Goal: Task Accomplishment & Management: Use online tool/utility

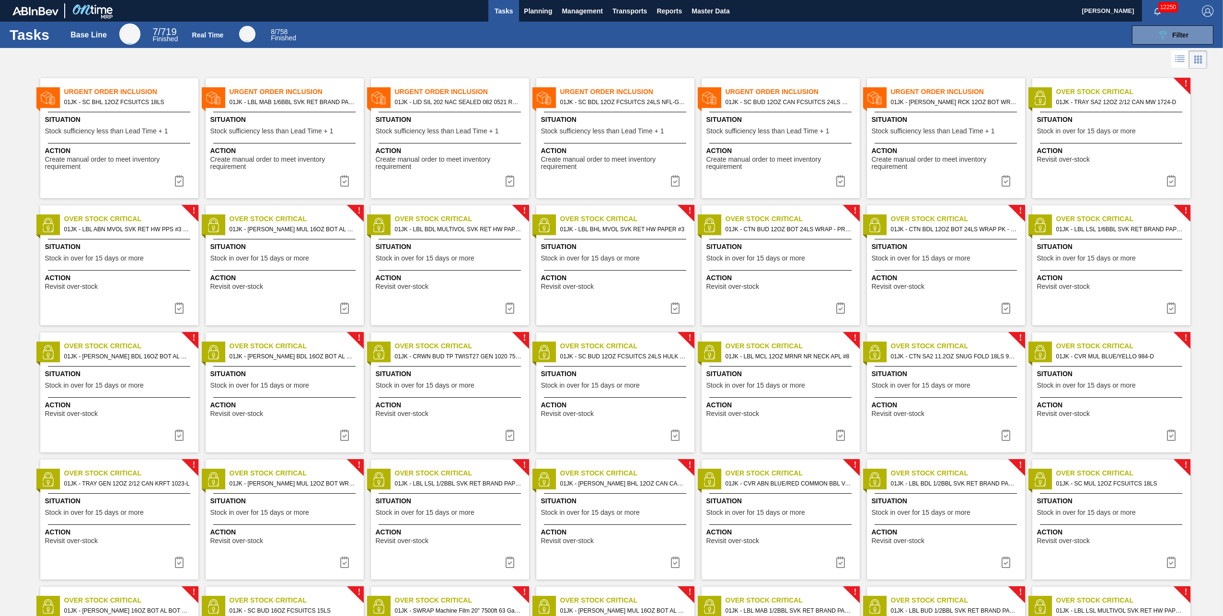
click at [304, 101] on span "01JK - LBL MAB 1/6BBL SVK RET BRAND PAPER #4" at bounding box center [293, 102] width 127 height 11
checkbox input "true"
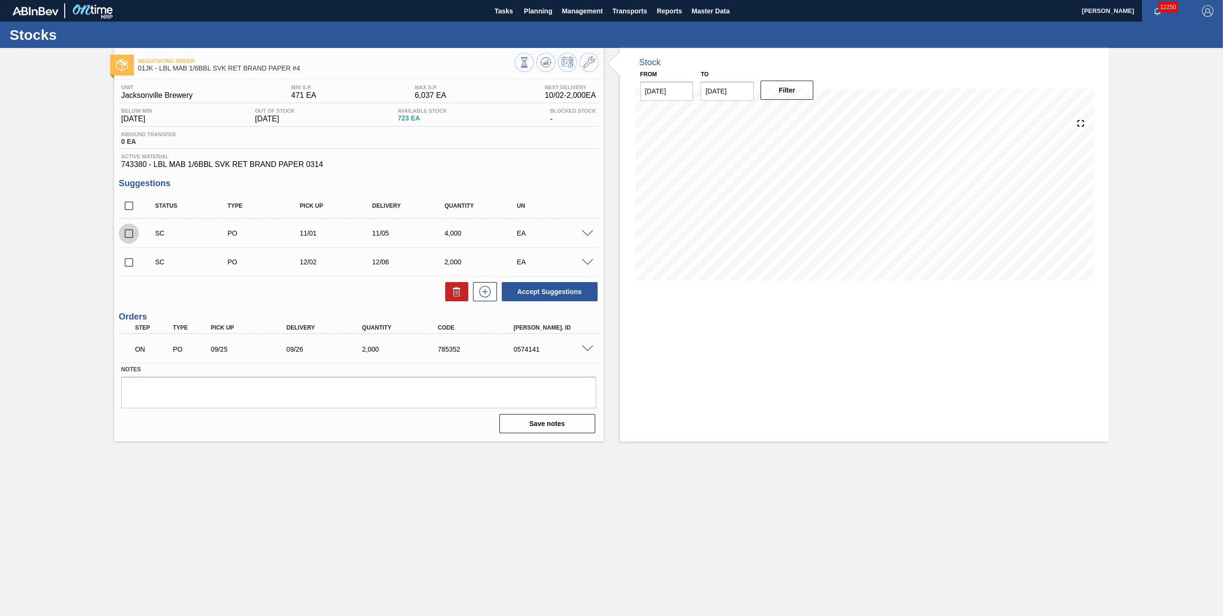
click at [130, 238] on input "checkbox" at bounding box center [129, 233] width 20 height 20
checkbox input "true"
click at [132, 266] on input "checkbox" at bounding box center [129, 262] width 20 height 20
checkbox input "true"
click at [542, 289] on button "Accept Suggestions" at bounding box center [550, 291] width 96 height 19
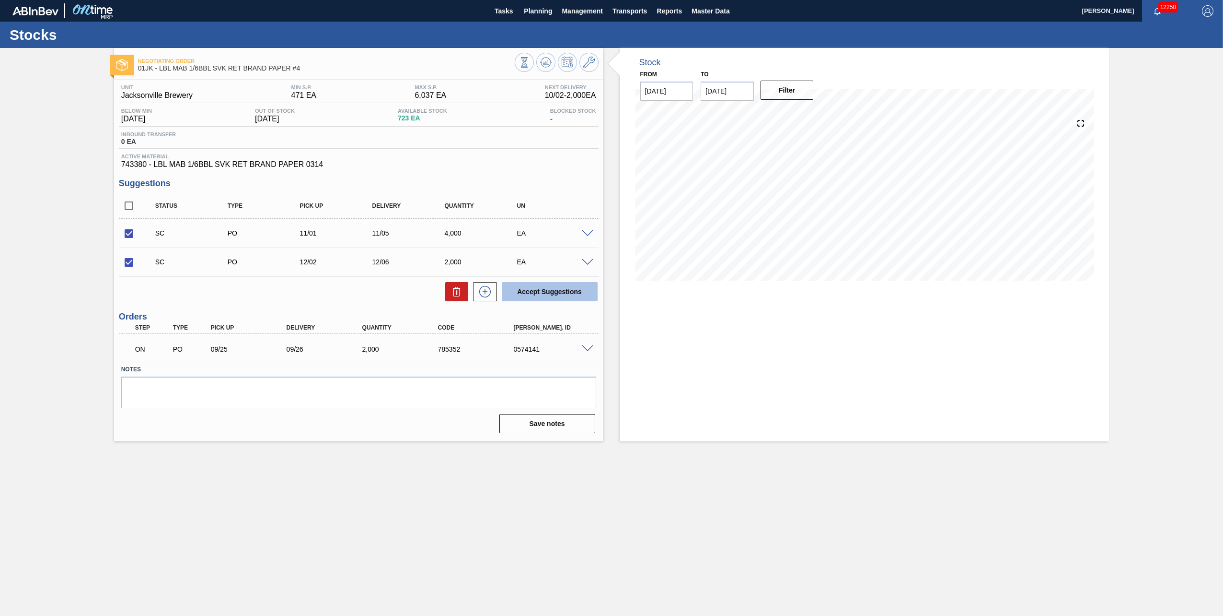
checkbox input "false"
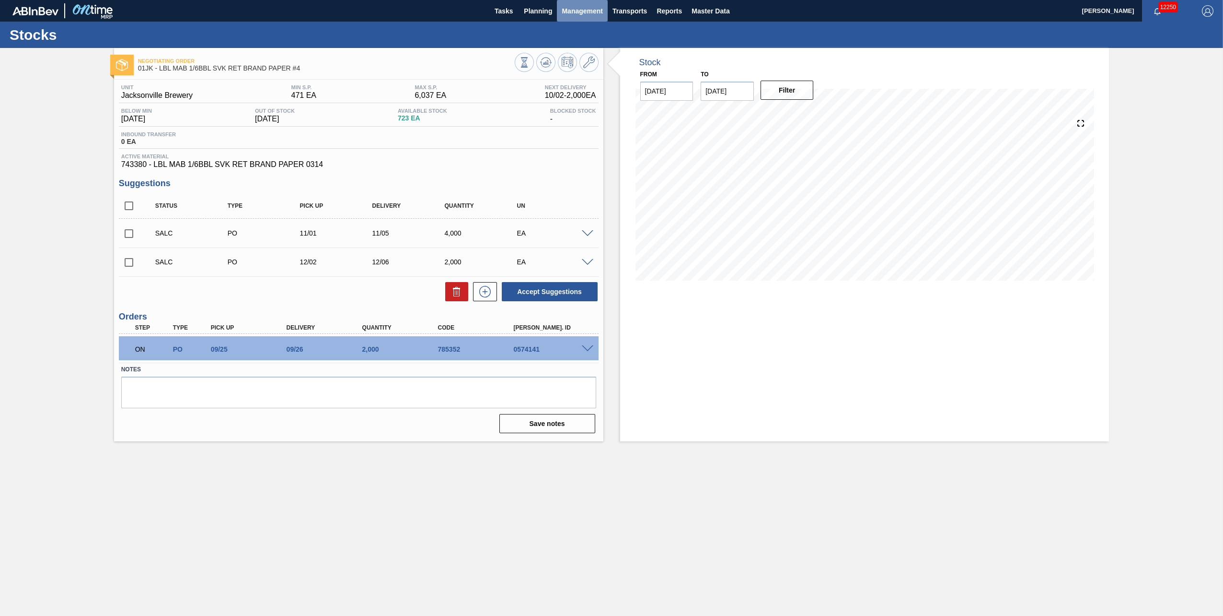
click at [569, 12] on span "Management" at bounding box center [582, 11] width 41 height 12
click at [508, 12] on div at bounding box center [611, 308] width 1223 height 616
click at [532, 12] on span "Planning" at bounding box center [538, 11] width 28 height 12
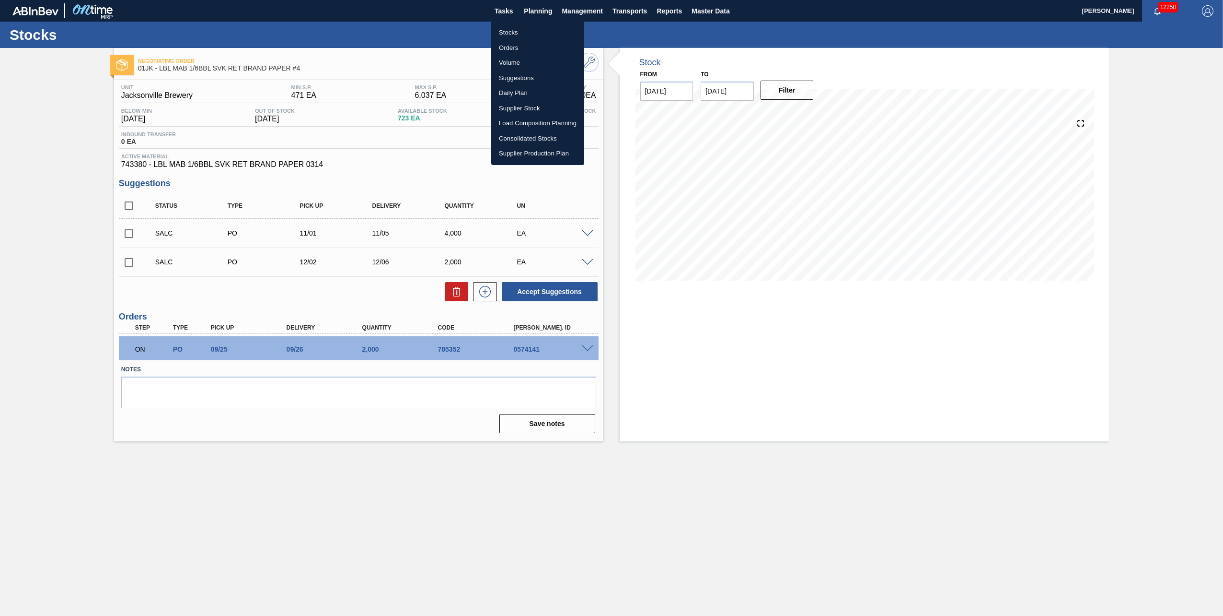
click at [501, 13] on div at bounding box center [611, 308] width 1223 height 616
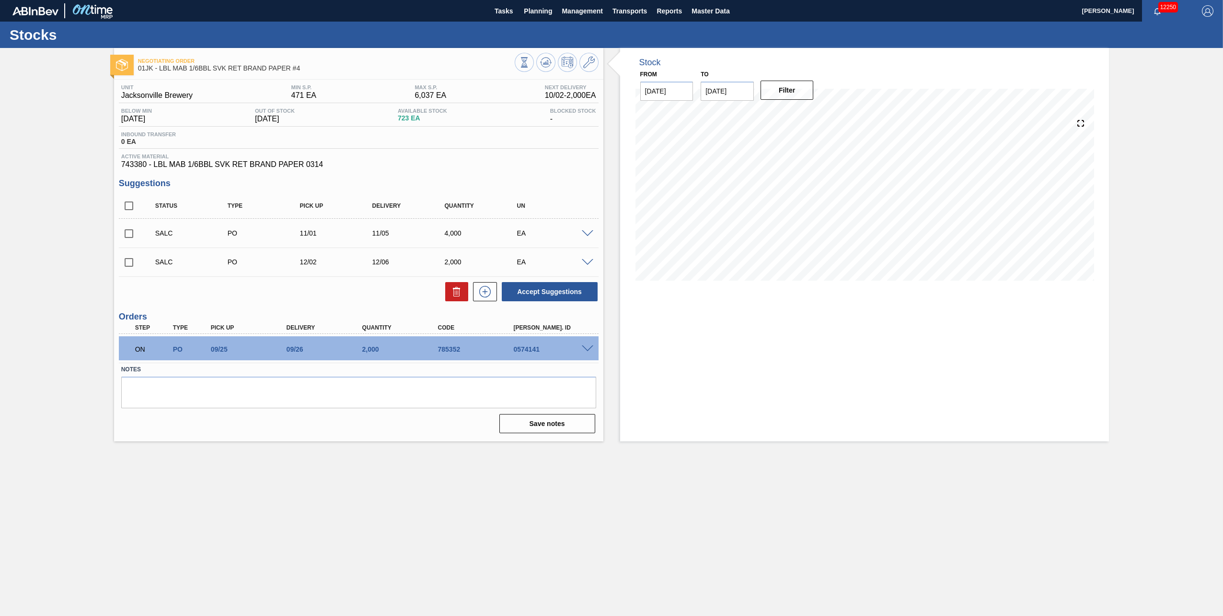
click at [507, 0] on body "Tasks Planning Management Transports Reports Master Data [PERSON_NAME] 12250 Ma…" at bounding box center [611, 0] width 1223 height 0
click at [505, 13] on span "Tasks" at bounding box center [503, 11] width 21 height 12
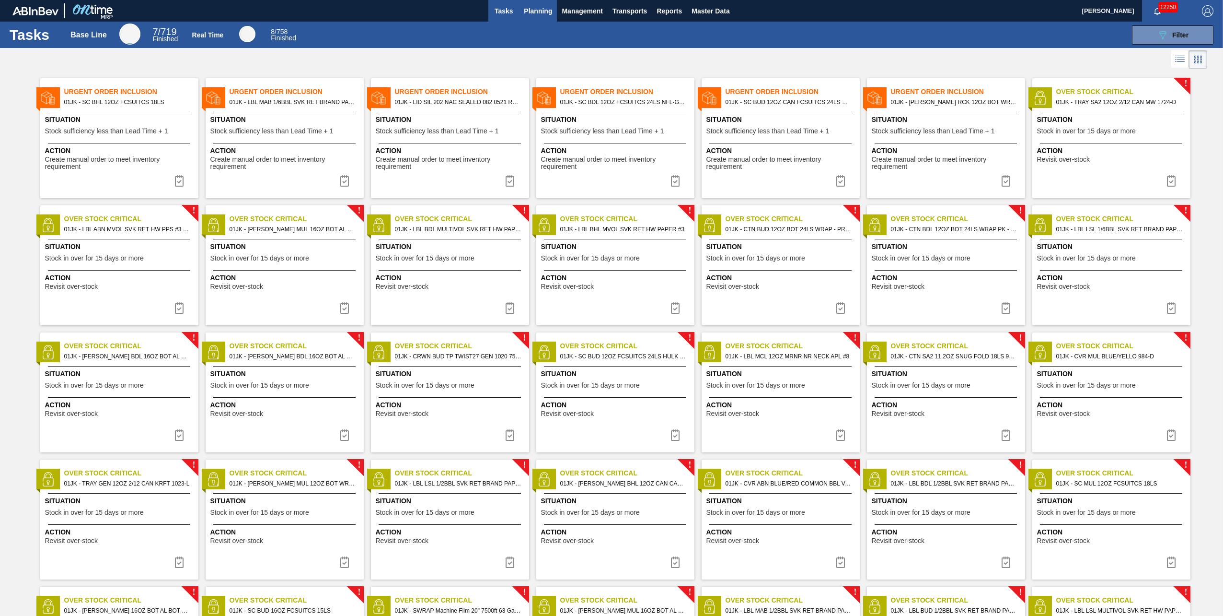
click at [549, 12] on span "Planning" at bounding box center [538, 11] width 28 height 12
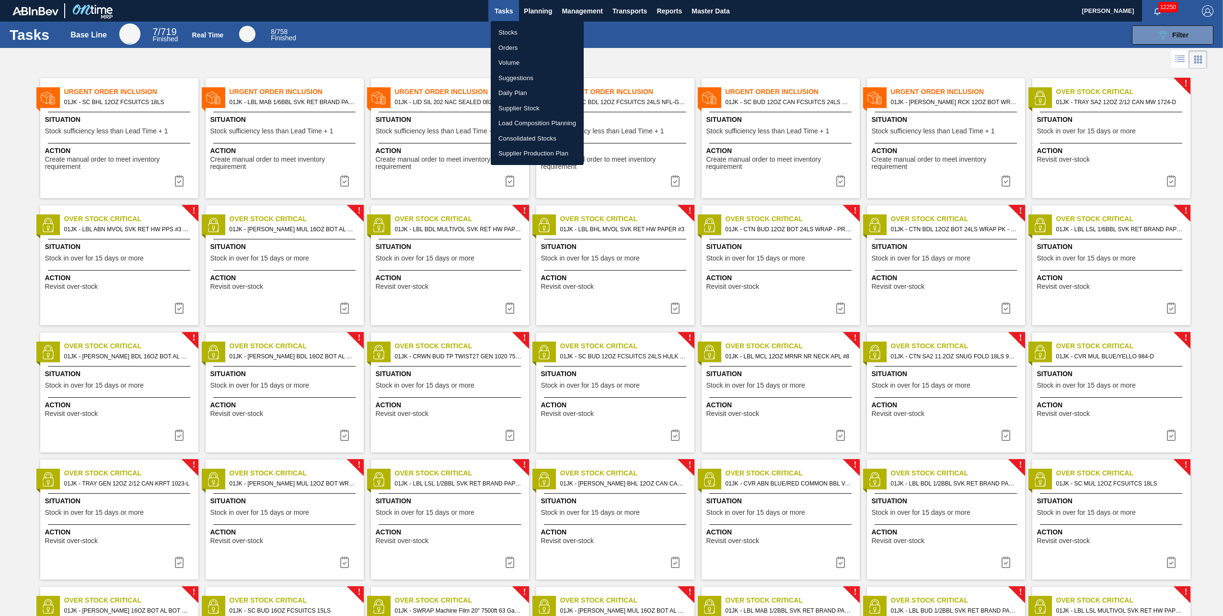
click at [519, 34] on li "Stocks" at bounding box center [537, 32] width 93 height 15
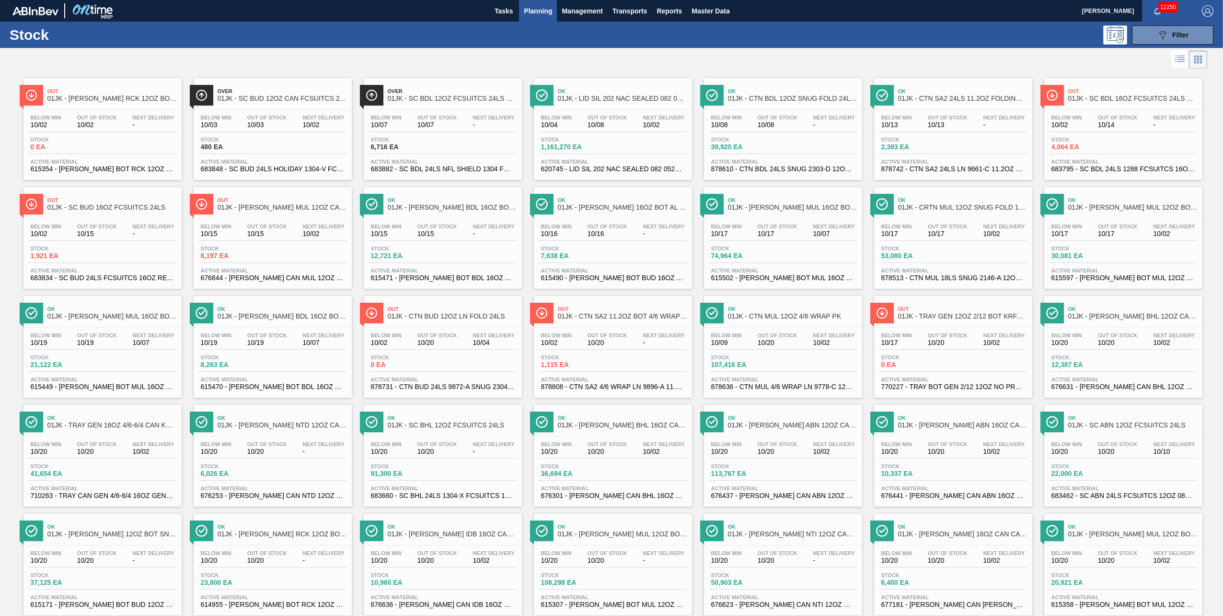
click at [536, 6] on span "Planning" at bounding box center [538, 11] width 28 height 12
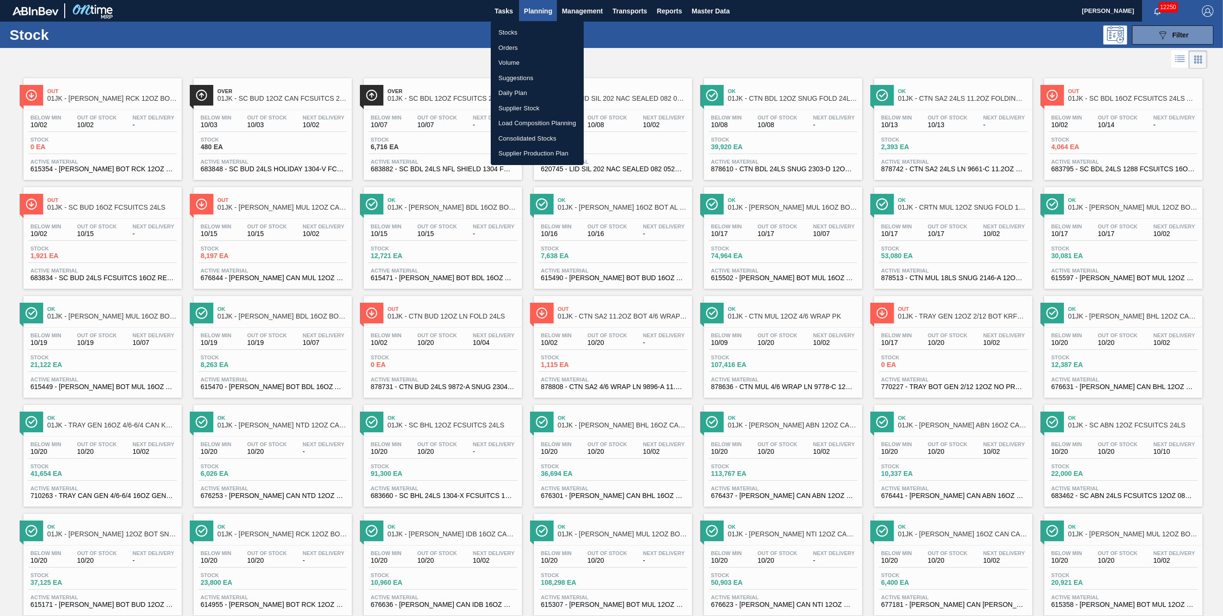
drag, startPoint x: 829, startPoint y: 53, endPoint x: 1065, endPoint y: 21, distance: 238.0
click at [834, 53] on div at bounding box center [611, 308] width 1223 height 616
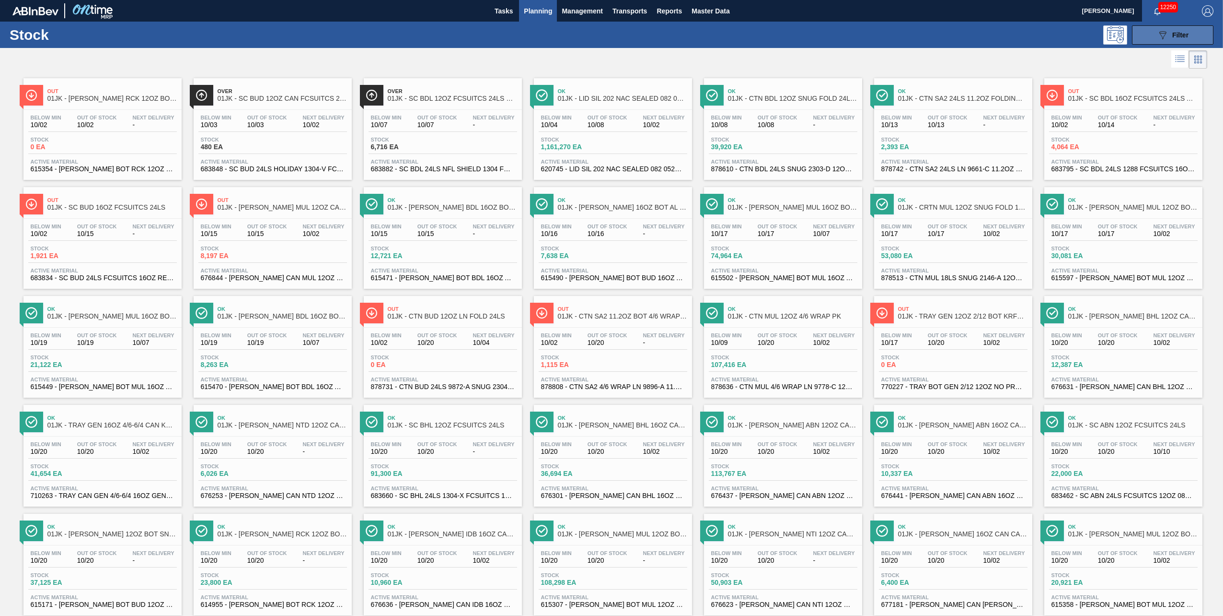
drag, startPoint x: 1165, startPoint y: 28, endPoint x: 1167, endPoint y: 34, distance: 5.6
click at [1165, 29] on button "089F7B8B-B2A5-4AFE-B5C0-19BA573D28AC Filter" at bounding box center [1172, 34] width 81 height 19
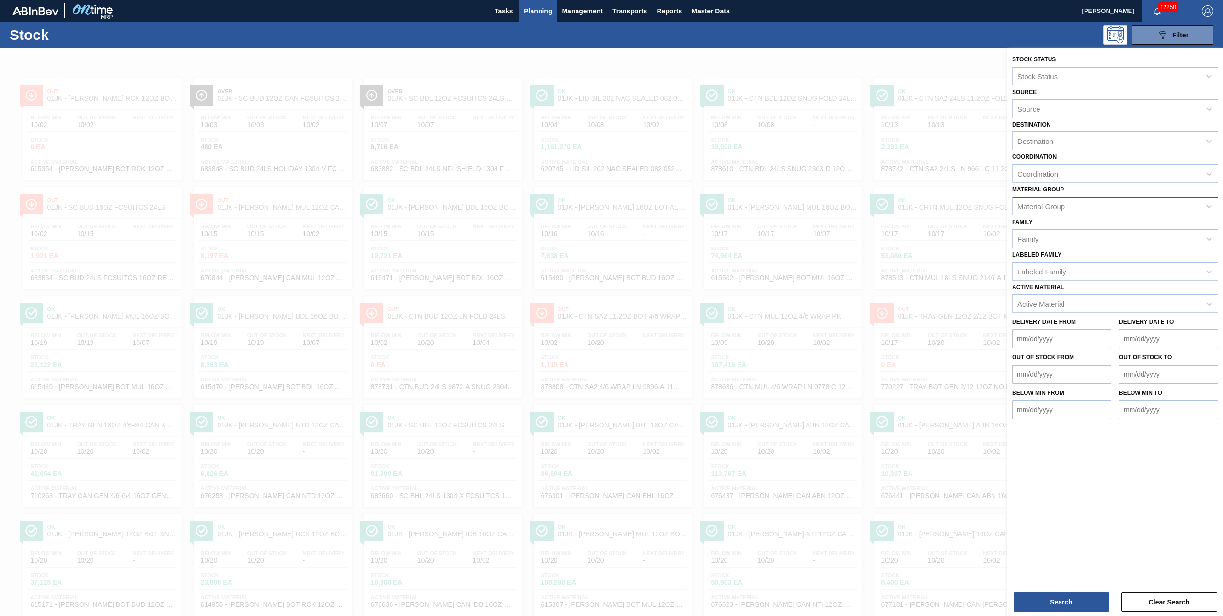
click at [1073, 209] on div "Material Group" at bounding box center [1106, 206] width 187 height 14
click at [1063, 313] on div "Keg Covers" at bounding box center [1115, 319] width 206 height 18
click at [1057, 599] on button "Search" at bounding box center [1062, 601] width 96 height 19
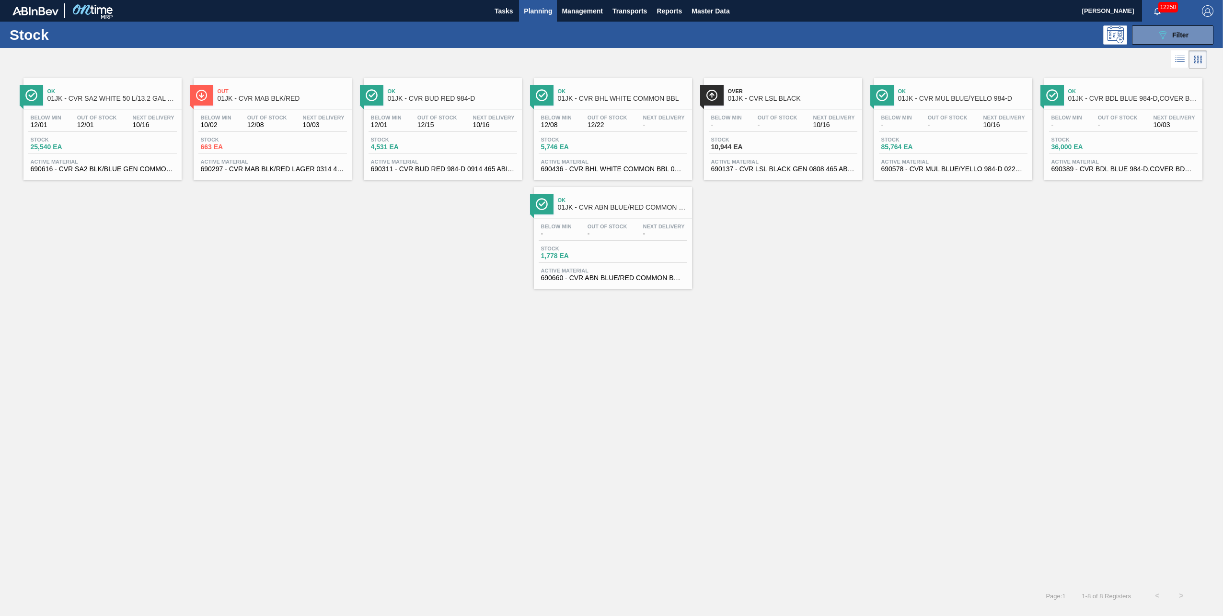
click at [1183, 55] on icon at bounding box center [1180, 59] width 12 height 12
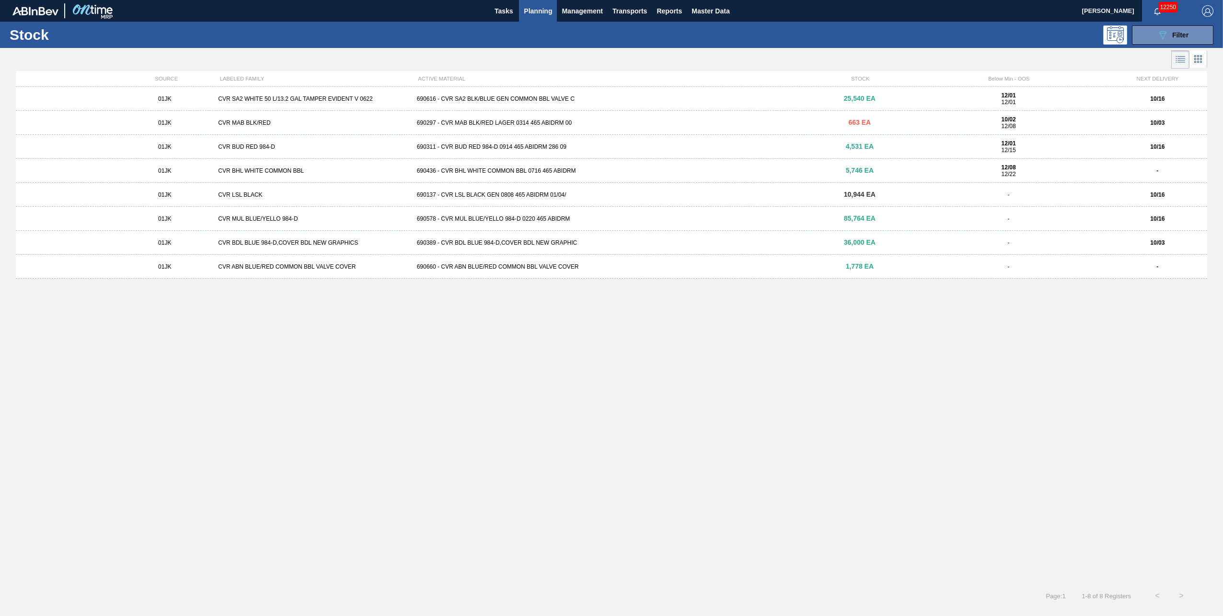
click at [547, 17] on button "Planning" at bounding box center [538, 11] width 38 height 22
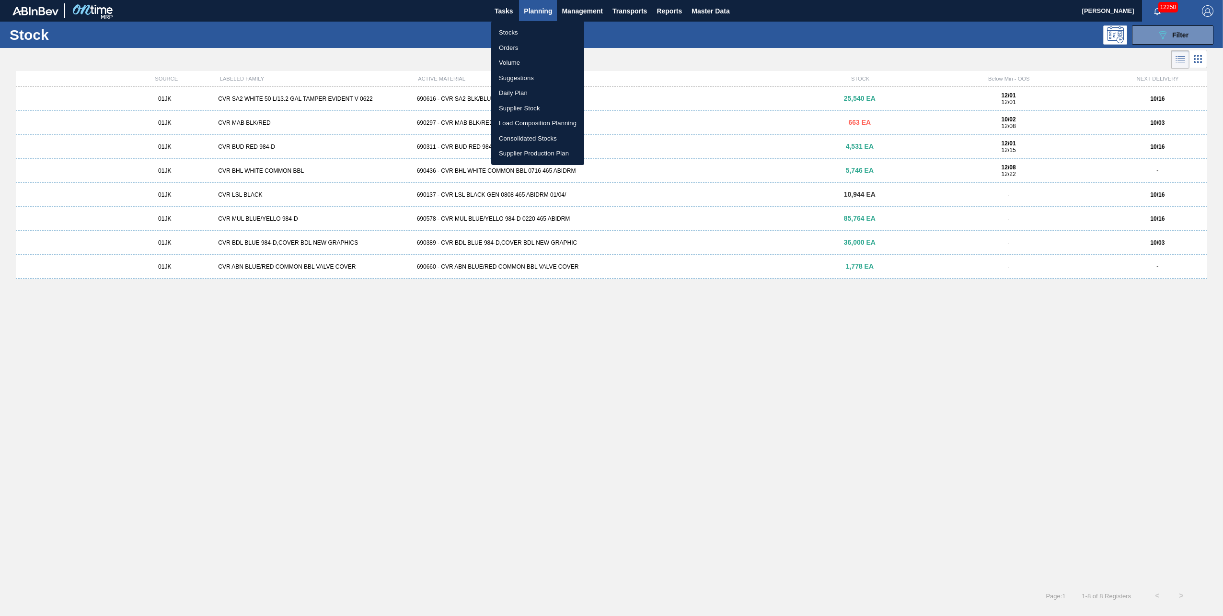
click at [793, 319] on div at bounding box center [611, 308] width 1223 height 616
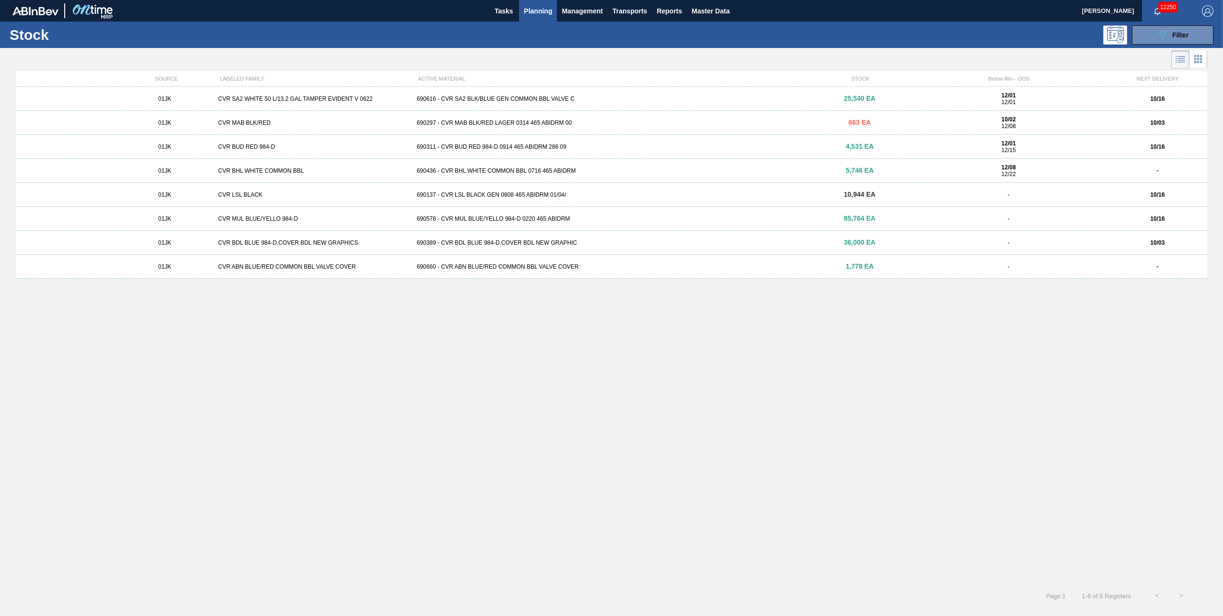
drag, startPoint x: 536, startPoint y: 17, endPoint x: 537, endPoint y: 23, distance: 6.9
click at [536, 17] on button "Planning" at bounding box center [538, 11] width 38 height 22
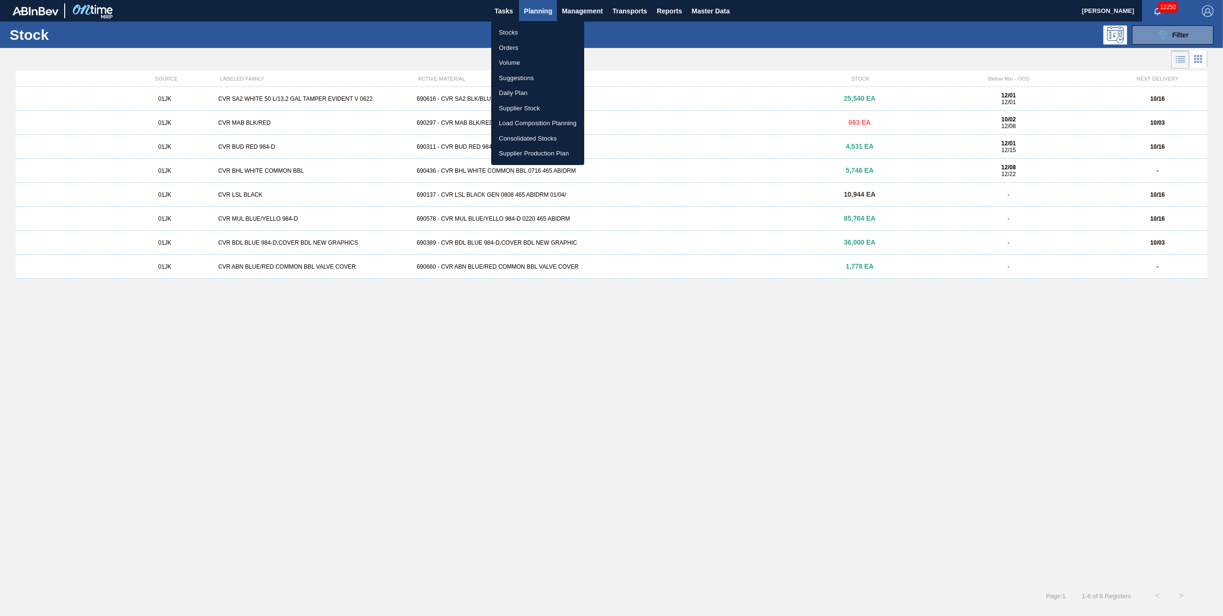
click at [533, 33] on li "Stocks" at bounding box center [537, 32] width 93 height 15
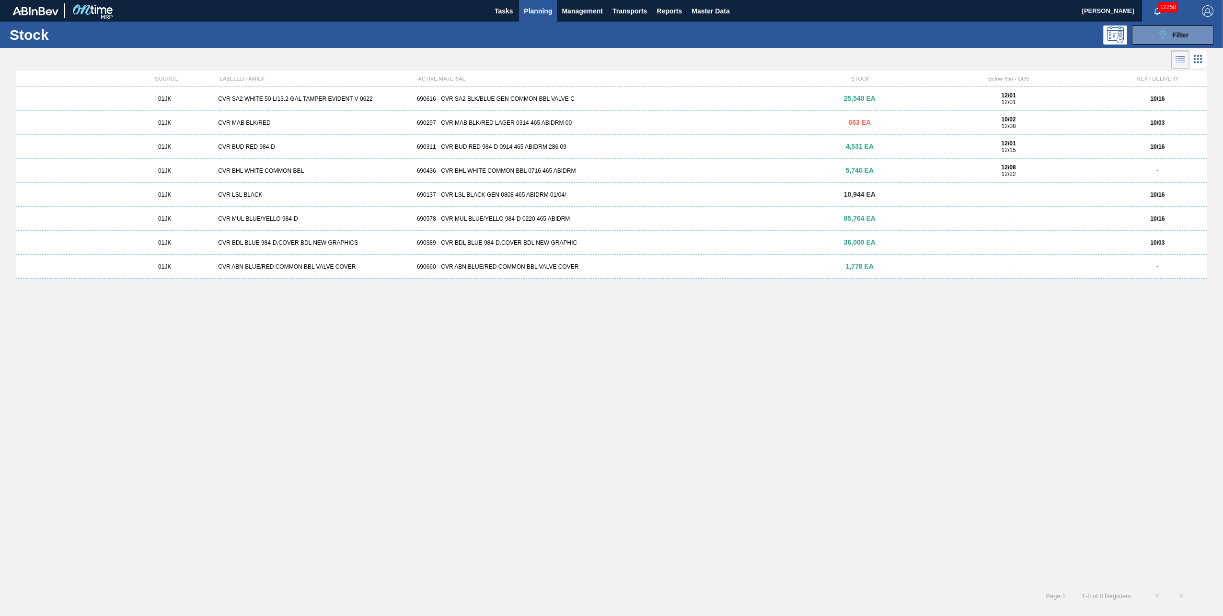
click at [635, 54] on div at bounding box center [604, 59] width 1208 height 23
click at [546, 17] on button "Planning" at bounding box center [538, 11] width 38 height 22
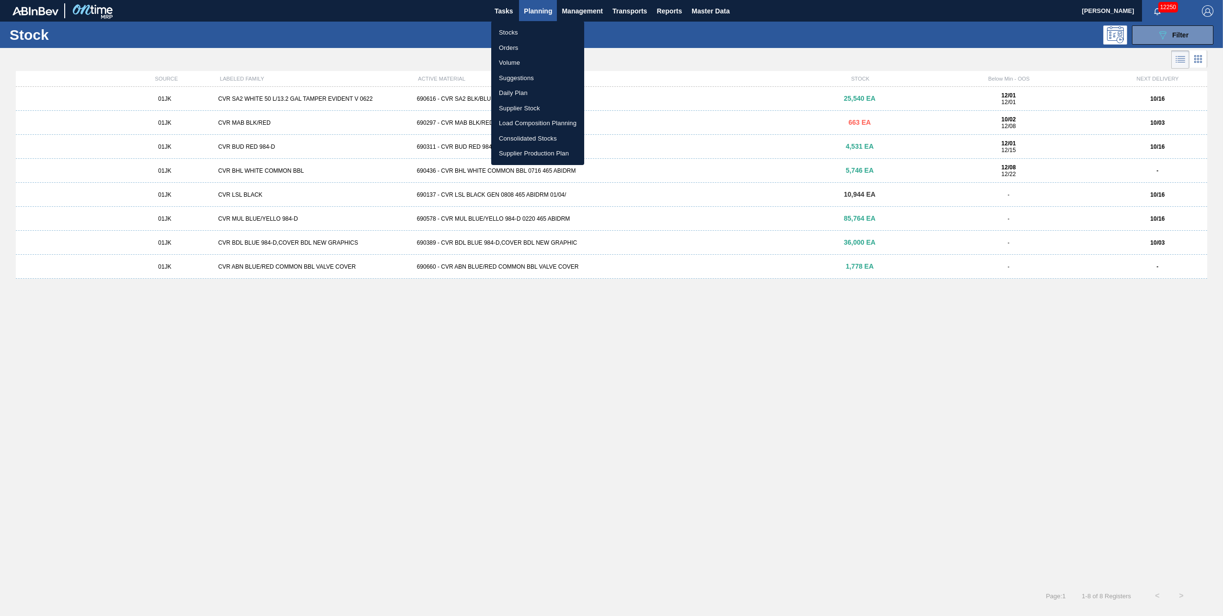
click at [952, 40] on div at bounding box center [611, 308] width 1223 height 616
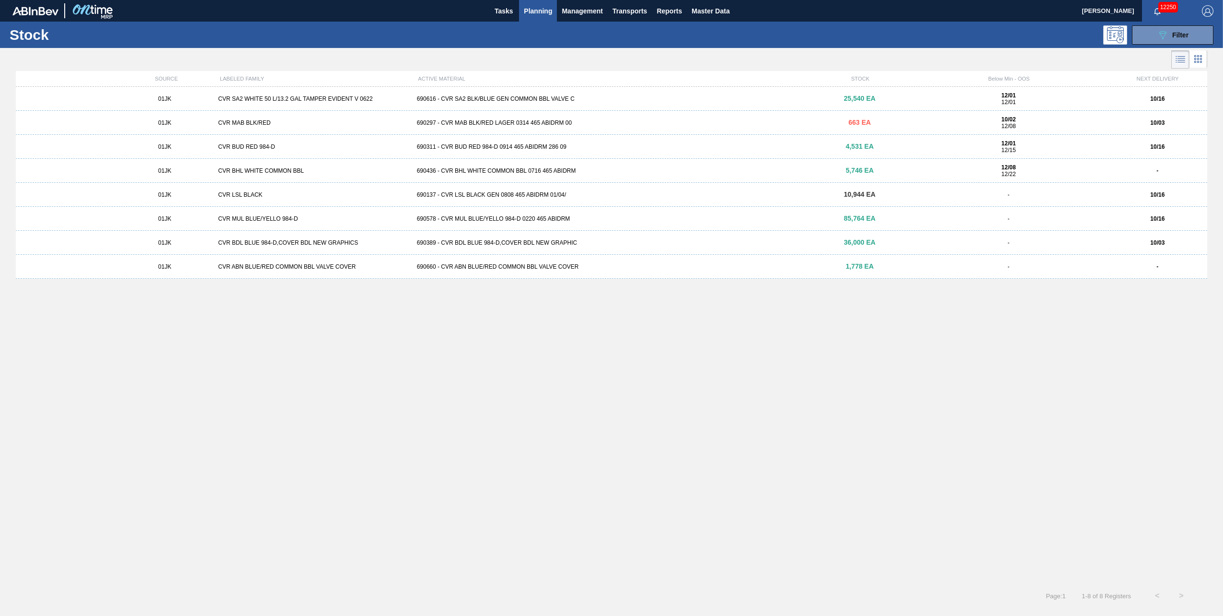
click at [1178, 23] on div "Stock 089F7B8B-B2A5-4AFE-B5C0-19BA573D28AC Filter" at bounding box center [611, 35] width 1223 height 26
click at [1181, 31] on span "Filter" at bounding box center [1181, 35] width 16 height 8
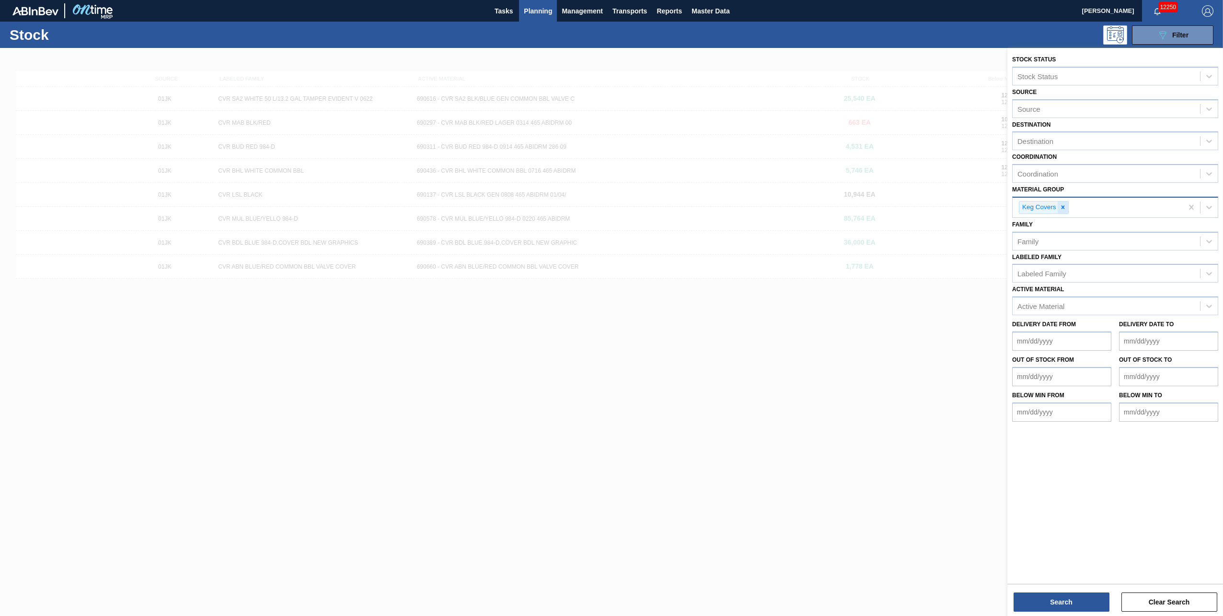
click at [1060, 210] on div at bounding box center [1063, 207] width 11 height 12
click at [1064, 205] on div "Material Group" at bounding box center [1041, 206] width 47 height 8
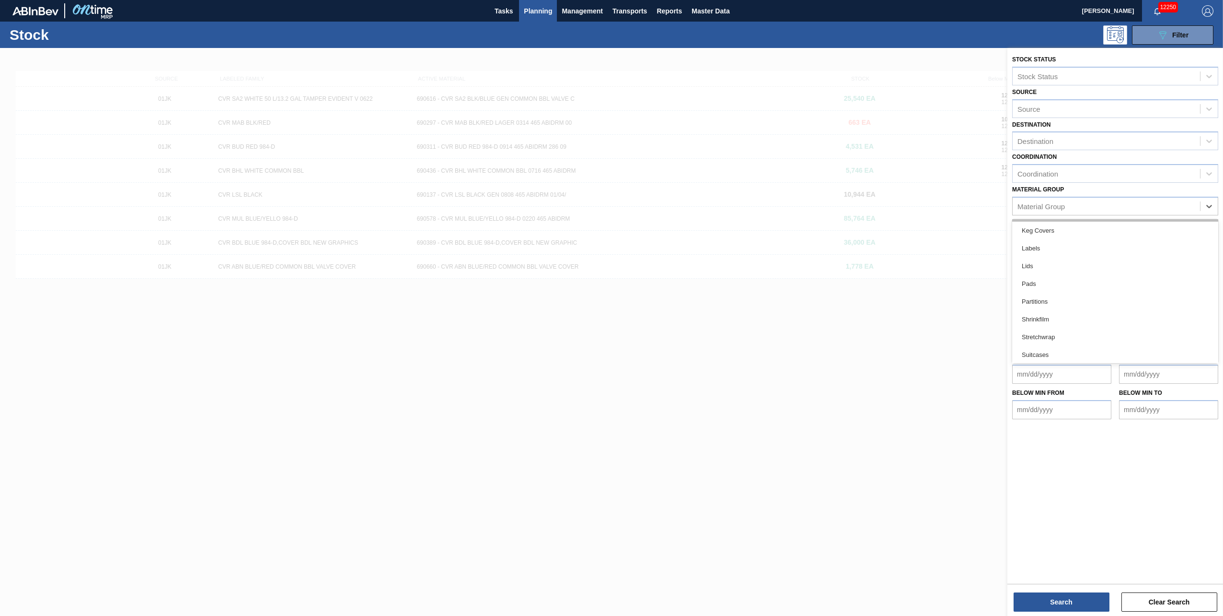
scroll to position [60, 0]
click at [1066, 268] on div "Labels" at bounding box center [1115, 276] width 206 height 18
click at [1061, 237] on div "Family" at bounding box center [1106, 241] width 187 height 14
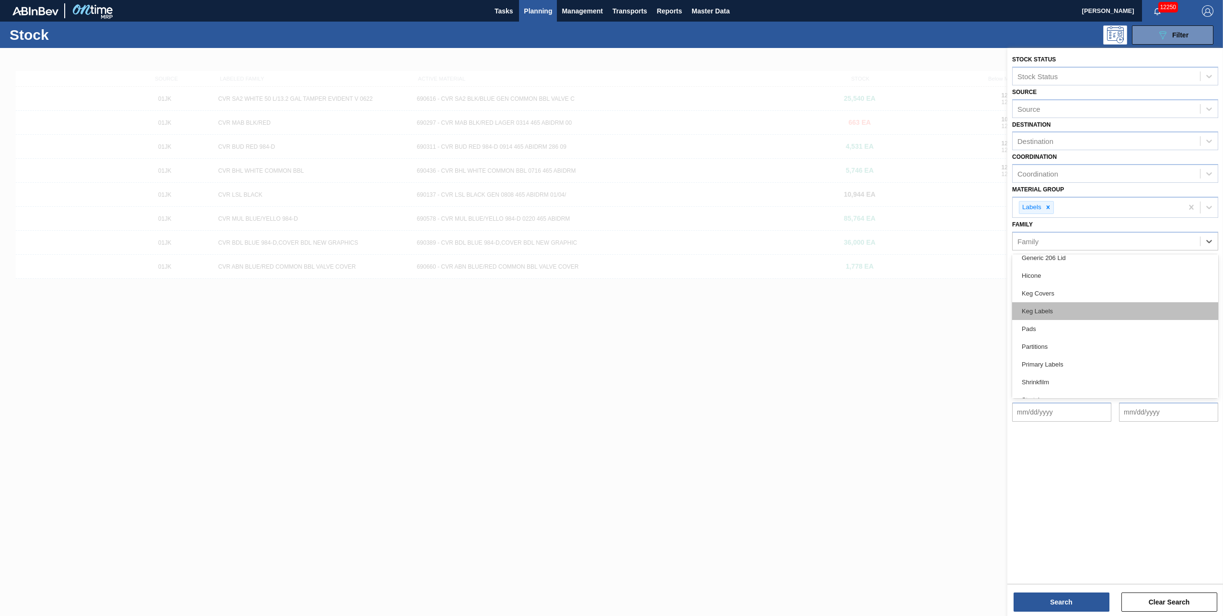
click at [1081, 309] on div "Keg Labels" at bounding box center [1115, 311] width 206 height 18
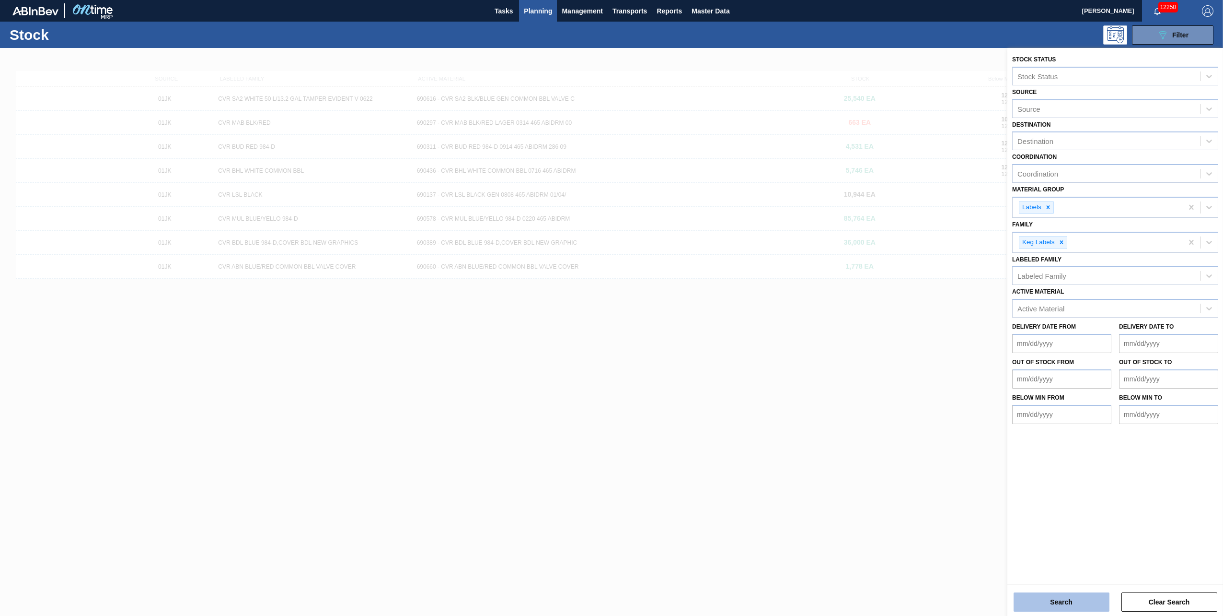
click at [1066, 597] on button "Search" at bounding box center [1062, 601] width 96 height 19
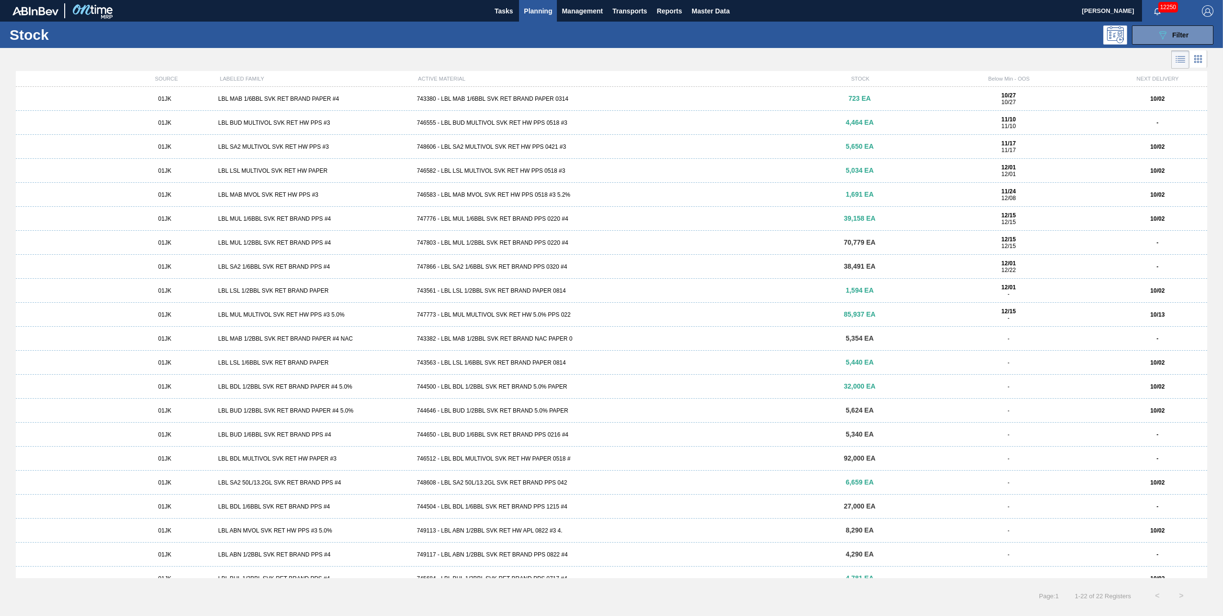
click at [647, 94] on div "01JK LBL MAB 1/6BBL SVK RET BRAND PAPER #4 743380 - LBL MAB 1/6BBL SVK RET BRAN…" at bounding box center [612, 99] width 1192 height 24
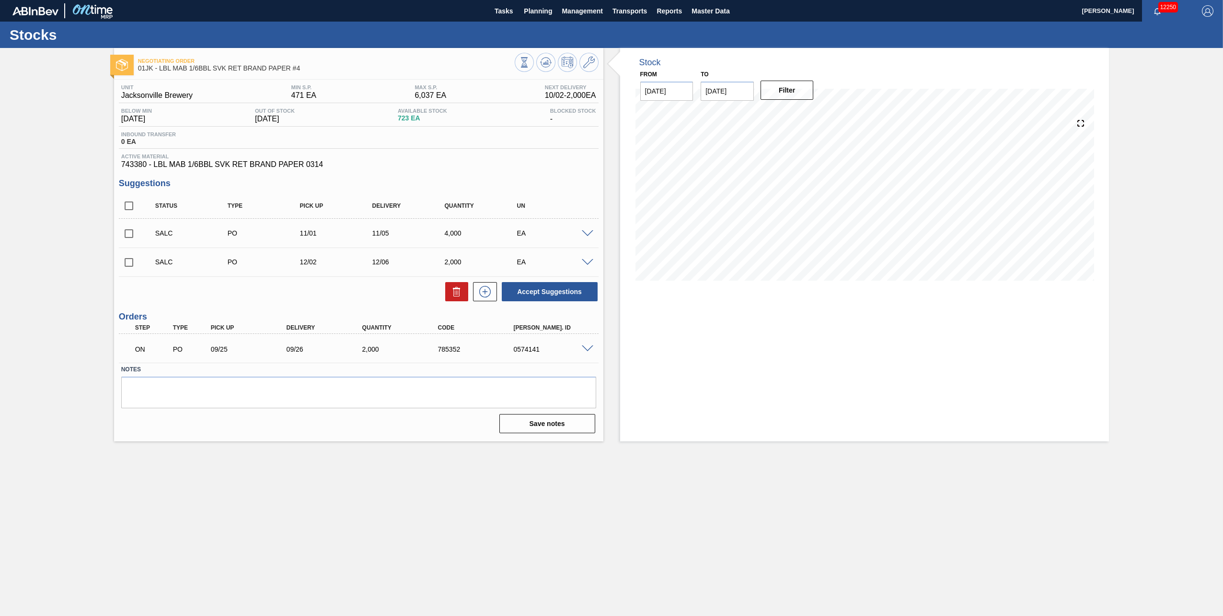
click at [686, 391] on div "Stock From [DATE] to [DATE] Filter" at bounding box center [864, 244] width 489 height 393
click at [650, 325] on div "Stock From [DATE] to [DATE] Filter" at bounding box center [864, 244] width 489 height 393
click at [581, 529] on main "Tasks Planning Management Transports Reports Master Data [PERSON_NAME] 12250 Ma…" at bounding box center [611, 308] width 1223 height 616
click at [131, 241] on input "checkbox" at bounding box center [129, 233] width 20 height 20
click at [551, 298] on button "Accept Suggestions" at bounding box center [550, 291] width 96 height 19
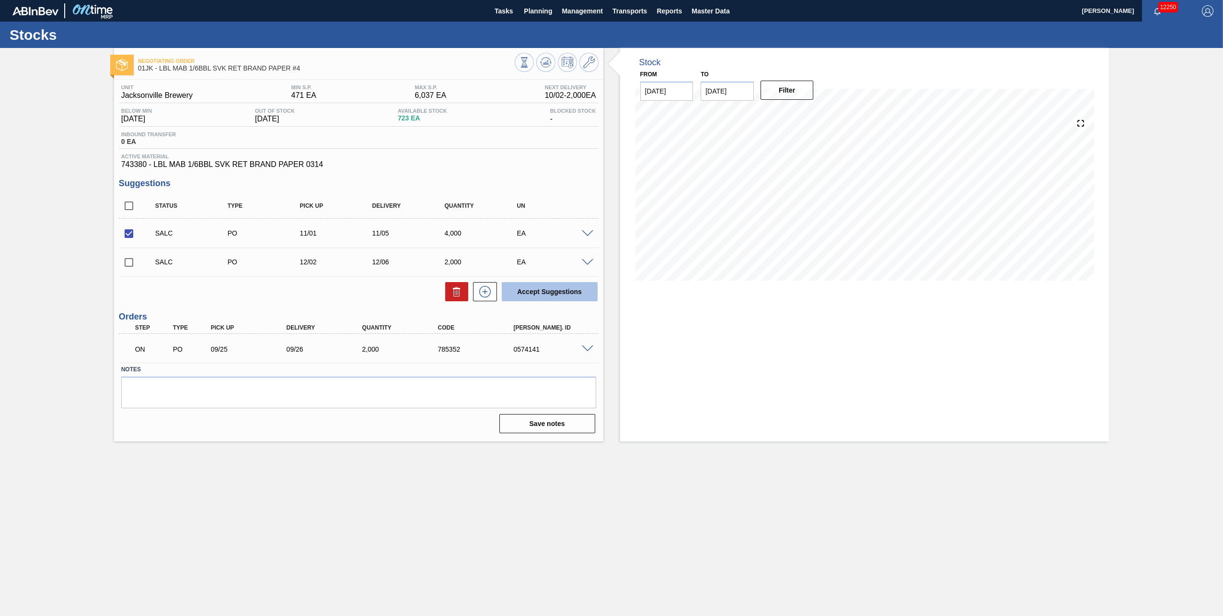
checkbox input "false"
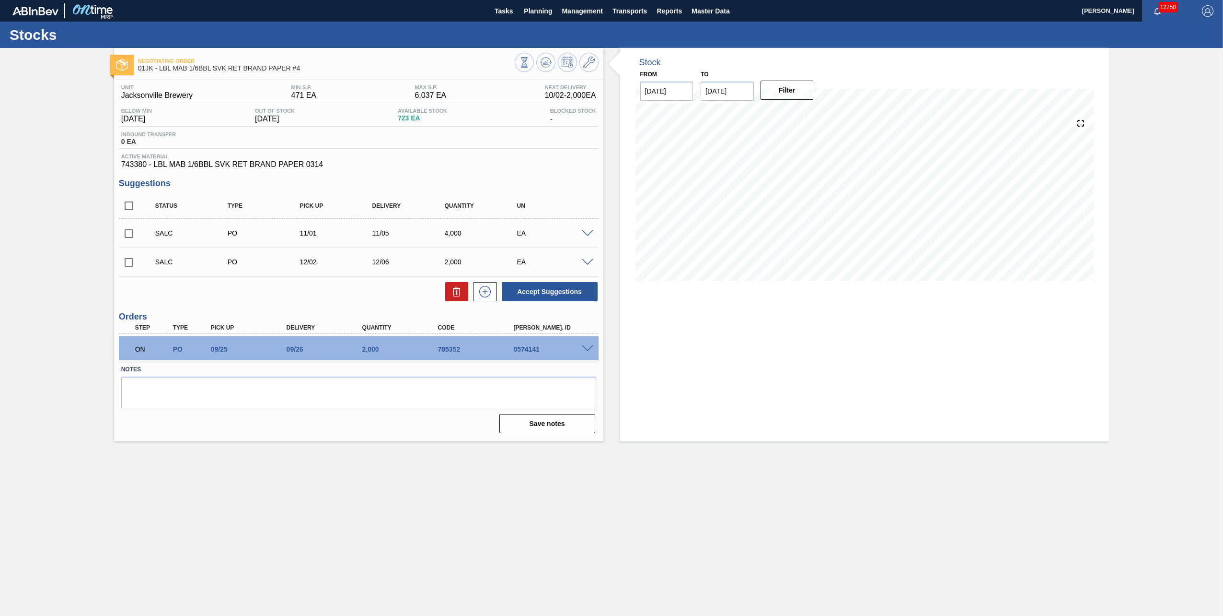
click at [131, 265] on input "checkbox" at bounding box center [129, 262] width 20 height 20
click at [539, 295] on button "Accept Suggestions" at bounding box center [550, 291] width 96 height 19
checkbox input "false"
click at [546, 18] on button "Planning" at bounding box center [538, 11] width 38 height 22
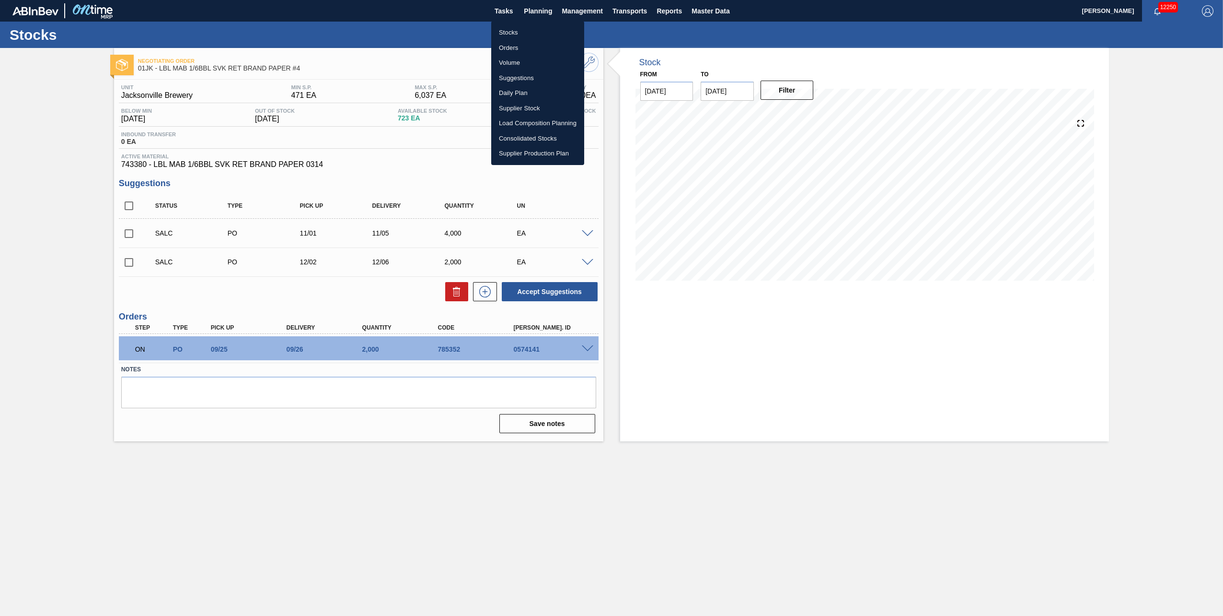
click at [518, 35] on li "Stocks" at bounding box center [537, 32] width 93 height 15
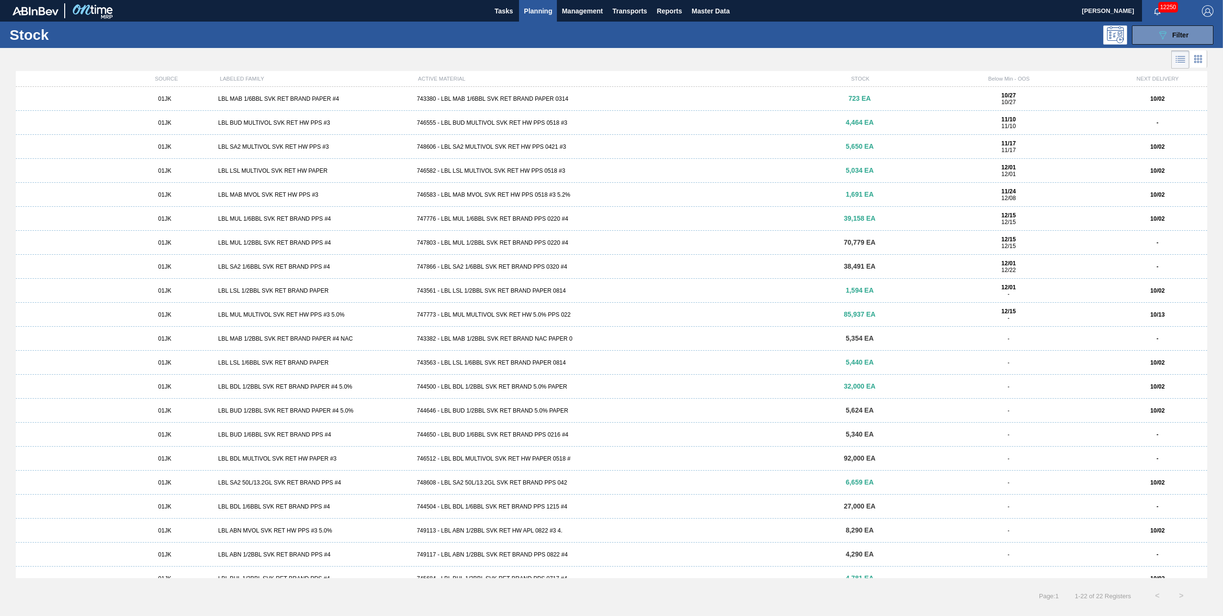
click at [461, 102] on div "01JK LBL MAB 1/6BBL SVK RET BRAND PAPER #4 743380 - LBL MAB 1/6BBL SVK RET BRAN…" at bounding box center [612, 99] width 1192 height 24
click at [559, 121] on div "746555 - LBL BUD MULTIVOL SVK RET HW PPS 0518 #3" at bounding box center [611, 122] width 397 height 7
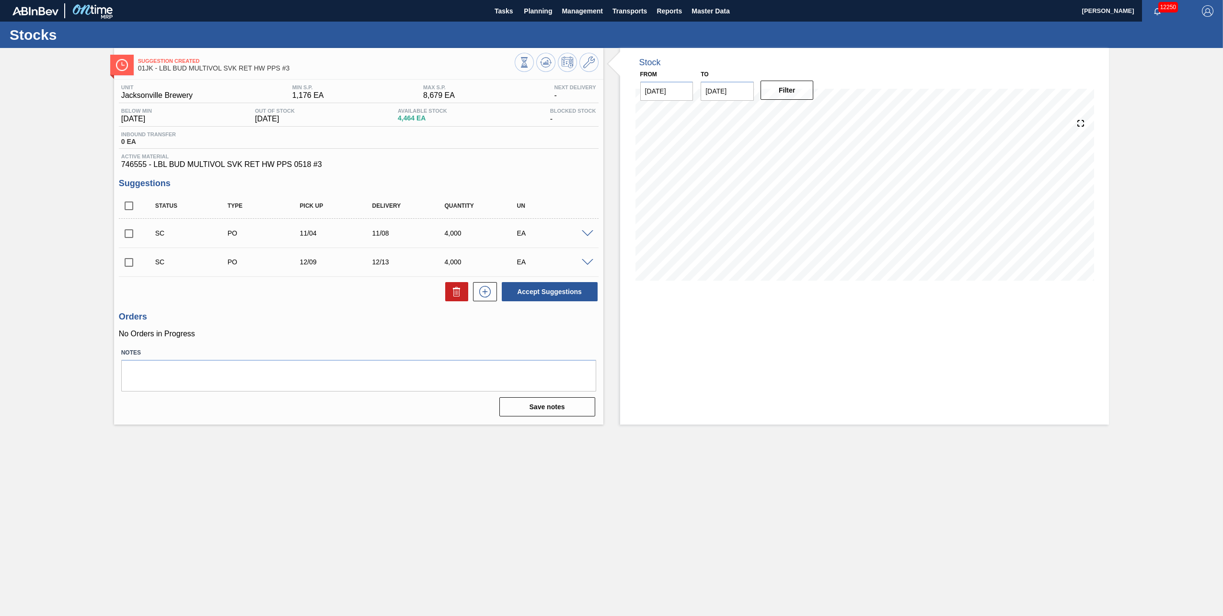
click at [133, 236] on input "checkbox" at bounding box center [129, 233] width 20 height 20
click at [543, 287] on button "Accept Suggestions" at bounding box center [550, 291] width 96 height 19
checkbox input "false"
click at [534, 13] on span "Planning" at bounding box center [538, 11] width 28 height 12
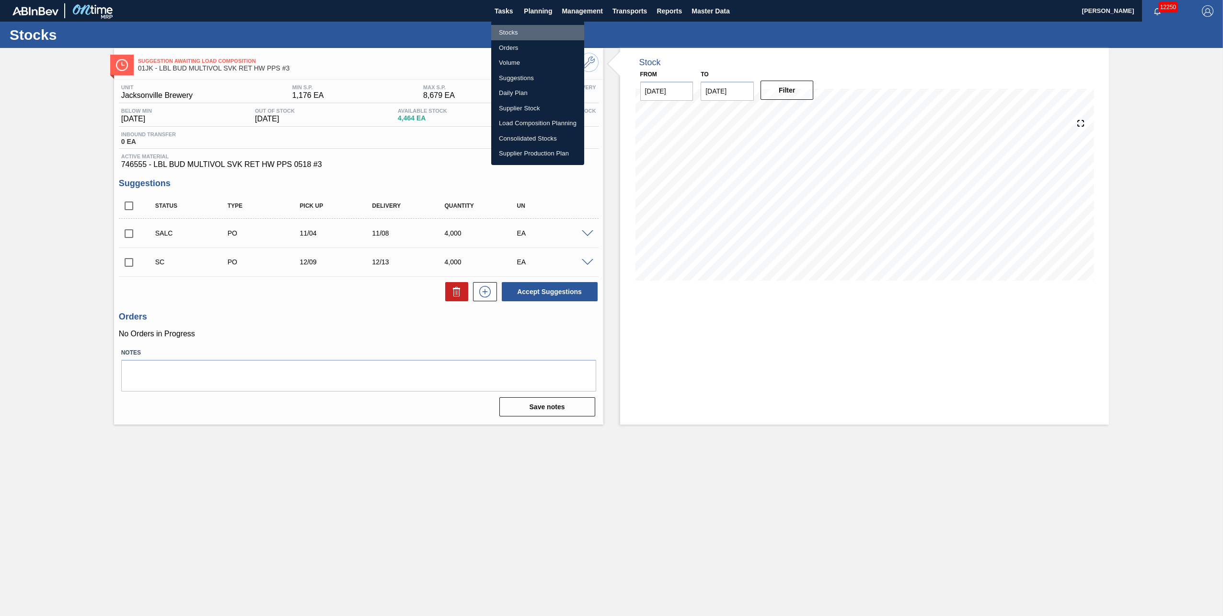
click at [524, 32] on li "Stocks" at bounding box center [537, 32] width 93 height 15
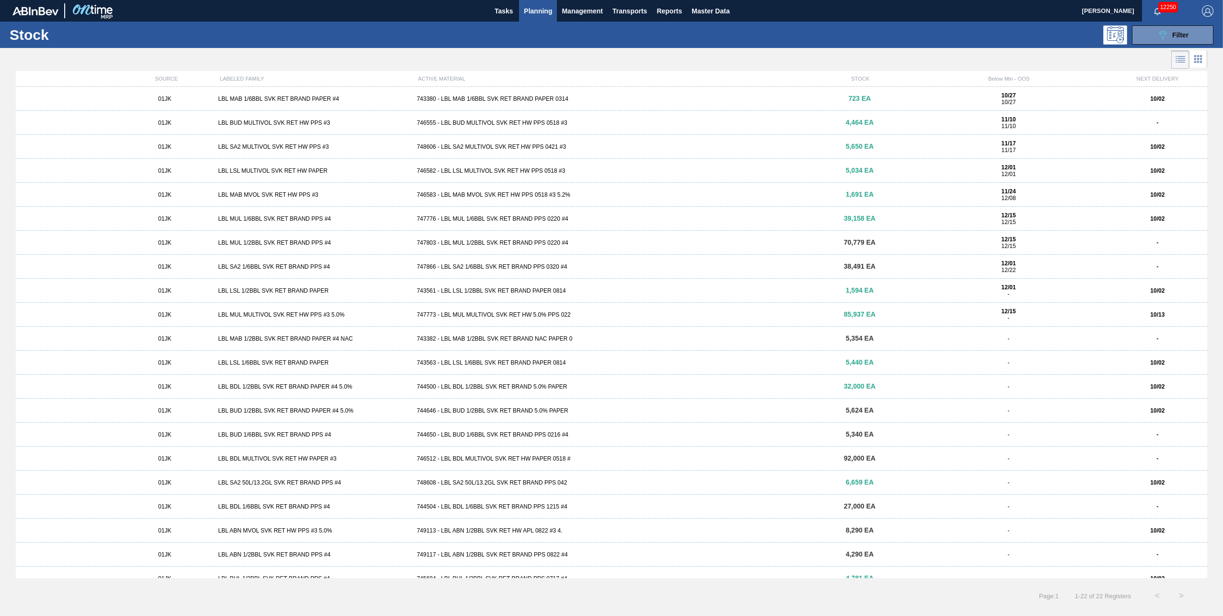
click at [594, 148] on div "748606 - LBL SA2 MULTIVOL SVK RET HW PPS 0421 #3" at bounding box center [611, 146] width 397 height 7
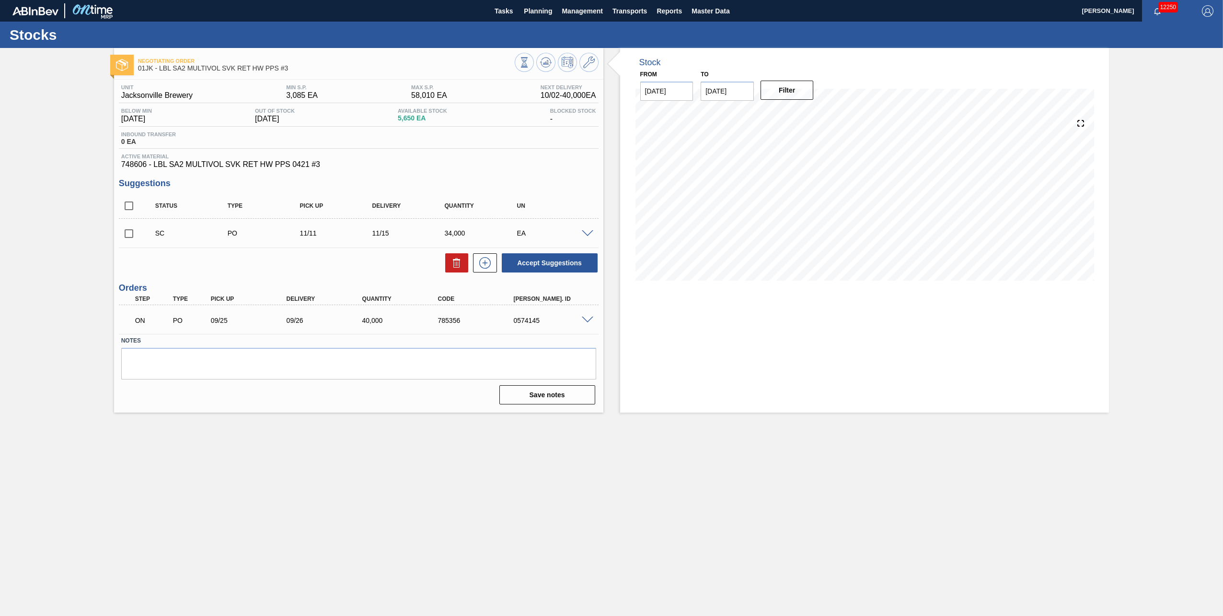
click at [129, 238] on input "checkbox" at bounding box center [129, 233] width 20 height 20
click at [542, 264] on button "Accept Suggestions" at bounding box center [550, 262] width 96 height 19
checkbox input "false"
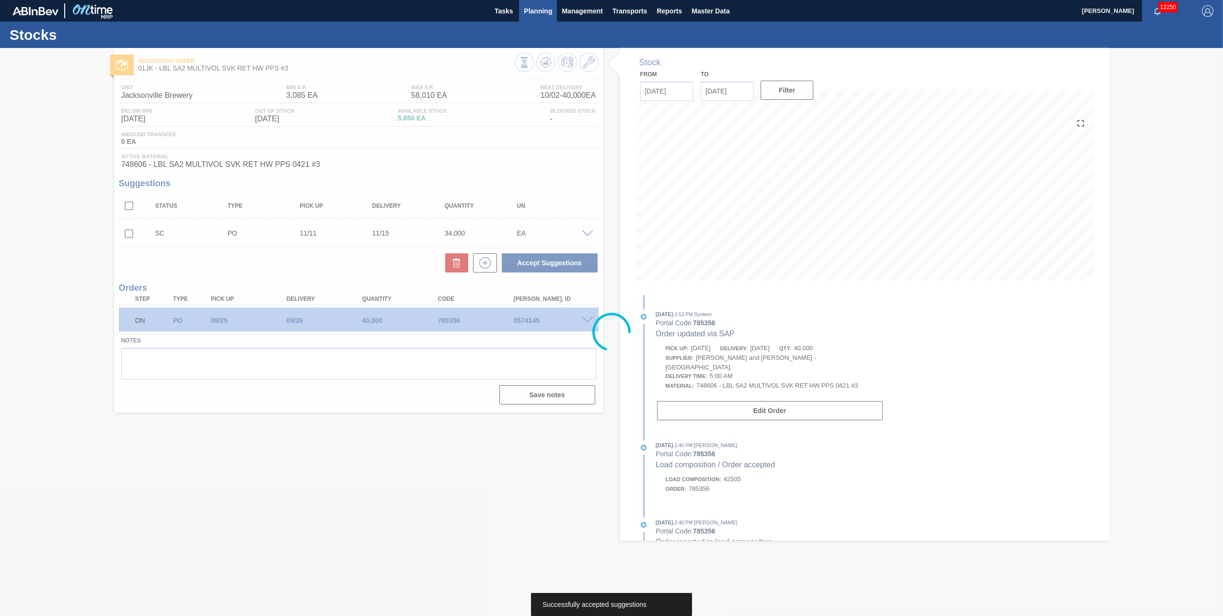
click at [533, 12] on span "Planning" at bounding box center [538, 11] width 28 height 12
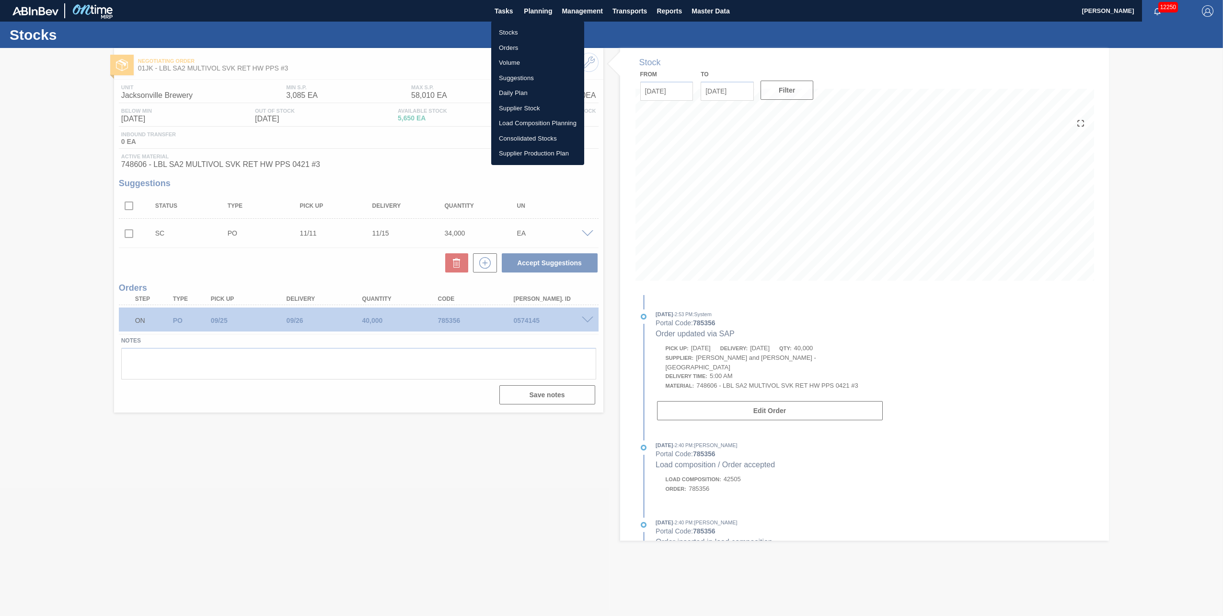
click at [535, 31] on li "Stocks" at bounding box center [537, 32] width 93 height 15
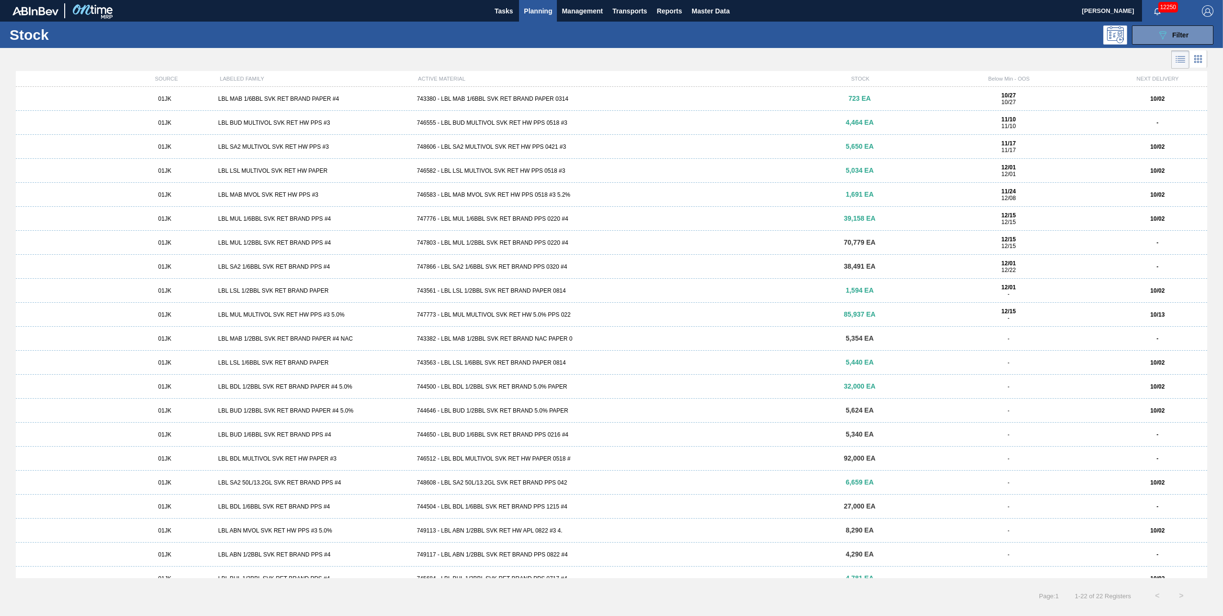
click at [604, 200] on div "01JK LBL MAB MVOL SVK RET HW PPS #3 746583 - LBL MAB MVOL SVK RET HW PPS 0518 #…" at bounding box center [612, 195] width 1192 height 24
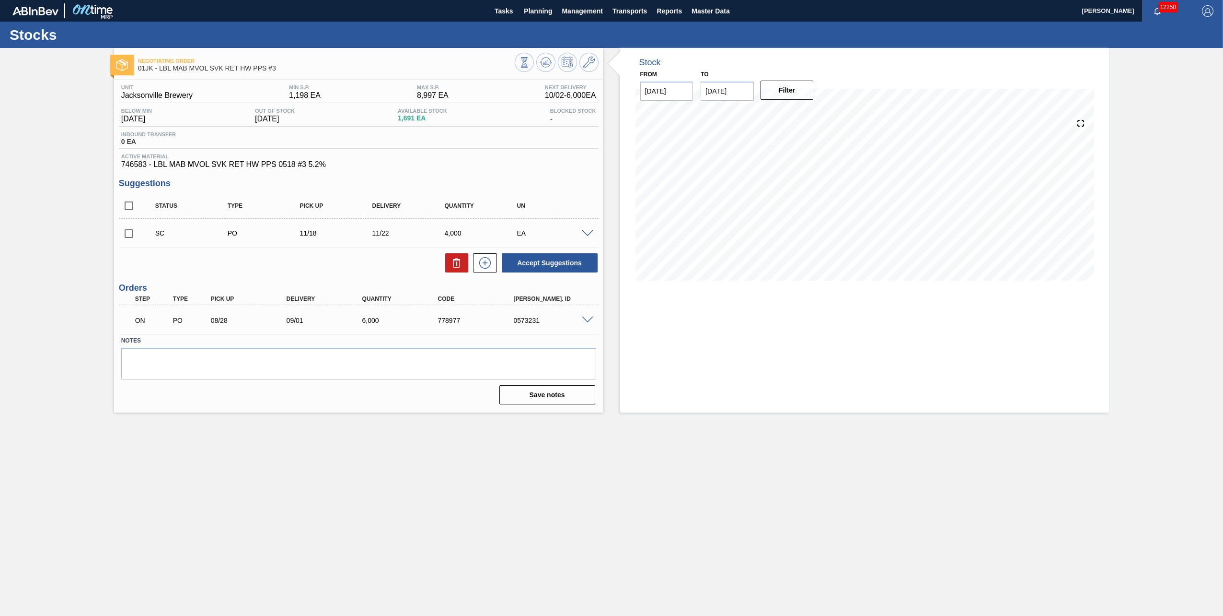
click at [127, 233] on input "checkbox" at bounding box center [129, 233] width 20 height 20
click at [518, 267] on button "Accept Suggestions" at bounding box center [550, 262] width 96 height 19
checkbox input "false"
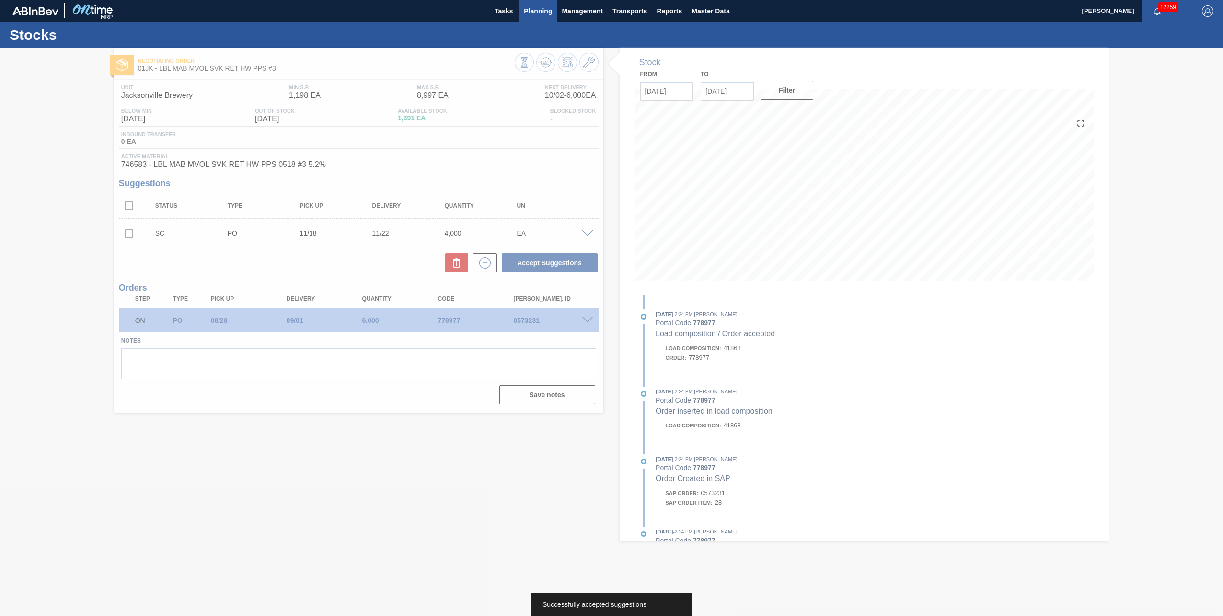
click at [542, 14] on span "Planning" at bounding box center [538, 11] width 28 height 12
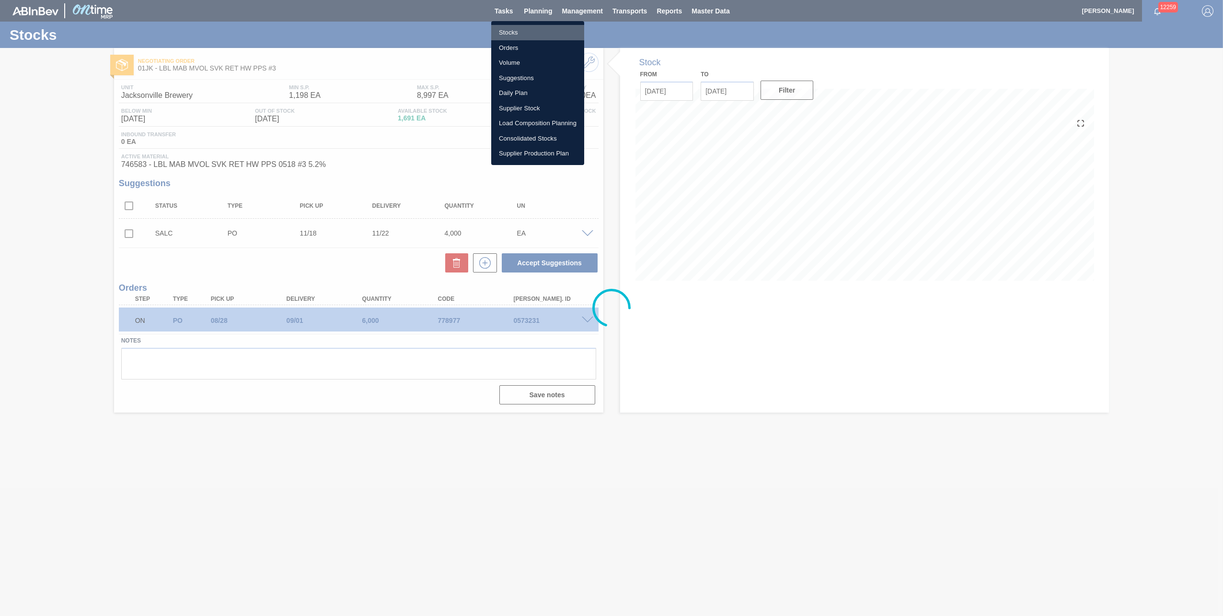
click at [527, 33] on li "Stocks" at bounding box center [537, 32] width 93 height 15
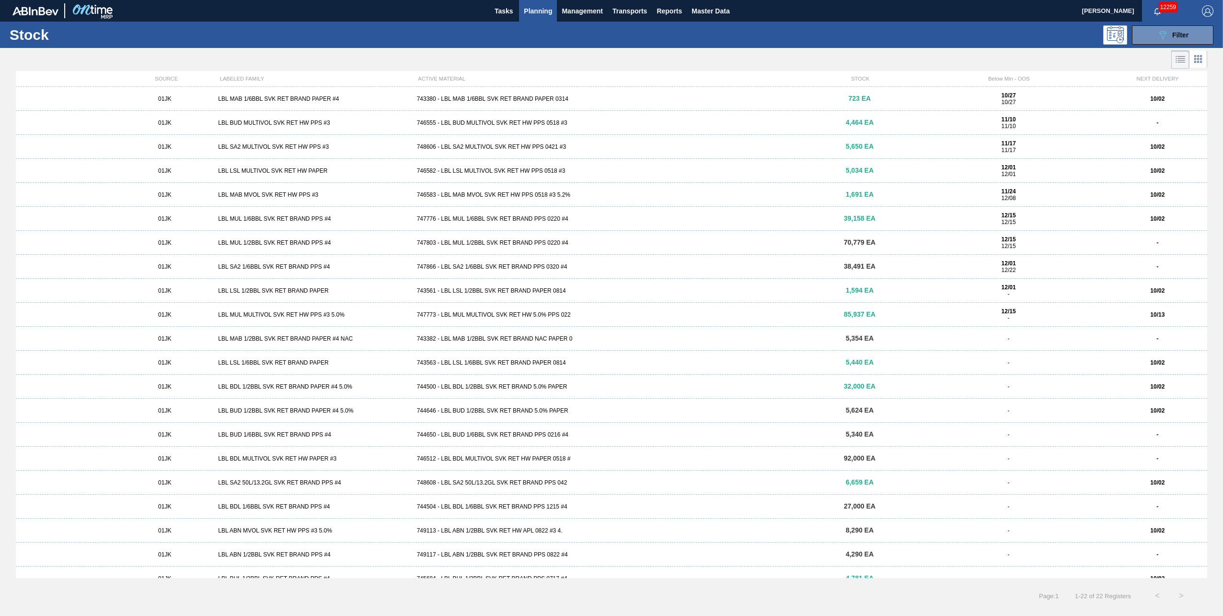
click at [486, 154] on div "01JK LBL SA2 MULTIVOL SVK RET HW PPS #3 748606 - LBL SA2 MULTIVOL SVK RET HW PP…" at bounding box center [612, 147] width 1192 height 24
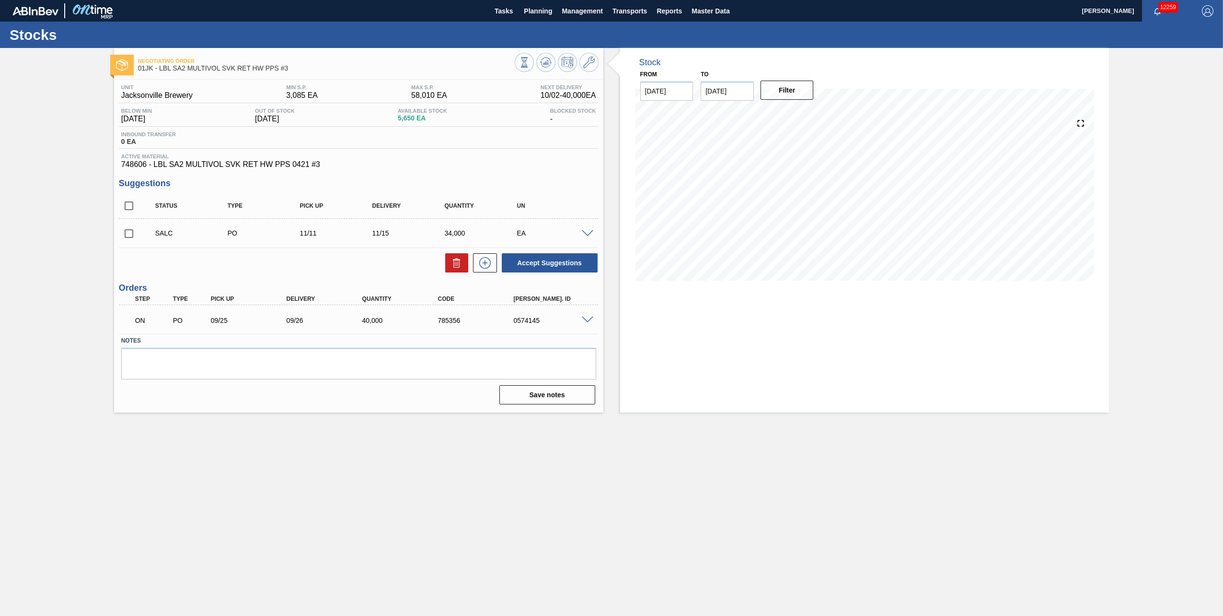
drag, startPoint x: 126, startPoint y: 235, endPoint x: 145, endPoint y: 236, distance: 19.7
click at [126, 235] on input "checkbox" at bounding box center [129, 233] width 20 height 20
click at [527, 264] on button "Accept Suggestions" at bounding box center [550, 262] width 96 height 19
checkbox input "false"
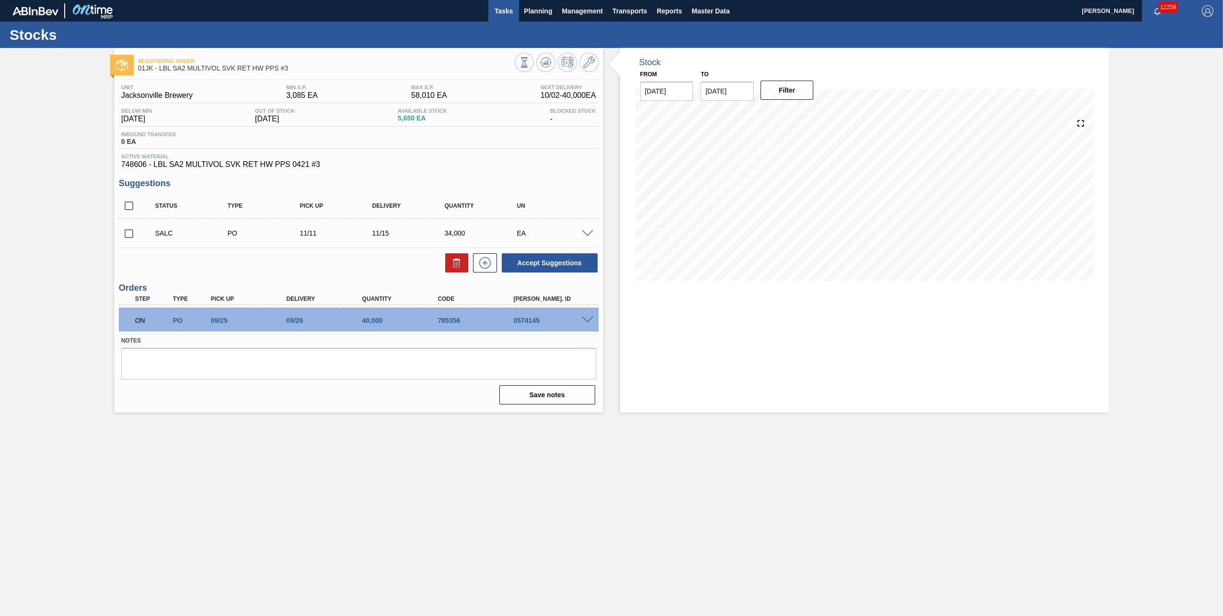
drag, startPoint x: 508, startPoint y: 7, endPoint x: 507, endPoint y: 15, distance: 8.2
click at [508, 7] on span "Tasks" at bounding box center [503, 11] width 21 height 12
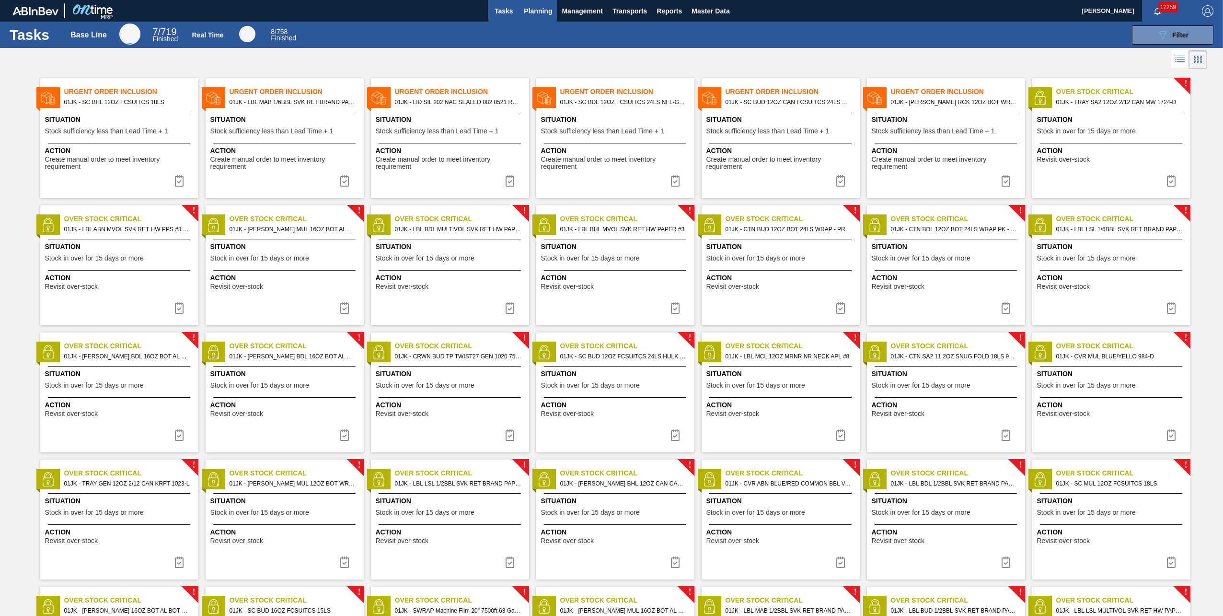
click at [542, 6] on span "Planning" at bounding box center [538, 11] width 28 height 12
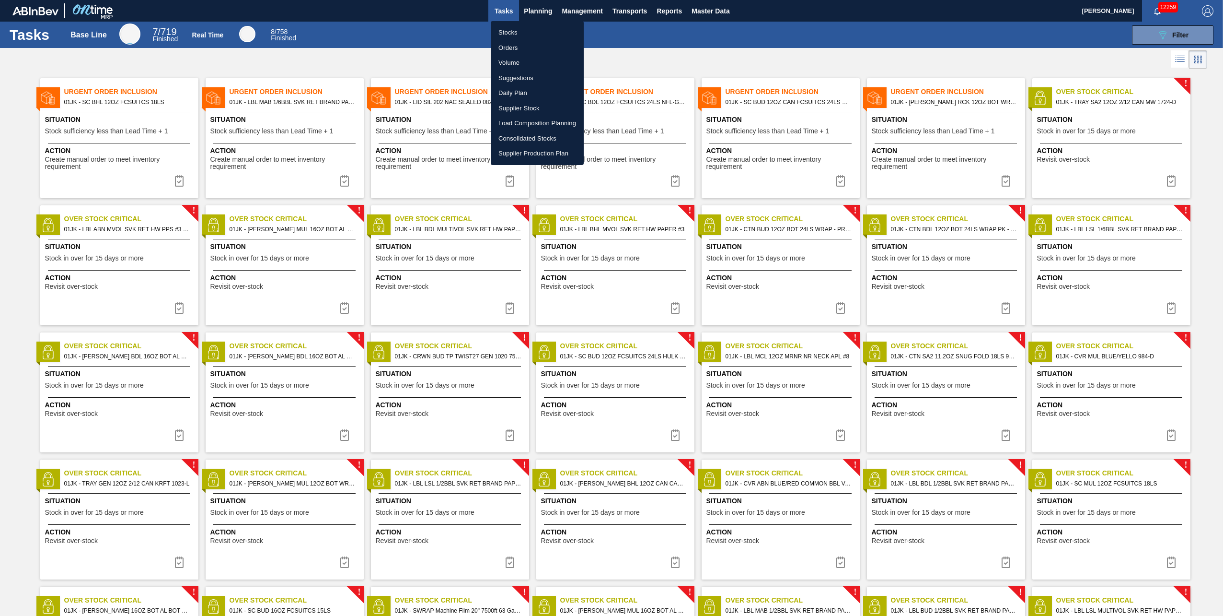
click at [520, 51] on li "Orders" at bounding box center [537, 47] width 93 height 15
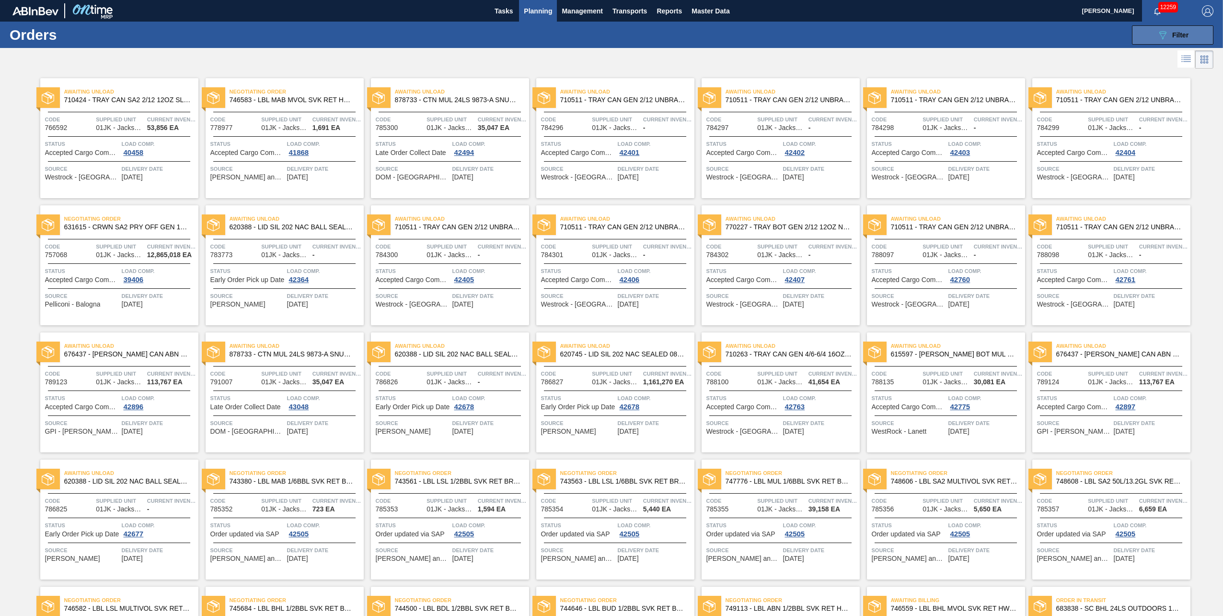
click at [1192, 36] on button "089F7B8B-B2A5-4AFE-B5C0-19BA573D28AC Filter" at bounding box center [1172, 34] width 81 height 19
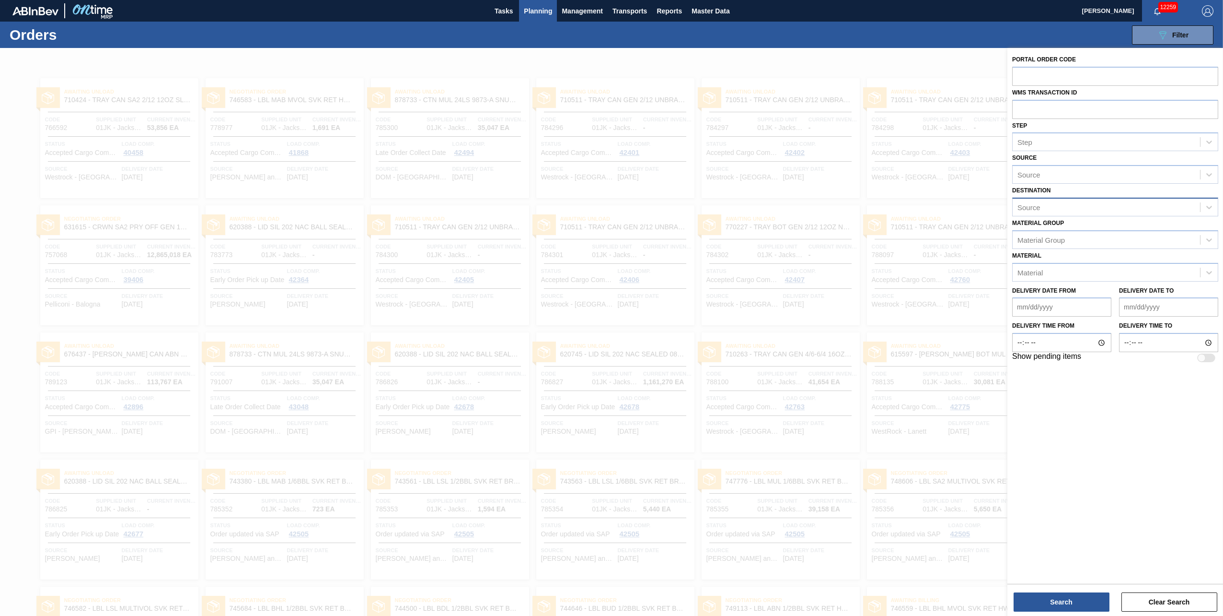
click at [1074, 206] on div "Source" at bounding box center [1106, 207] width 187 height 14
click at [1050, 201] on div "Source" at bounding box center [1106, 207] width 187 height 14
click at [1059, 237] on div "Material Group" at bounding box center [1041, 239] width 47 height 8
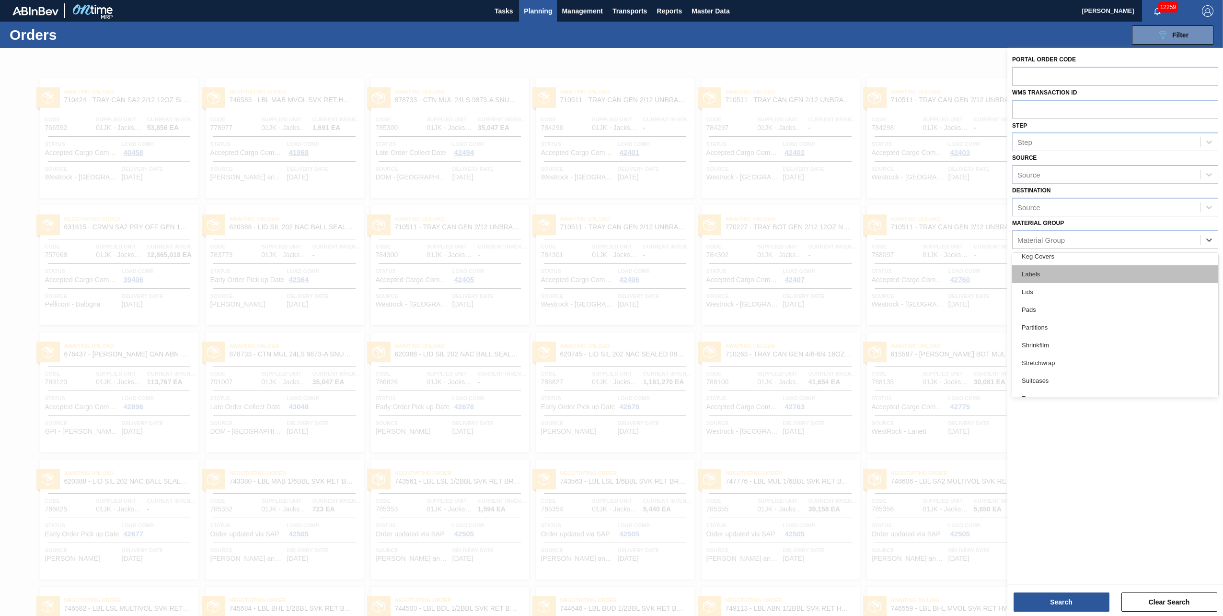
click at [1057, 273] on div "Labels" at bounding box center [1115, 274] width 206 height 18
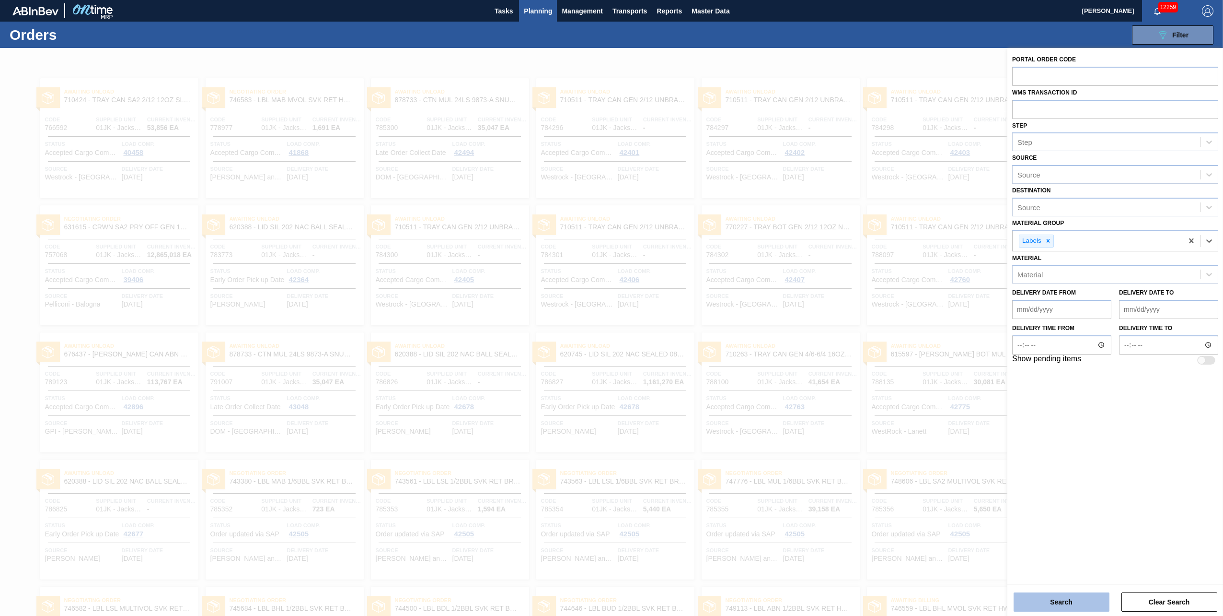
click at [1069, 601] on button "Search" at bounding box center [1062, 601] width 96 height 19
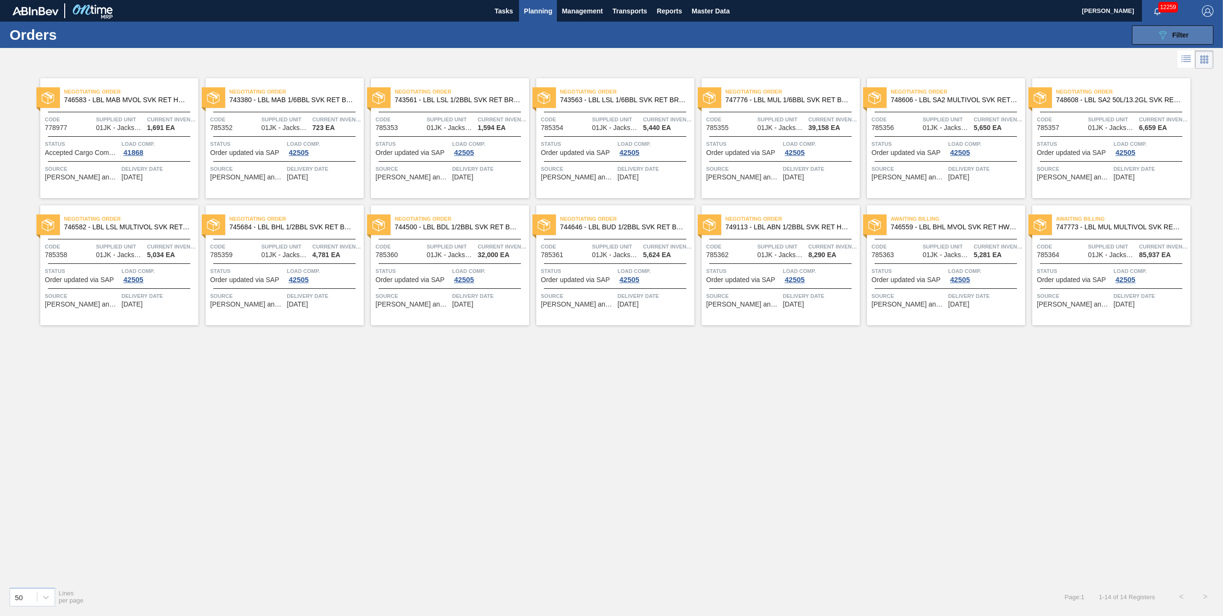
click at [1188, 40] on button "089F7B8B-B2A5-4AFE-B5C0-19BA573D28AC Filter" at bounding box center [1172, 34] width 81 height 19
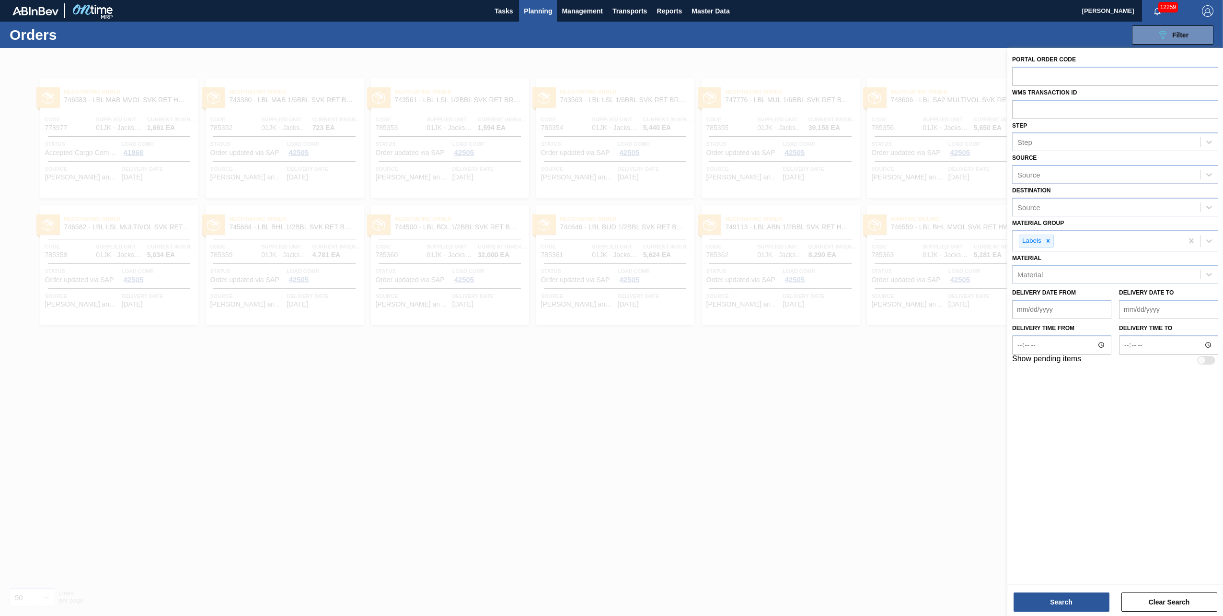
click at [858, 414] on div at bounding box center [611, 356] width 1223 height 616
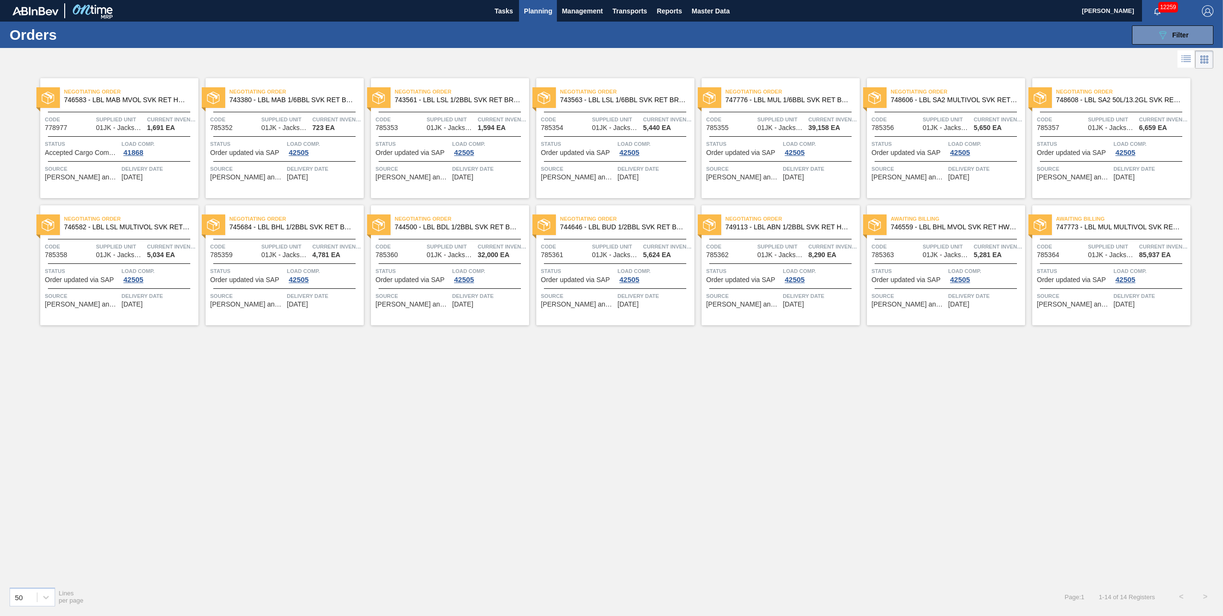
click at [1075, 431] on div "Negotiating Order 746583 - LBL MAB MVOL SVK RET HW PPS 0518 #3 5.2% Code 778977…" at bounding box center [611, 325] width 1223 height 508
click at [602, 180] on div "Negotiating Order 743563 - LBL LSL 1/6BBL SVK RET BRAND PAPER 0814 Code 785354 …" at bounding box center [615, 138] width 158 height 120
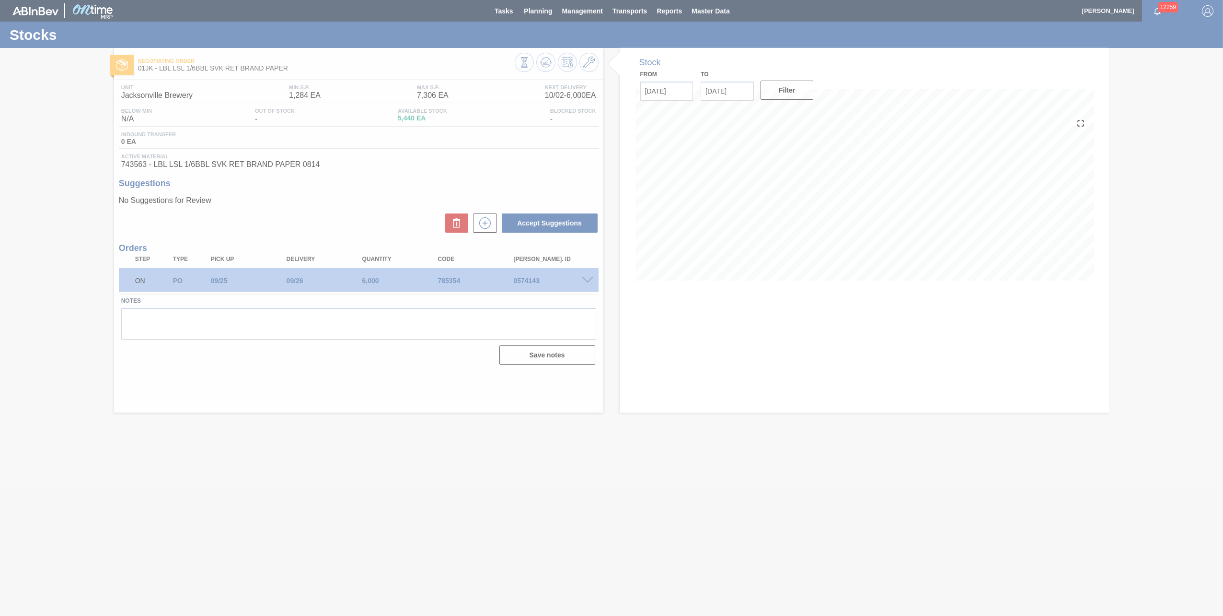
click at [540, 10] on div at bounding box center [611, 308] width 1223 height 616
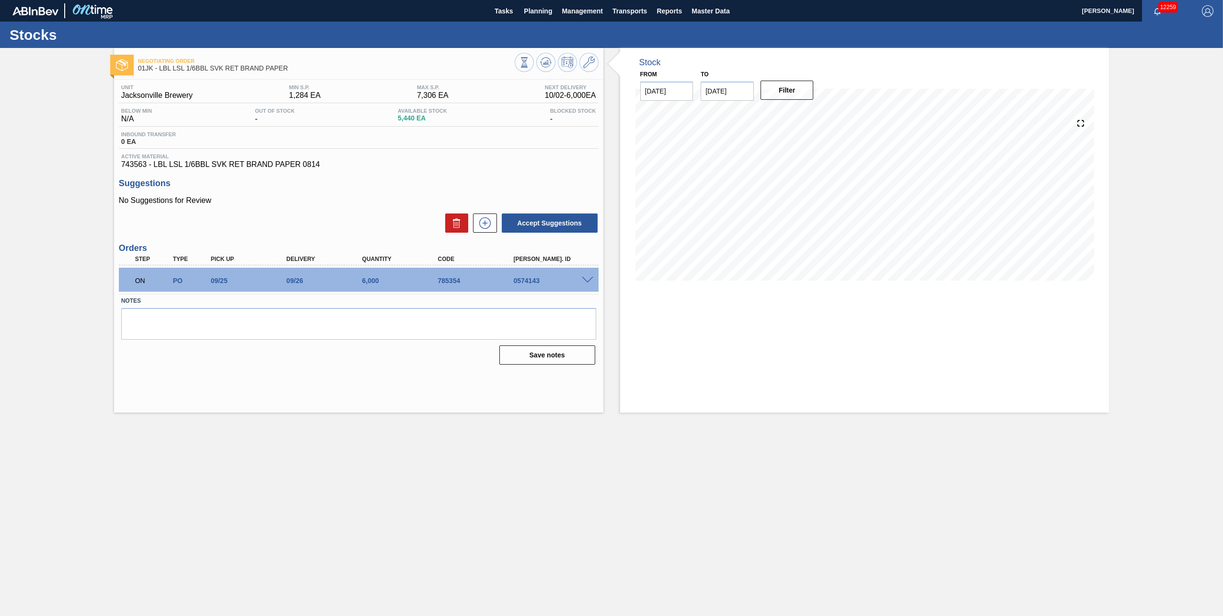
click at [540, 10] on span "Planning" at bounding box center [538, 11] width 28 height 12
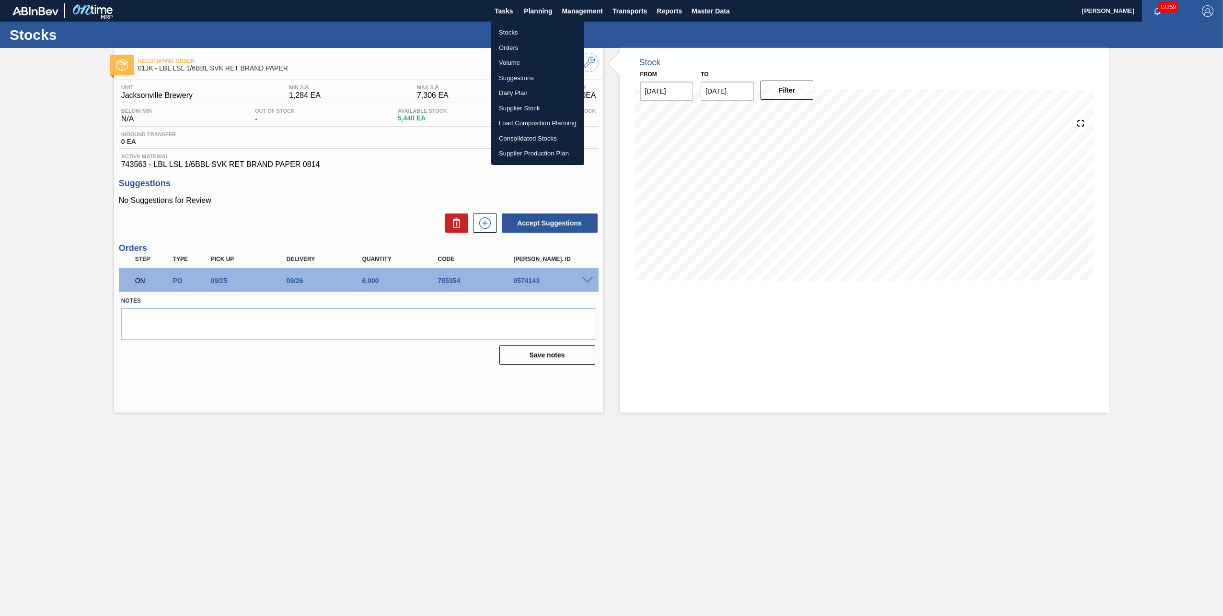
click at [552, 124] on li "Load Composition Planning" at bounding box center [537, 123] width 93 height 15
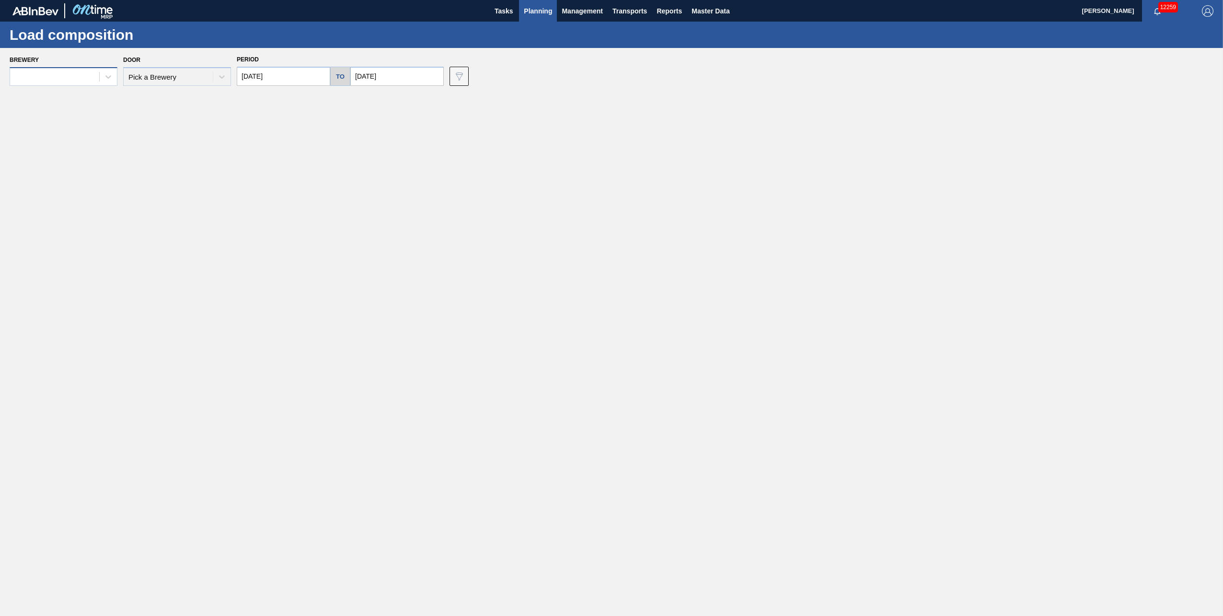
click at [91, 83] on div at bounding box center [54, 77] width 89 height 14
click at [78, 79] on div at bounding box center [54, 77] width 89 height 14
click at [98, 75] on div at bounding box center [54, 77] width 89 height 14
click at [64, 208] on div "01JK - Jacksonville Brewery" at bounding box center [64, 207] width 108 height 18
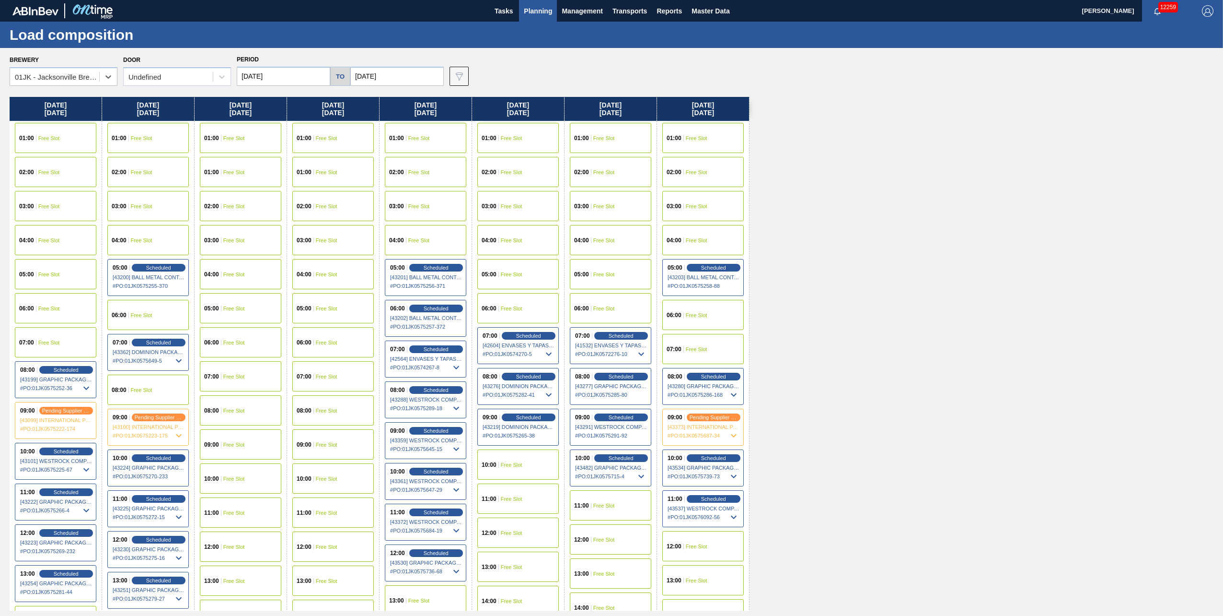
click at [301, 81] on input "[DATE]" at bounding box center [283, 76] width 93 height 19
click at [263, 192] on div "27" at bounding box center [263, 192] width 13 height 13
type input "[DATE]"
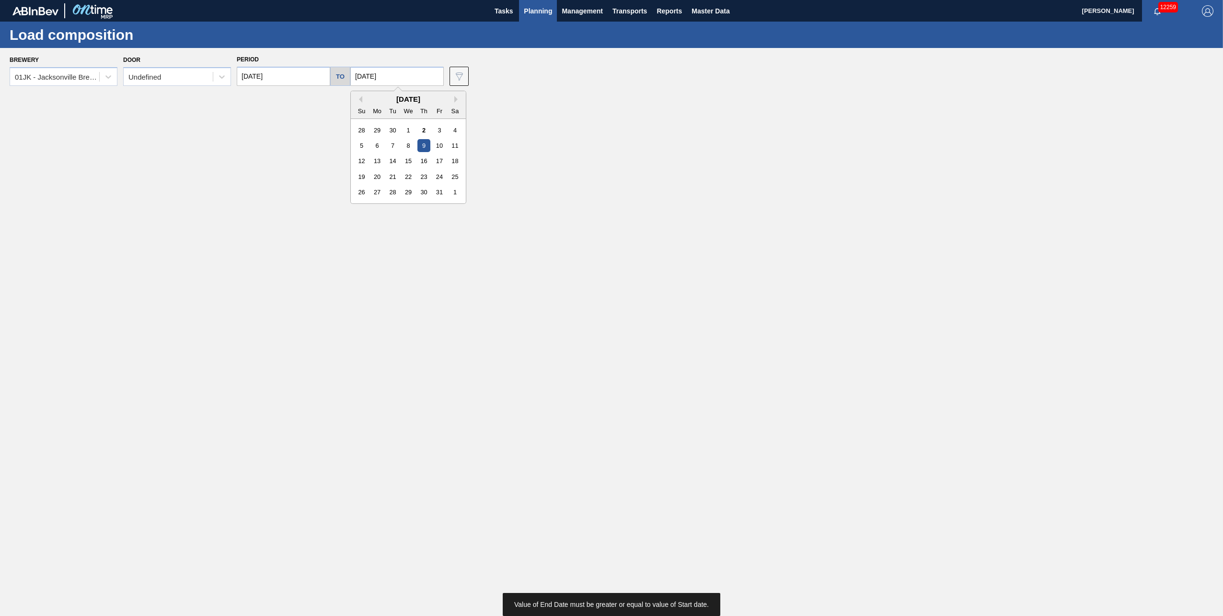
click at [420, 79] on input "[DATE]" at bounding box center [396, 76] width 93 height 19
click at [450, 192] on div "1" at bounding box center [455, 192] width 13 height 13
type input "[DATE]"
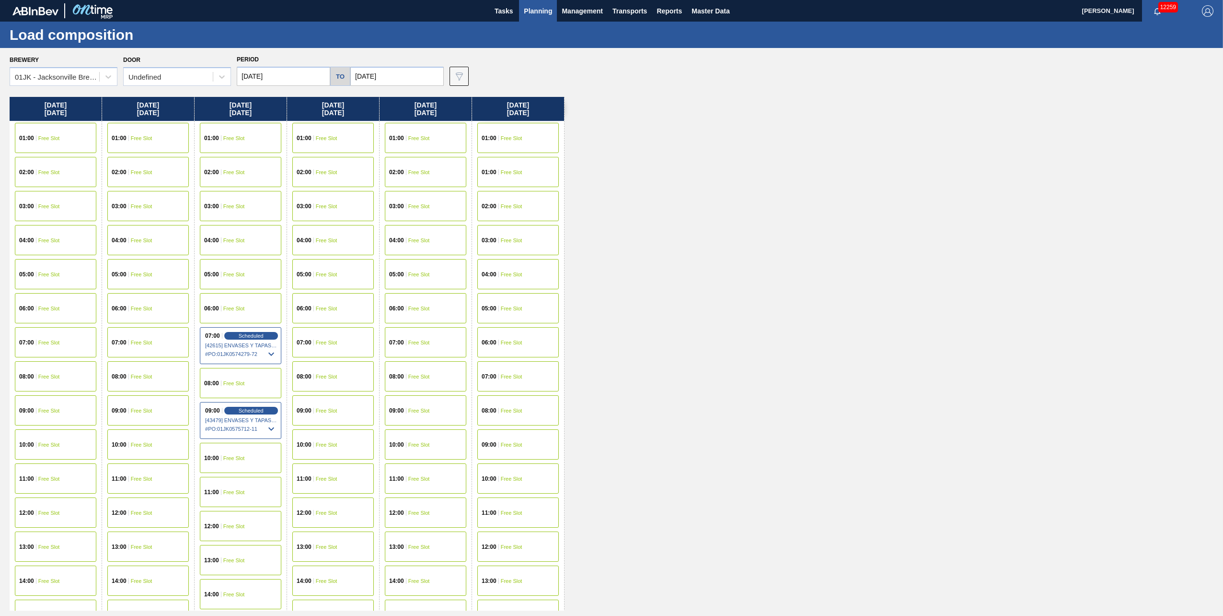
click at [154, 314] on div "06:00 Free Slot" at bounding box center [147, 308] width 81 height 30
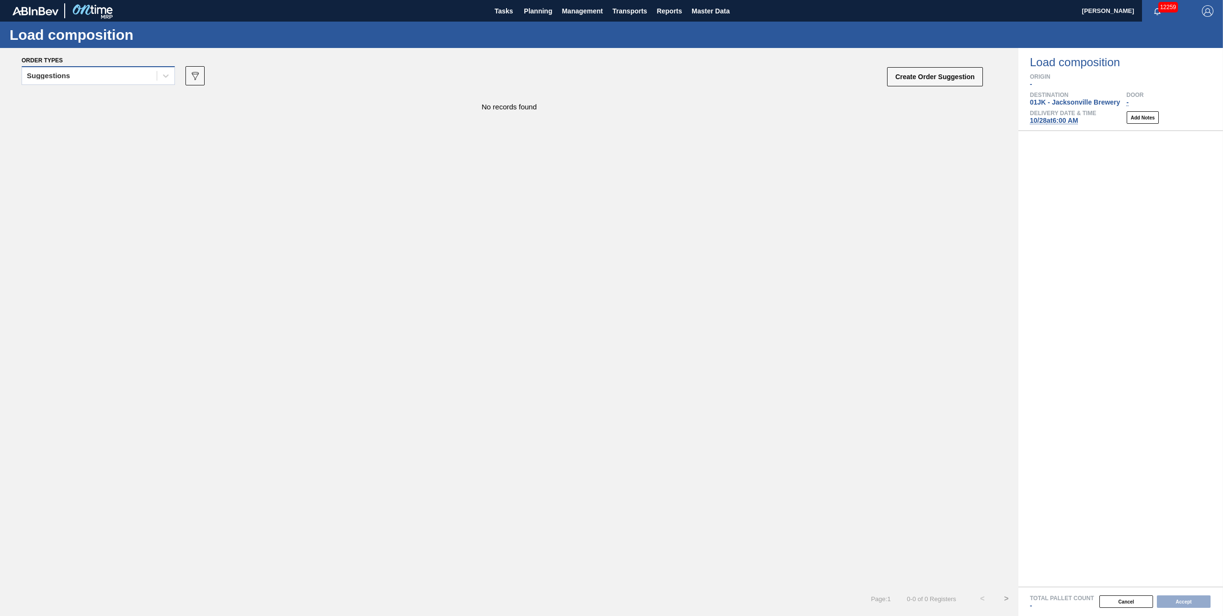
click at [135, 75] on div "Suggestions" at bounding box center [89, 76] width 135 height 14
click at [126, 93] on div "Awaiting load composition" at bounding box center [98, 100] width 153 height 18
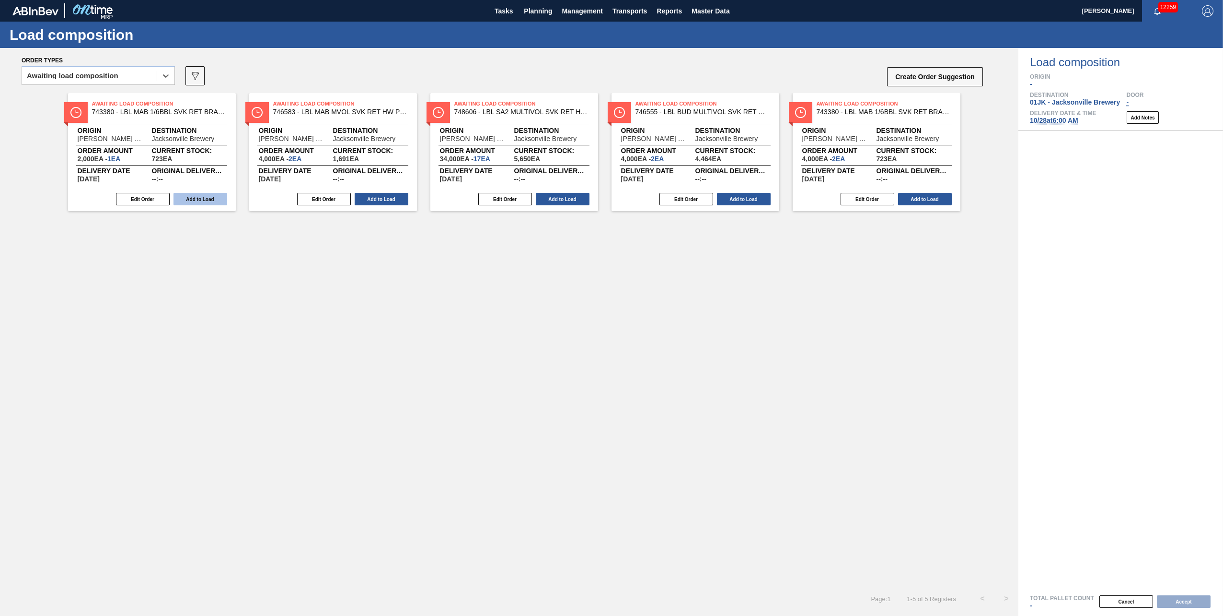
click at [215, 198] on button "Add to Load" at bounding box center [201, 199] width 54 height 12
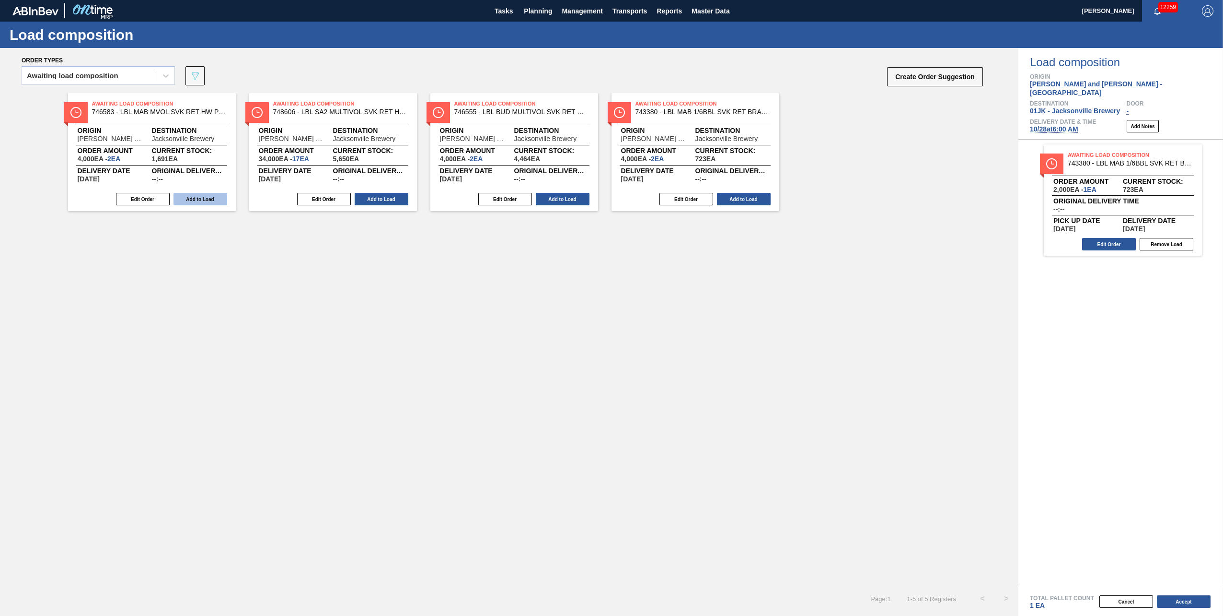
click at [219, 198] on button "Add to Load" at bounding box center [201, 199] width 54 height 12
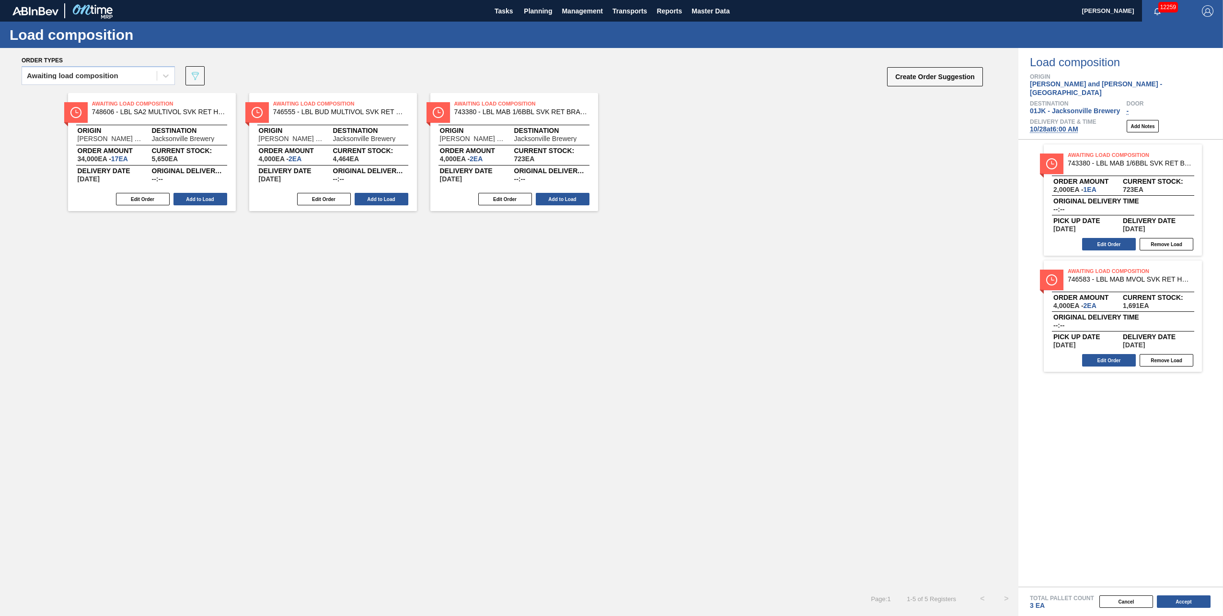
click at [219, 198] on button "Add to Load" at bounding box center [201, 199] width 54 height 12
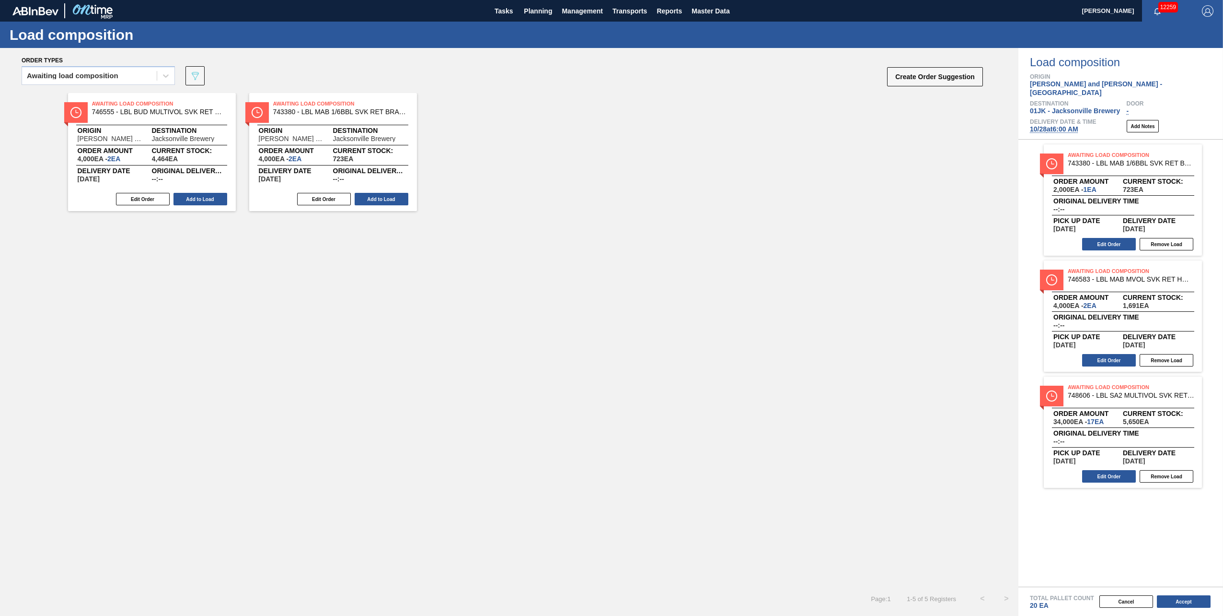
click at [219, 198] on button "Add to Load" at bounding box center [201, 199] width 54 height 12
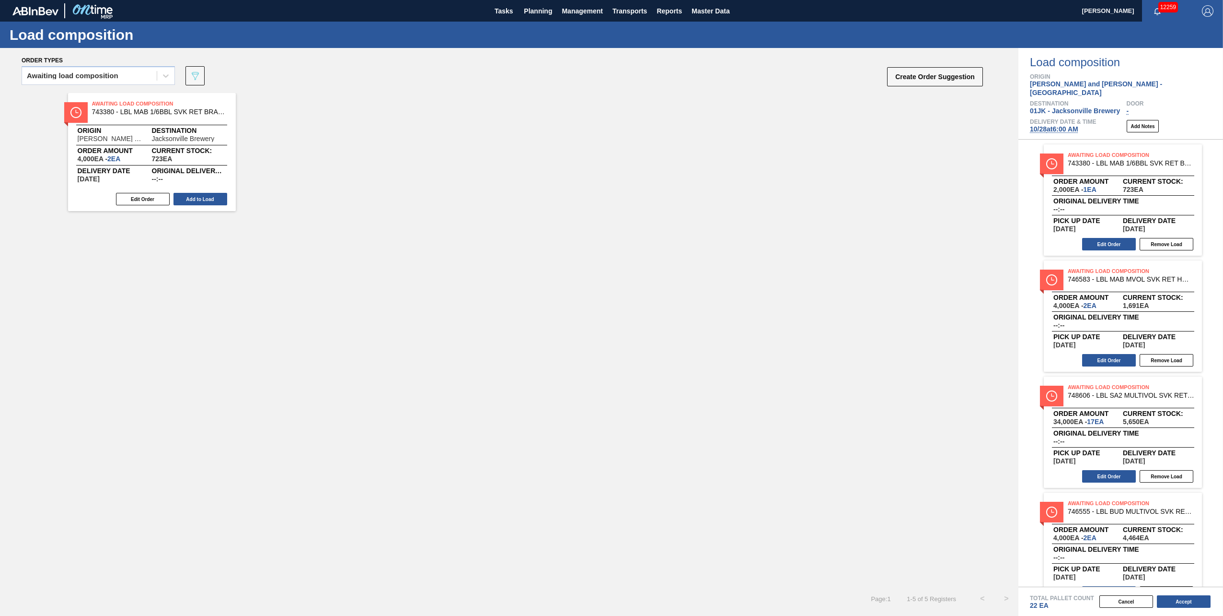
click at [219, 198] on button "Add to Load" at bounding box center [201, 199] width 54 height 12
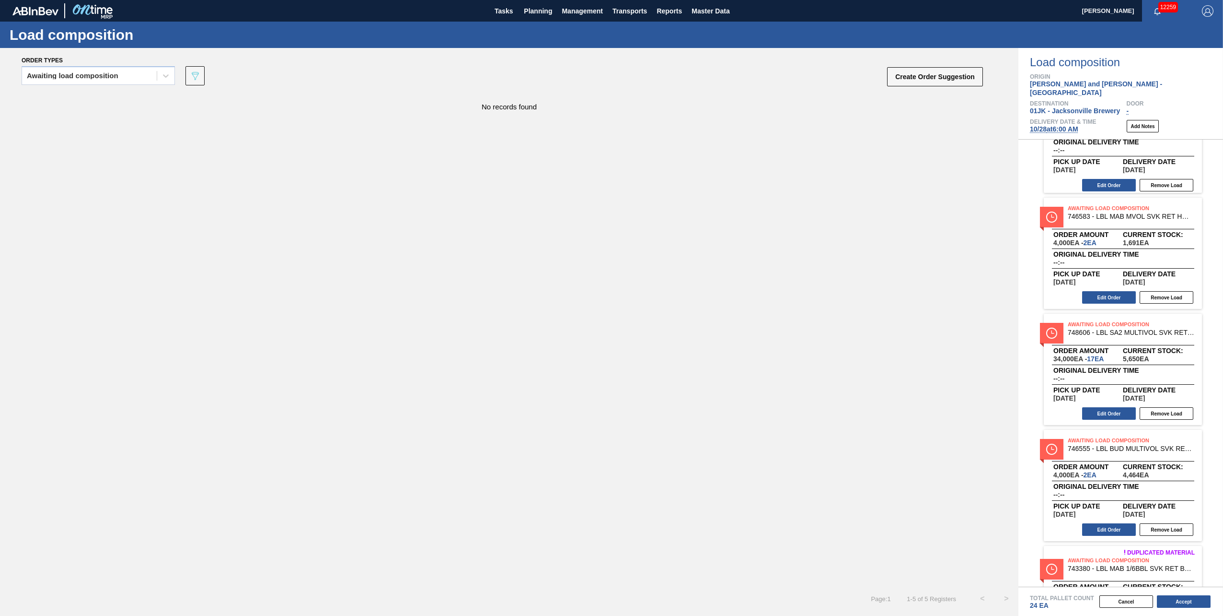
scroll to position [130, 0]
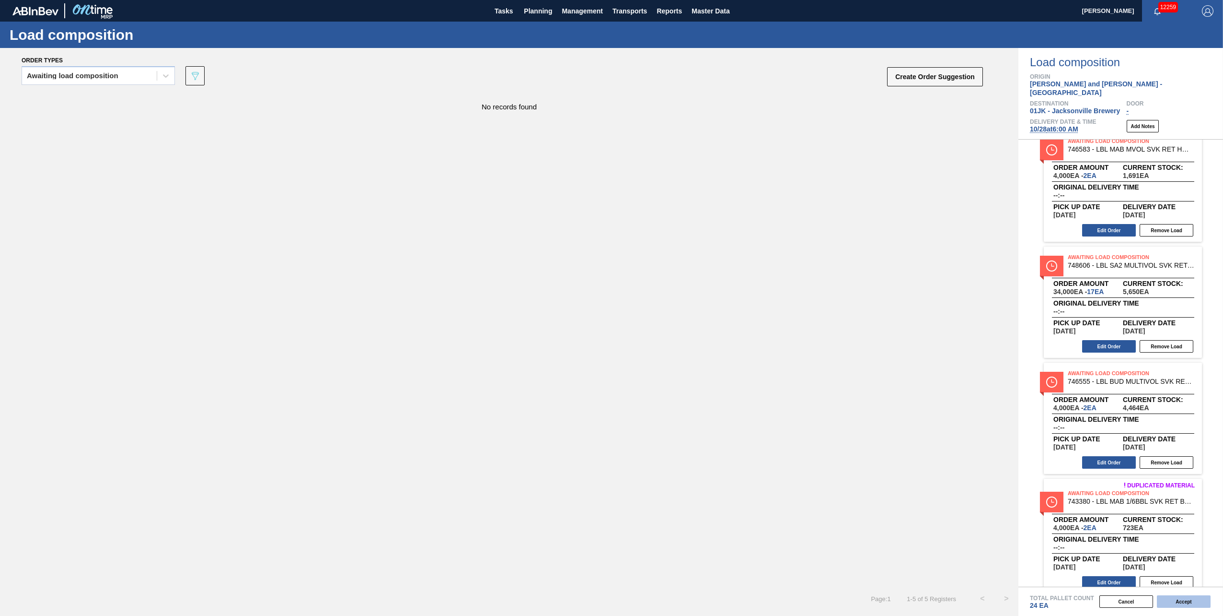
click at [1195, 604] on button "Accept" at bounding box center [1184, 601] width 54 height 12
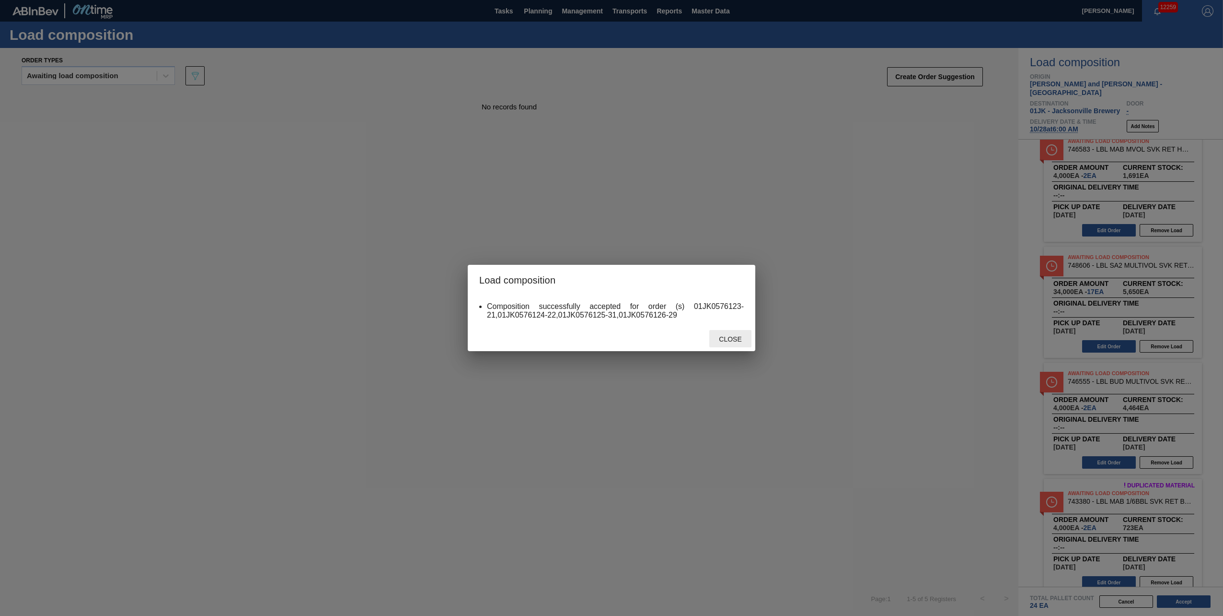
click at [749, 344] on div "Close" at bounding box center [730, 339] width 42 height 18
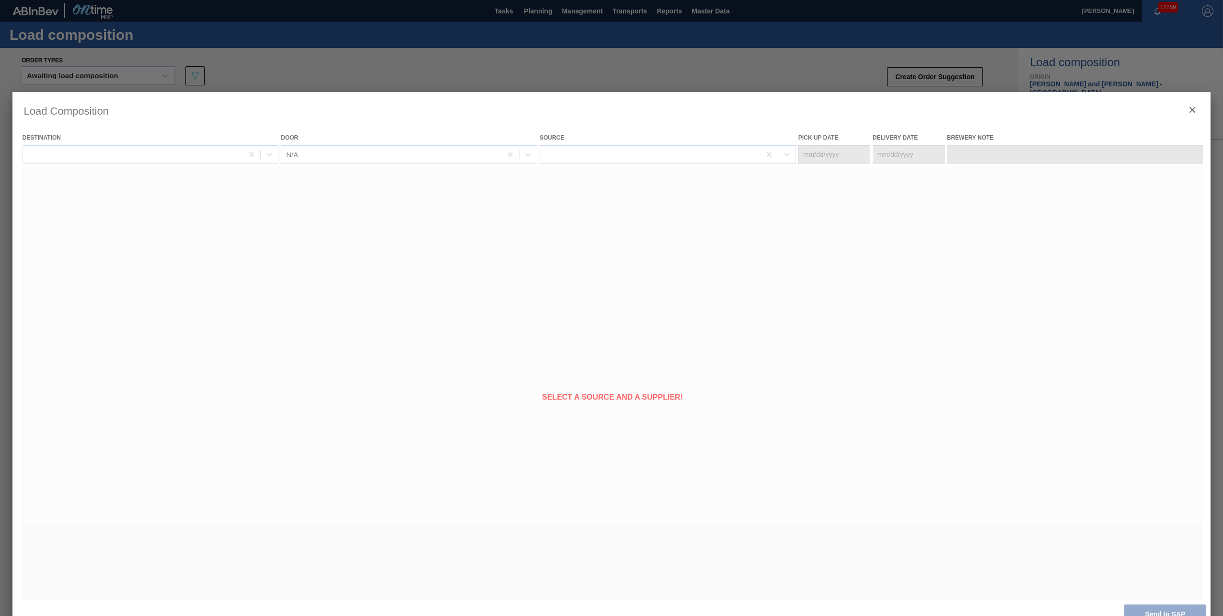
type Date "[DATE]"
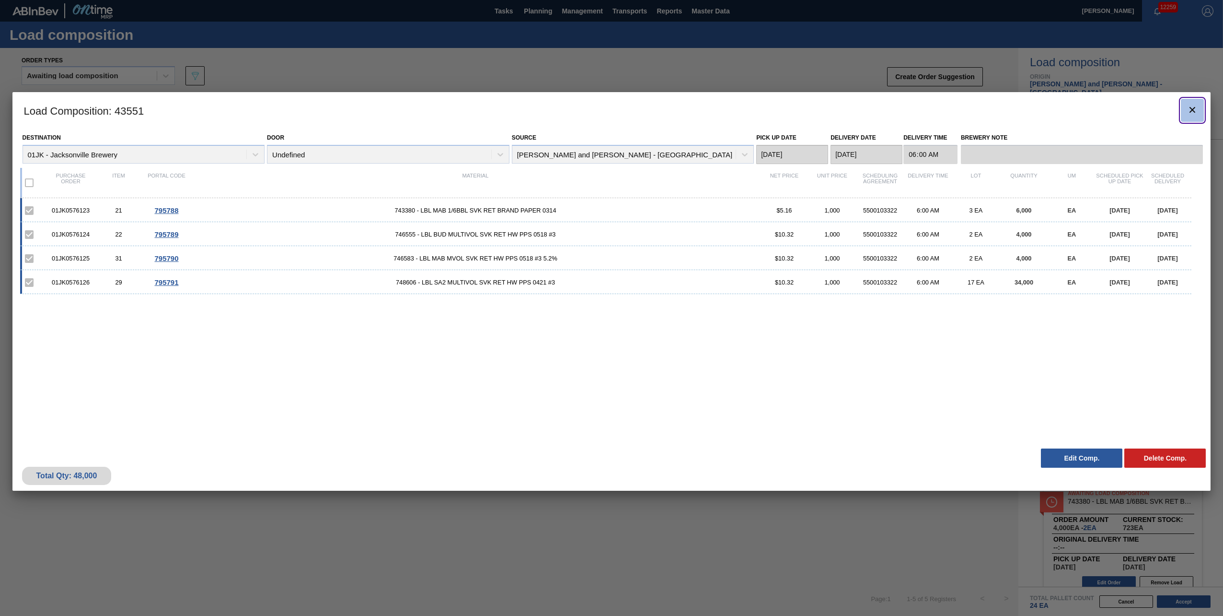
click at [1189, 112] on icon "botão de ícone" at bounding box center [1193, 110] width 12 height 12
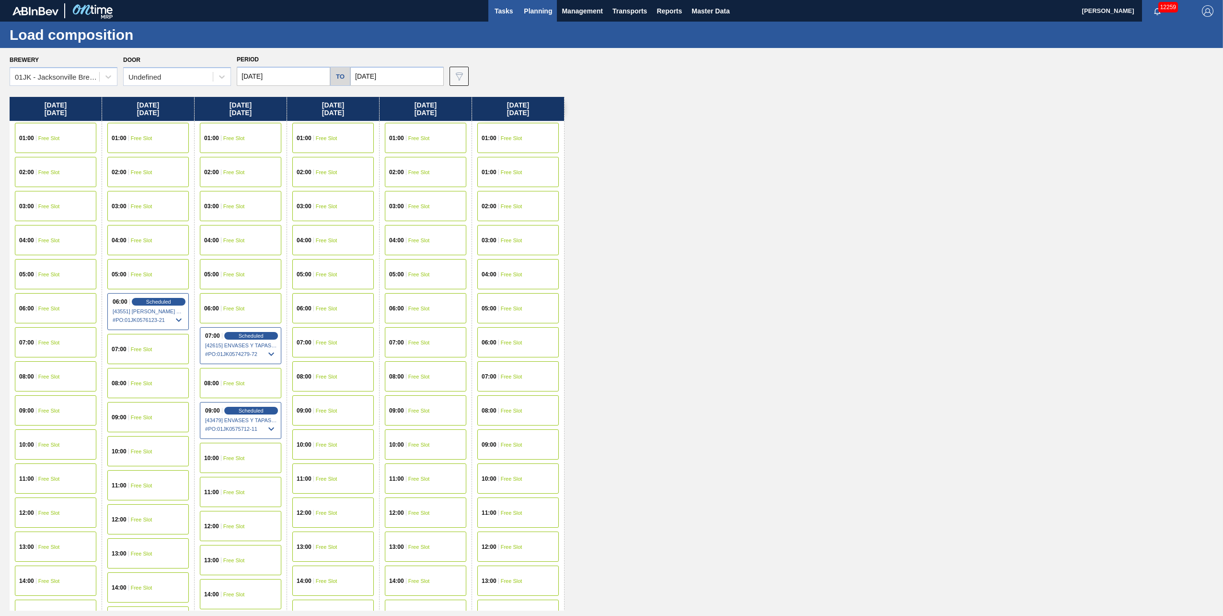
click at [504, 9] on span "Tasks" at bounding box center [503, 11] width 21 height 12
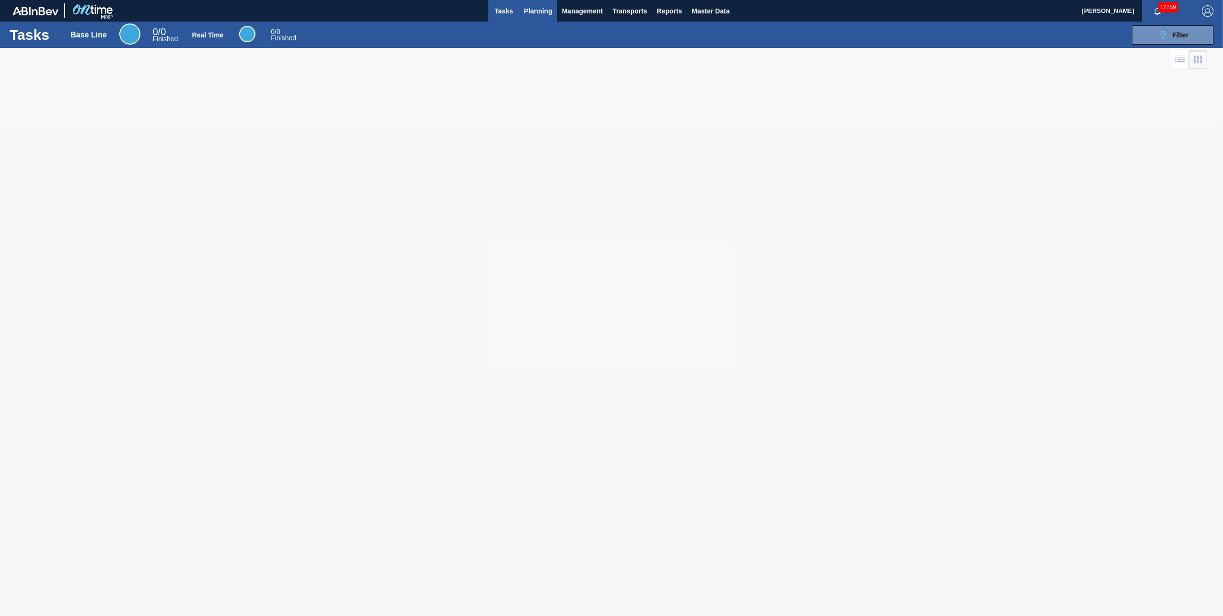
click at [533, 10] on span "Planning" at bounding box center [538, 11] width 28 height 12
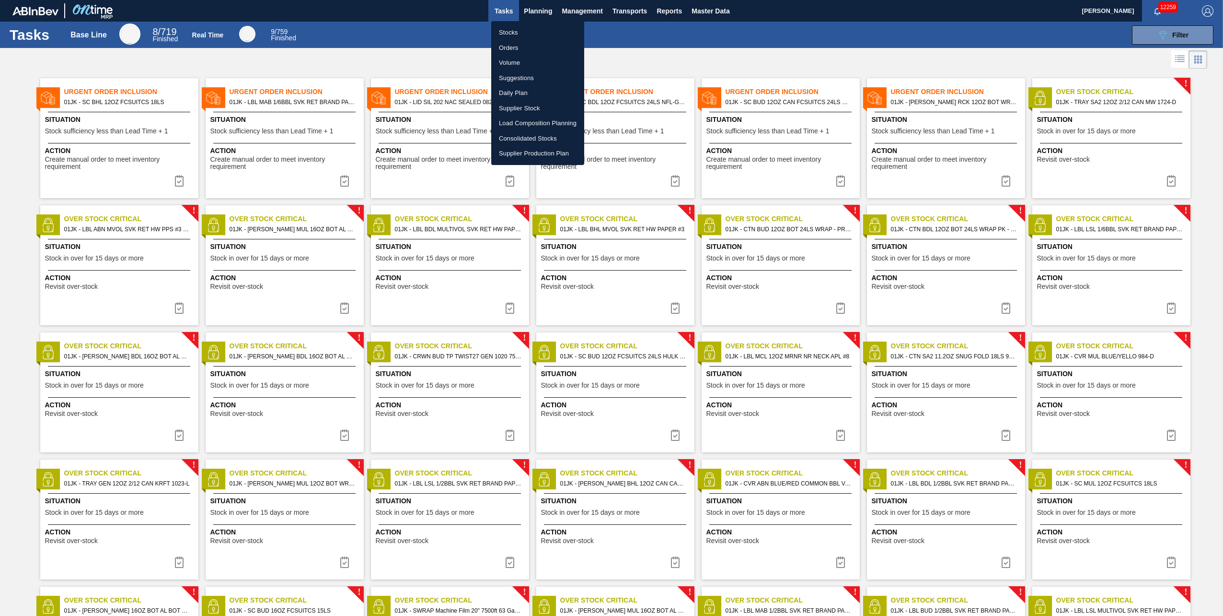
click at [511, 33] on li "Stocks" at bounding box center [537, 32] width 93 height 15
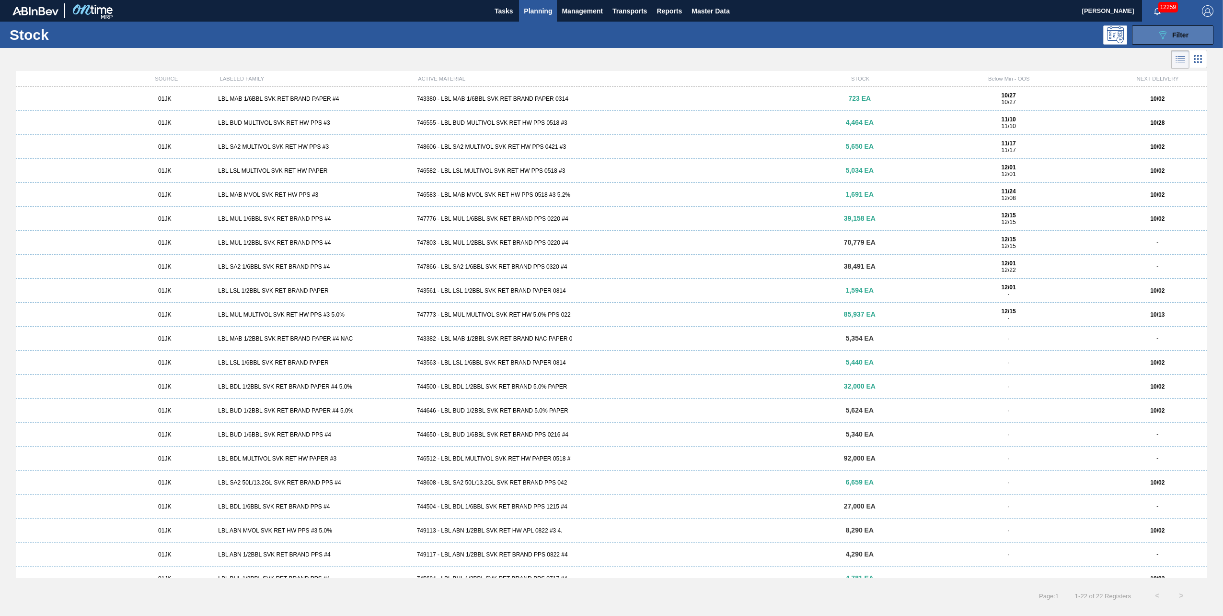
click at [1157, 34] on icon "089F7B8B-B2A5-4AFE-B5C0-19BA573D28AC" at bounding box center [1163, 35] width 12 height 12
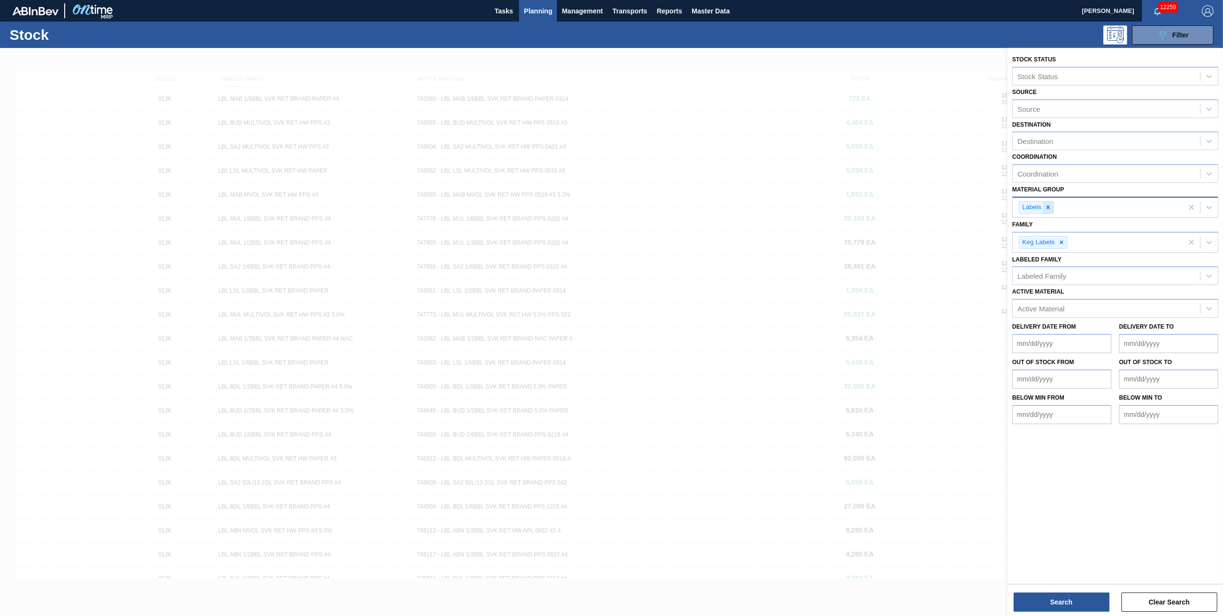
click at [1049, 206] on icon at bounding box center [1048, 207] width 3 height 3
click at [1063, 238] on icon at bounding box center [1061, 239] width 7 height 7
click at [1078, 208] on div "Material Group" at bounding box center [1106, 206] width 187 height 14
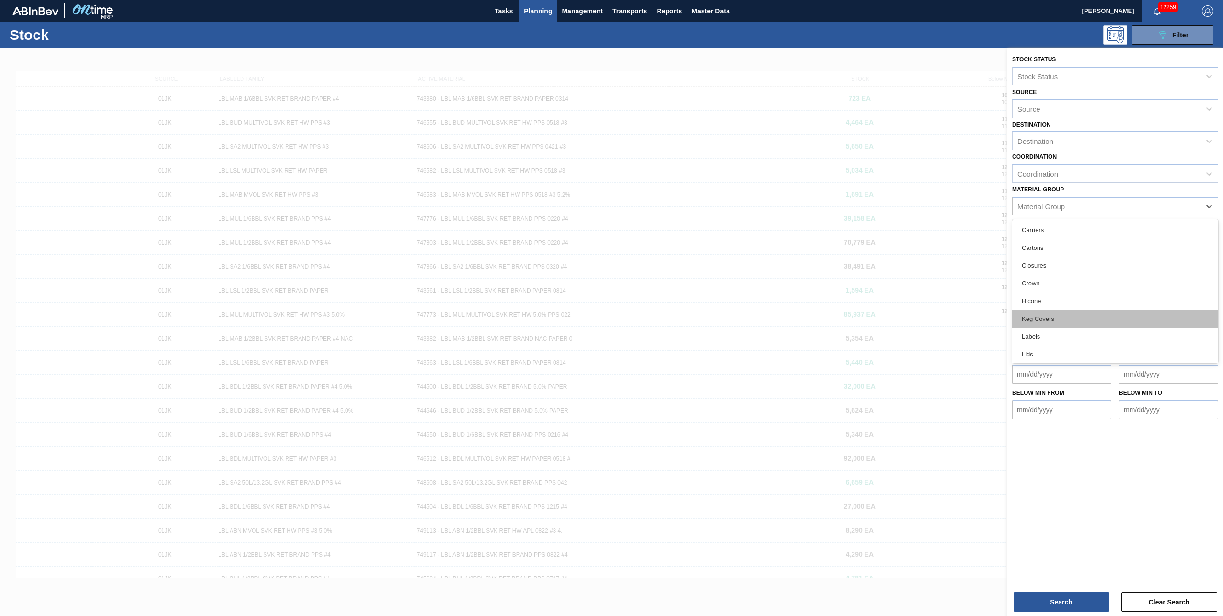
click at [1073, 315] on div "Keg Covers" at bounding box center [1115, 319] width 206 height 18
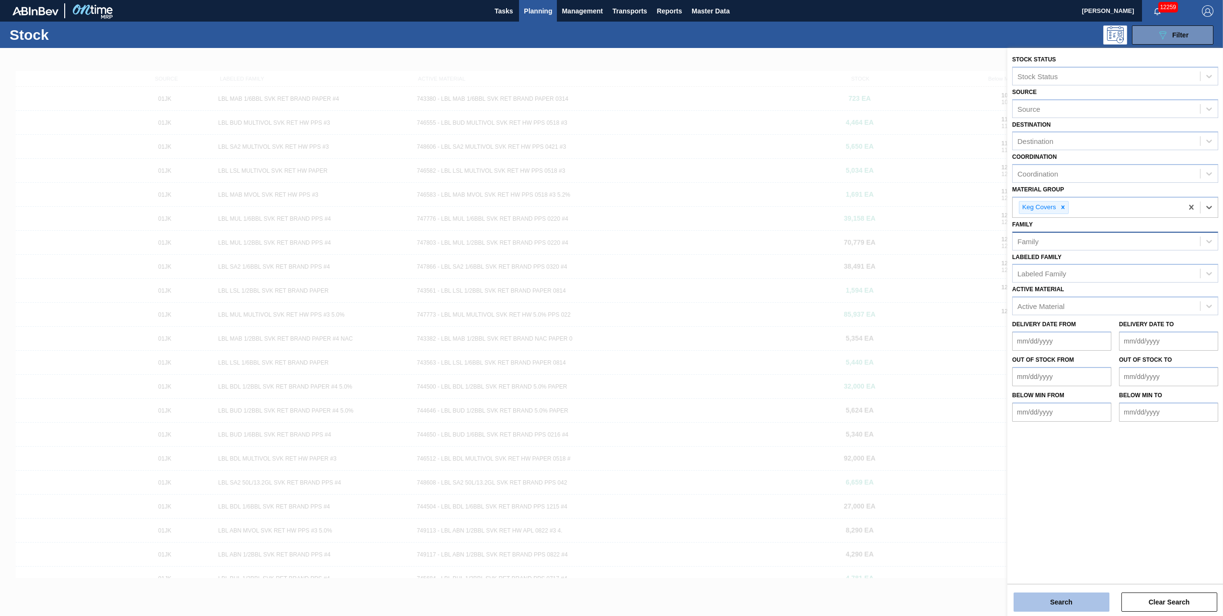
click at [1066, 605] on button "Search" at bounding box center [1062, 601] width 96 height 19
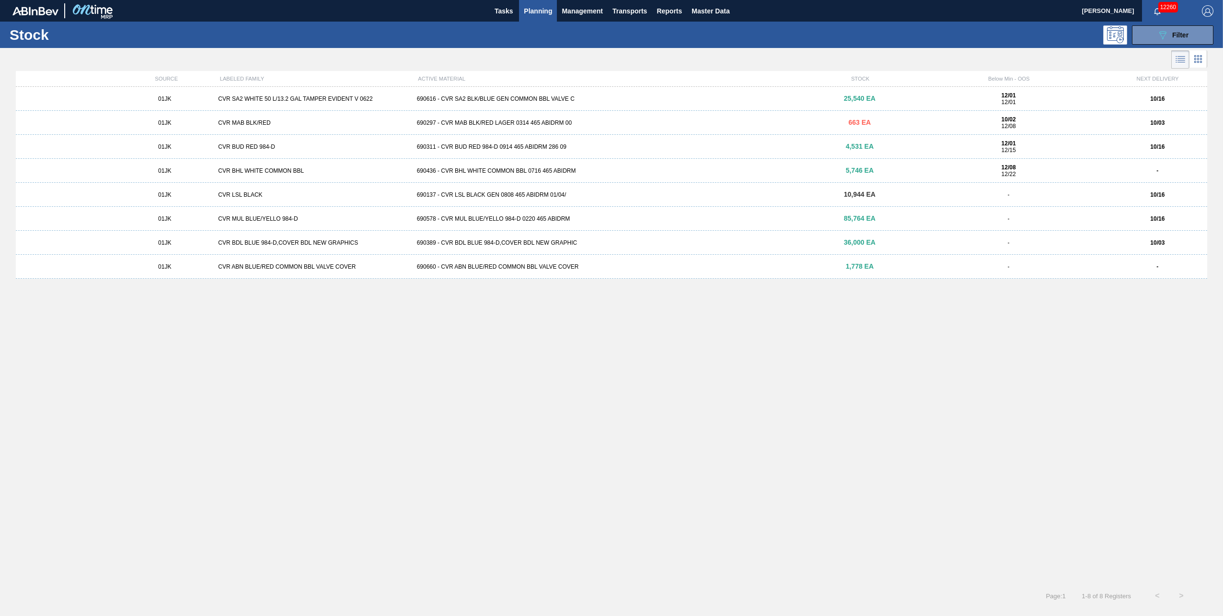
click at [611, 103] on div "01JK CVR SA2 WHITE 50 L/13.2 GAL TAMPER EVIDENT V 0622 690616 - CVR SA2 BLK/BLU…" at bounding box center [612, 99] width 1192 height 24
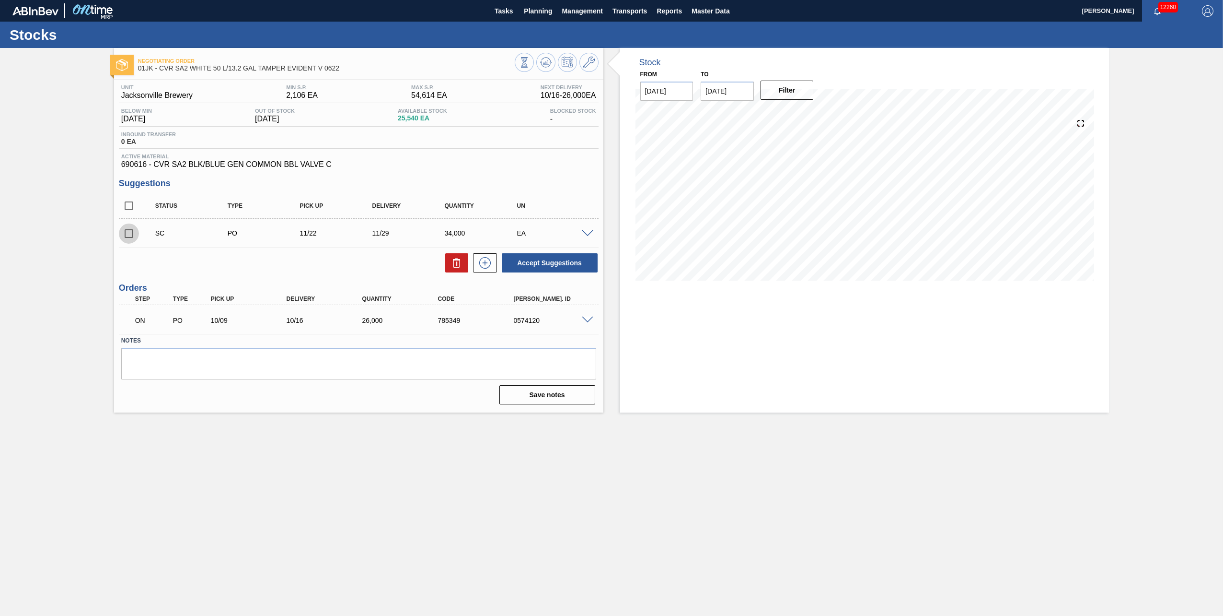
click at [125, 235] on input "checkbox" at bounding box center [129, 233] width 20 height 20
click at [539, 269] on button "Accept Suggestions" at bounding box center [550, 262] width 96 height 19
checkbox input "false"
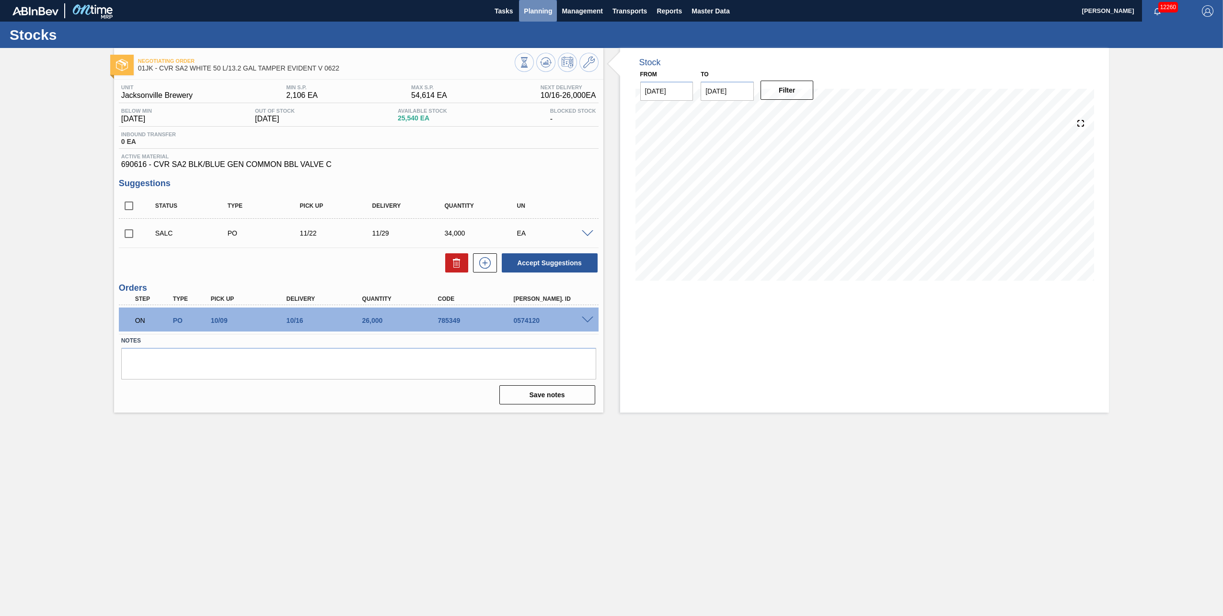
click at [547, 18] on button "Planning" at bounding box center [538, 11] width 38 height 22
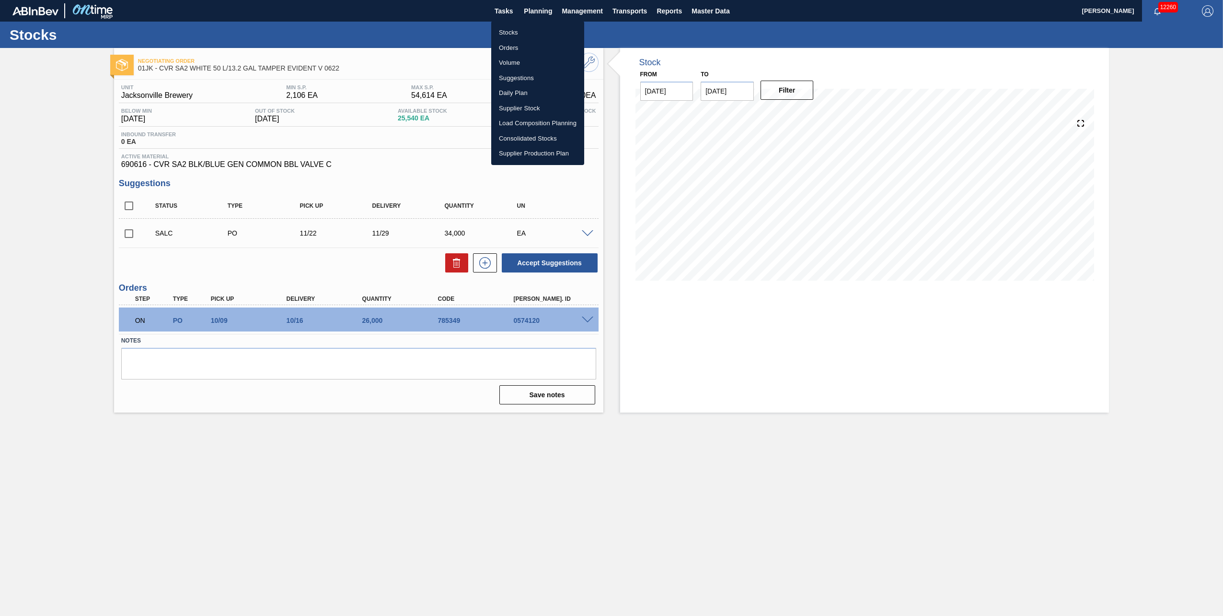
click at [518, 30] on li "Stocks" at bounding box center [537, 32] width 93 height 15
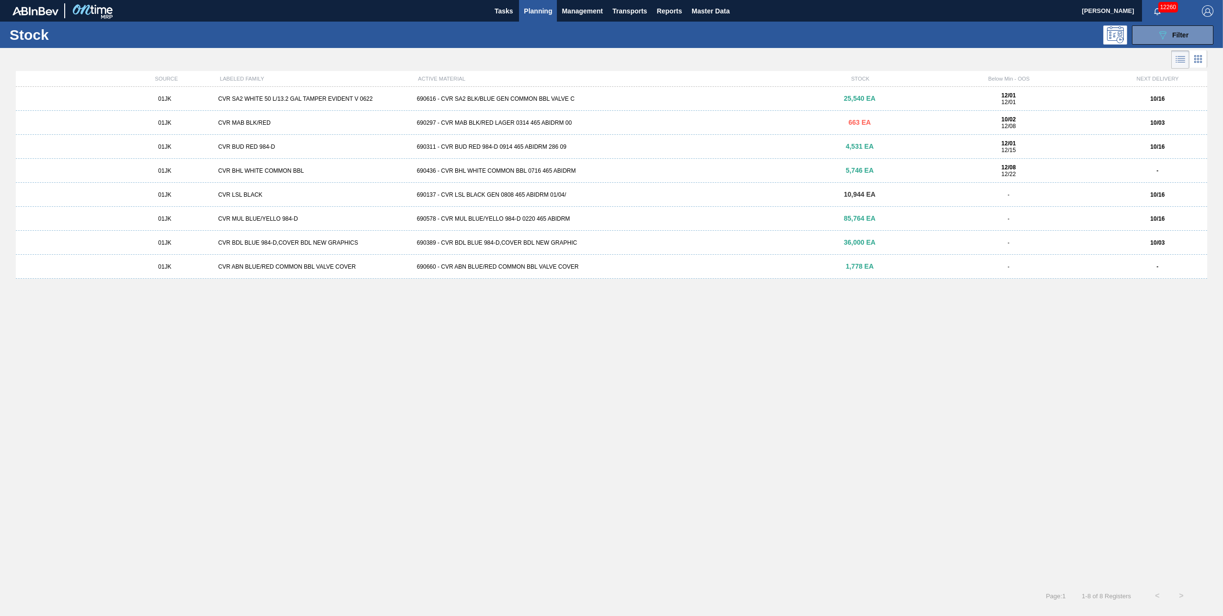
click at [774, 124] on div "690297 - CVR MAB BLK/RED LAGER 0314 465 ABIDRM 00" at bounding box center [611, 122] width 397 height 7
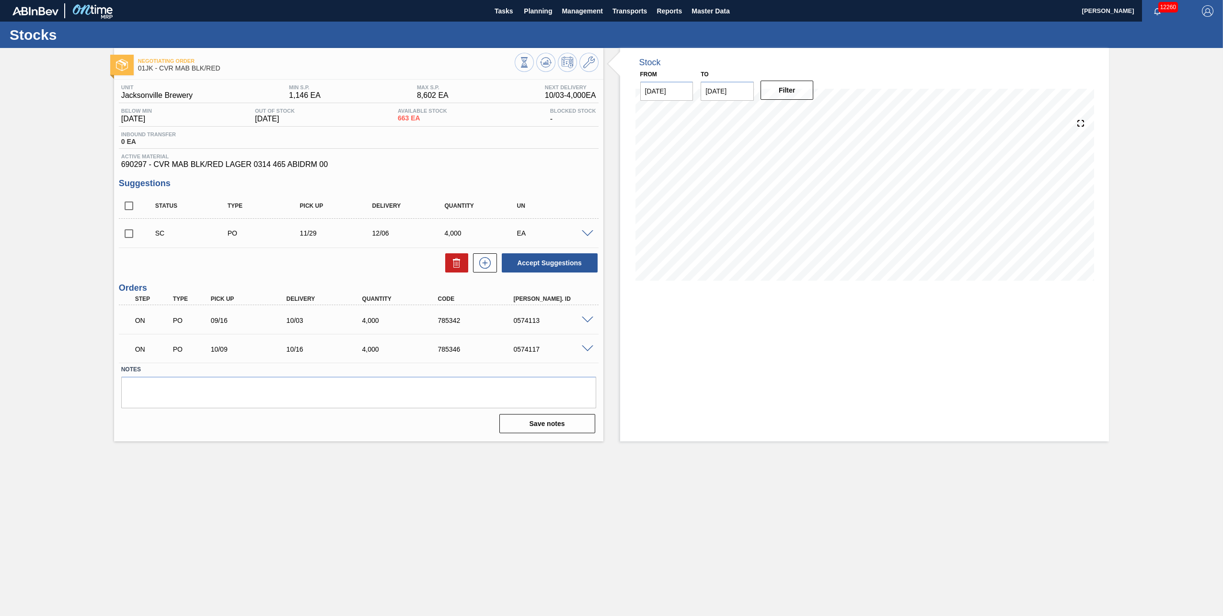
drag, startPoint x: 129, startPoint y: 234, endPoint x: 267, endPoint y: 260, distance: 140.5
click at [129, 235] on input "checkbox" at bounding box center [129, 233] width 20 height 20
click at [544, 267] on button "Accept Suggestions" at bounding box center [550, 262] width 96 height 19
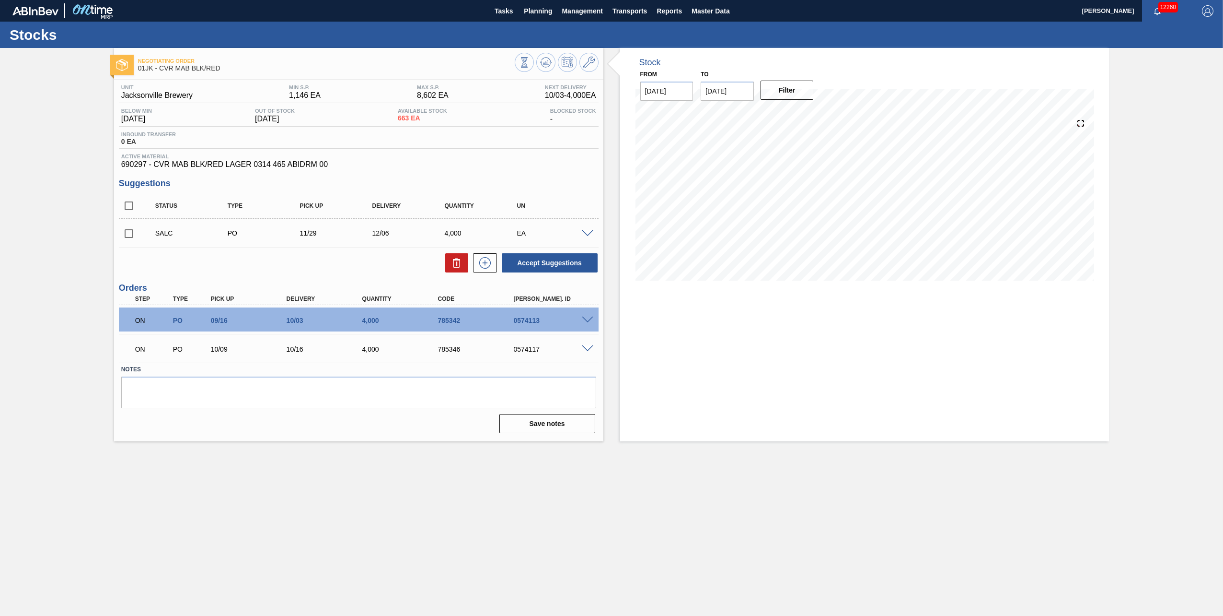
click at [124, 237] on input "checkbox" at bounding box center [129, 233] width 20 height 20
click at [546, 18] on button "Planning" at bounding box center [538, 11] width 38 height 22
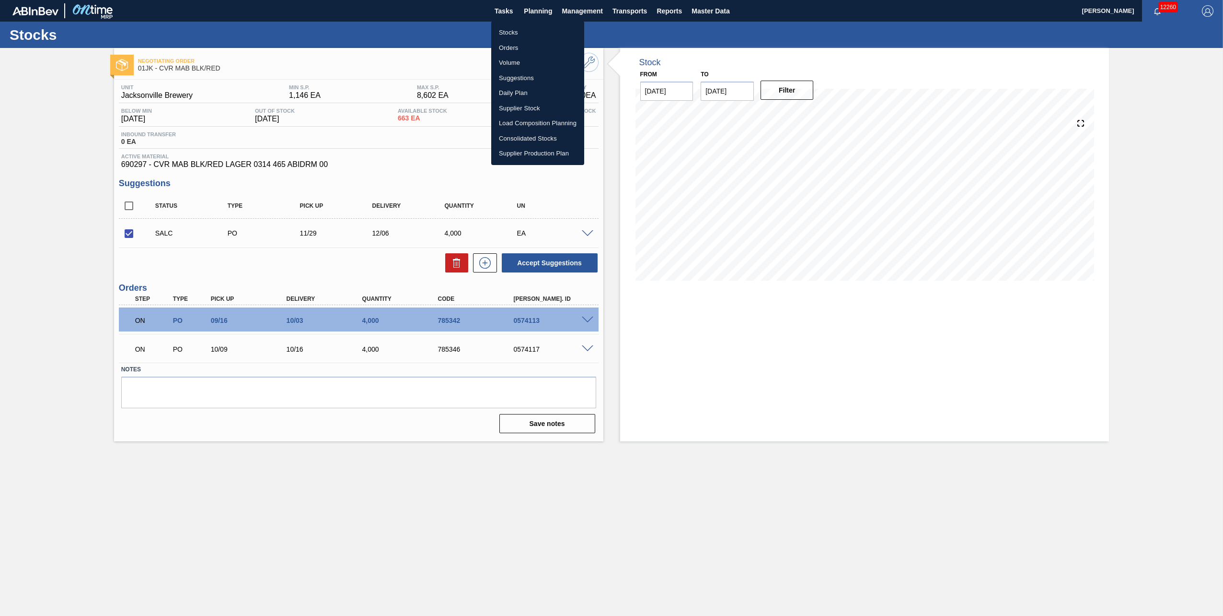
click at [520, 261] on div at bounding box center [611, 308] width 1223 height 616
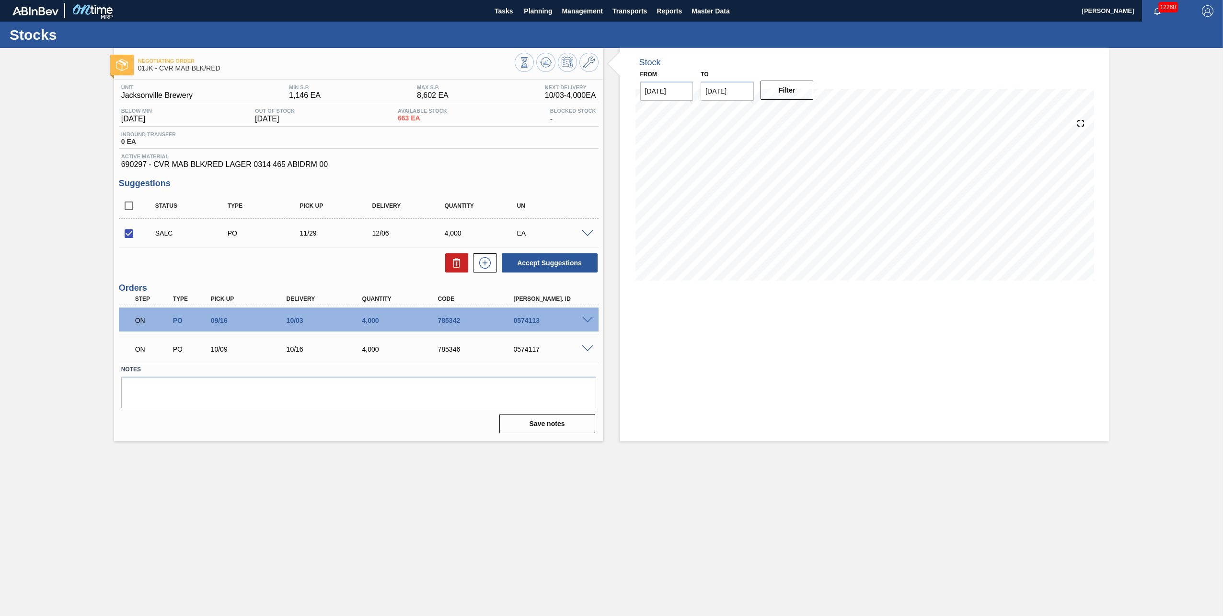
click at [523, 264] on button "Accept Suggestions" at bounding box center [550, 262] width 96 height 19
checkbox input "false"
click at [537, 20] on button "Planning" at bounding box center [538, 11] width 38 height 22
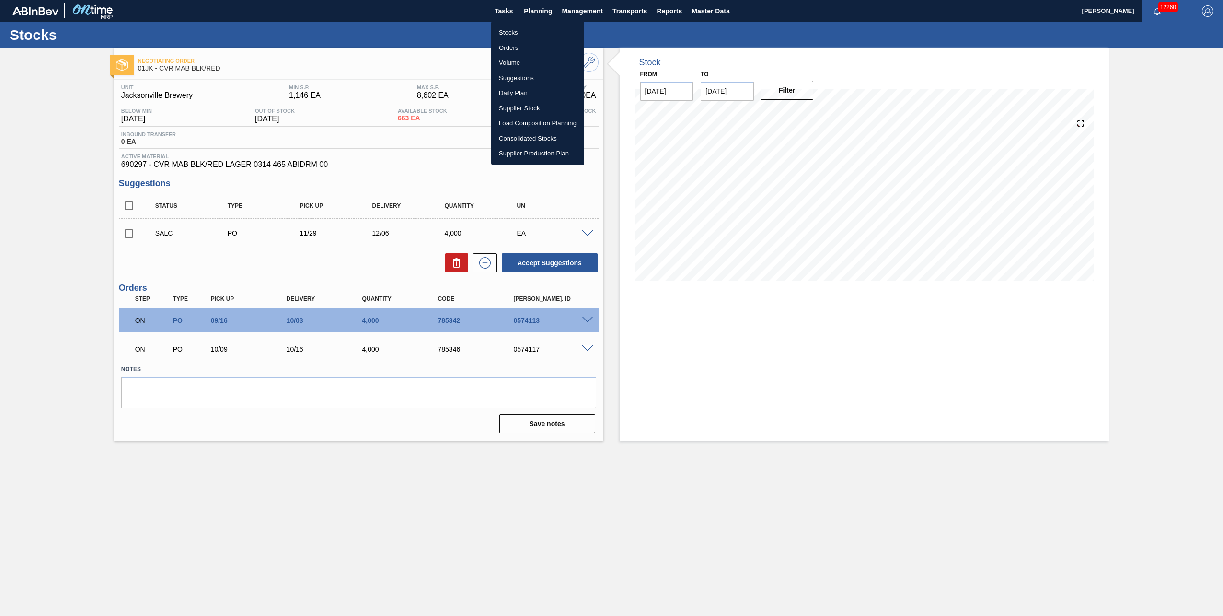
click at [534, 32] on li "Stocks" at bounding box center [537, 32] width 93 height 15
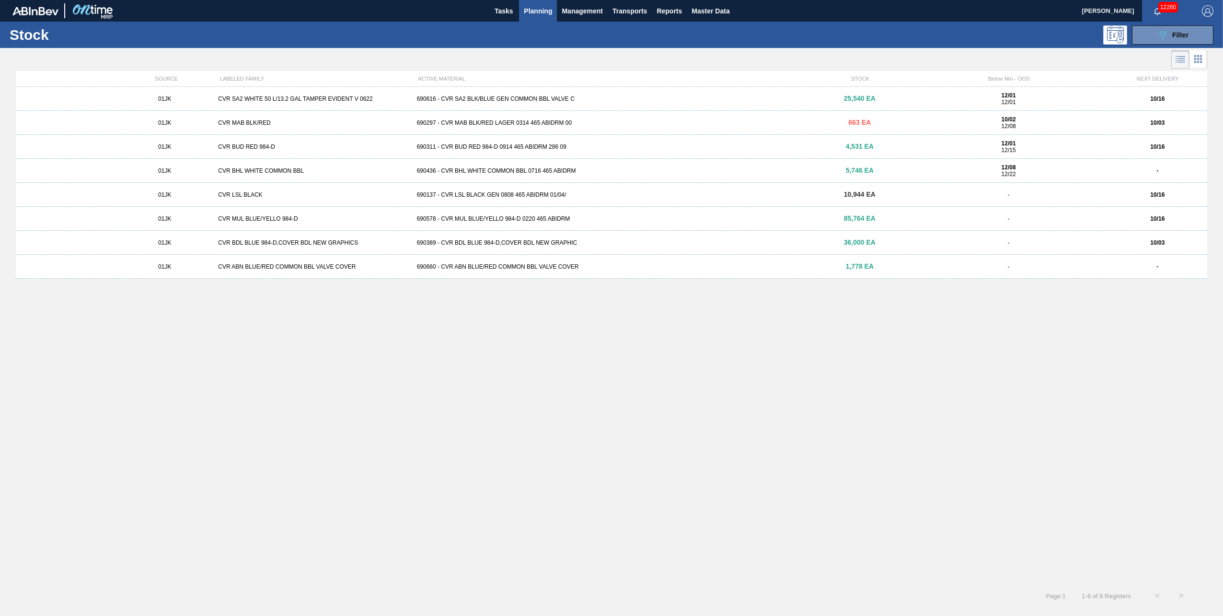
click at [559, 149] on div "690311 - CVR BUD RED 984-D 0914 465 ABIDRM 286 09" at bounding box center [611, 146] width 397 height 7
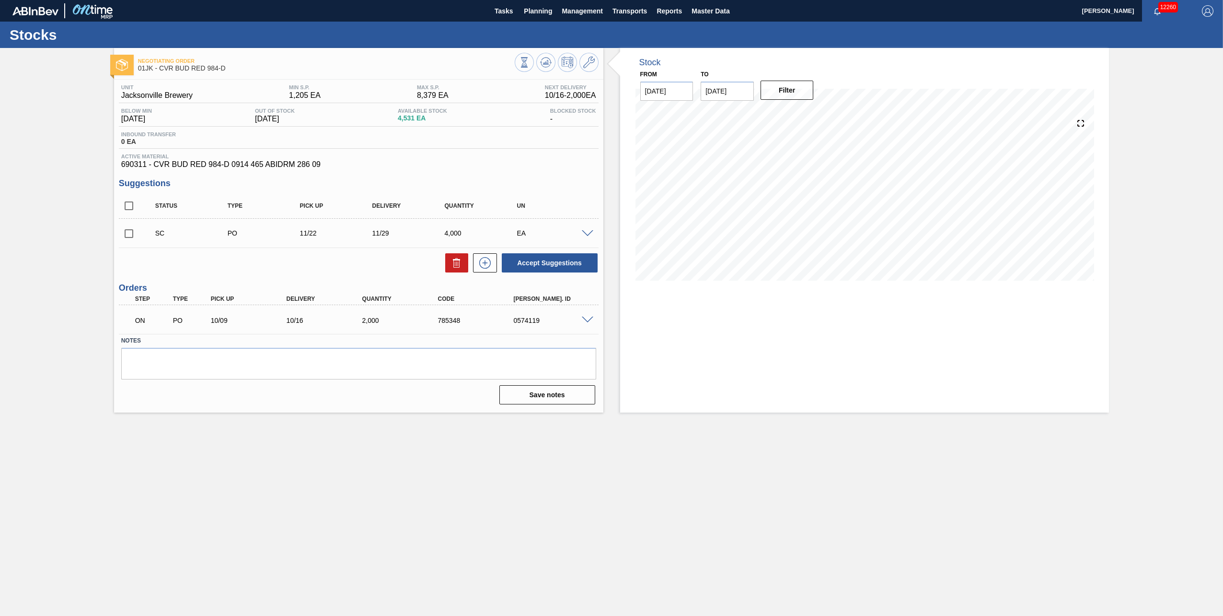
click at [131, 234] on input "checkbox" at bounding box center [129, 233] width 20 height 20
click at [557, 266] on button "Accept Suggestions" at bounding box center [550, 262] width 96 height 19
checkbox input "false"
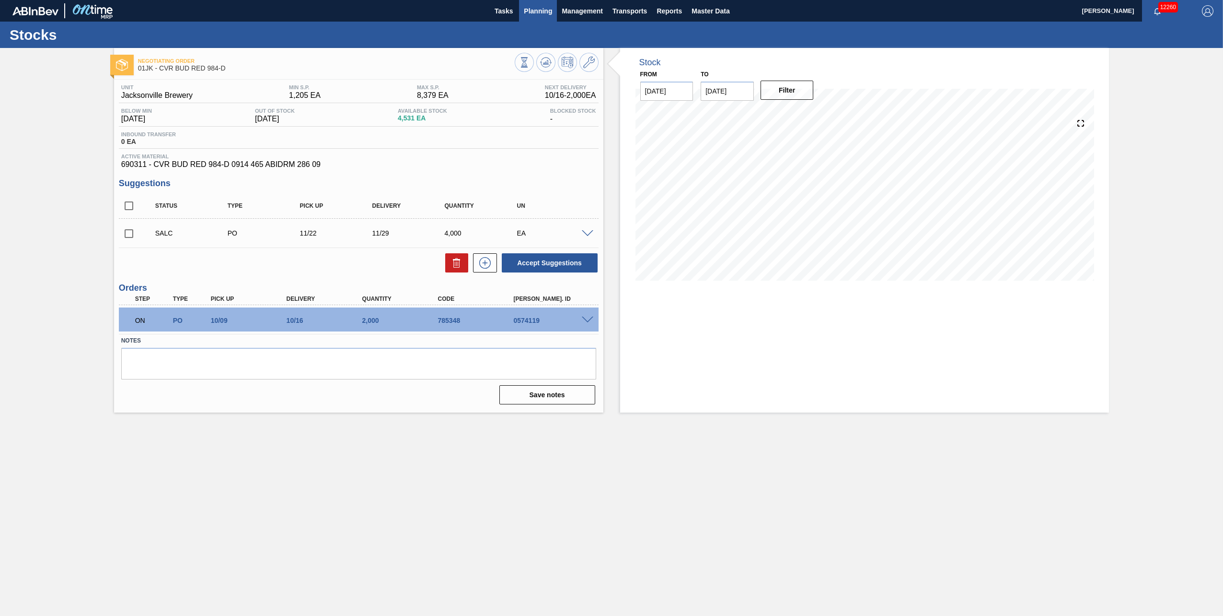
click at [547, 19] on button "Planning" at bounding box center [538, 11] width 38 height 22
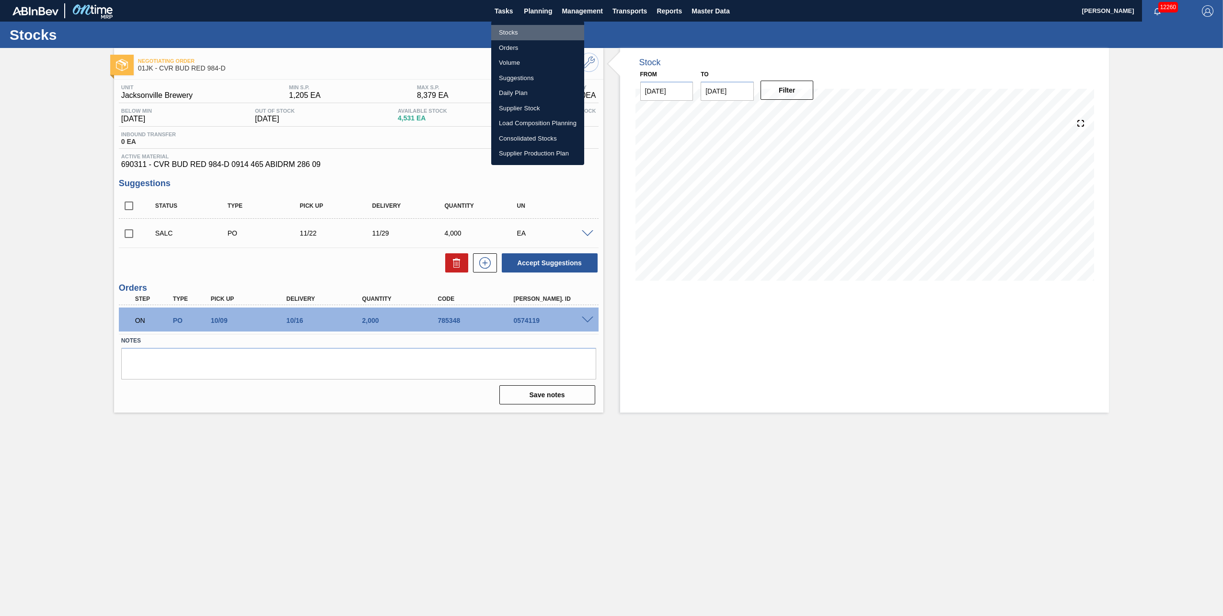
click at [528, 31] on li "Stocks" at bounding box center [537, 32] width 93 height 15
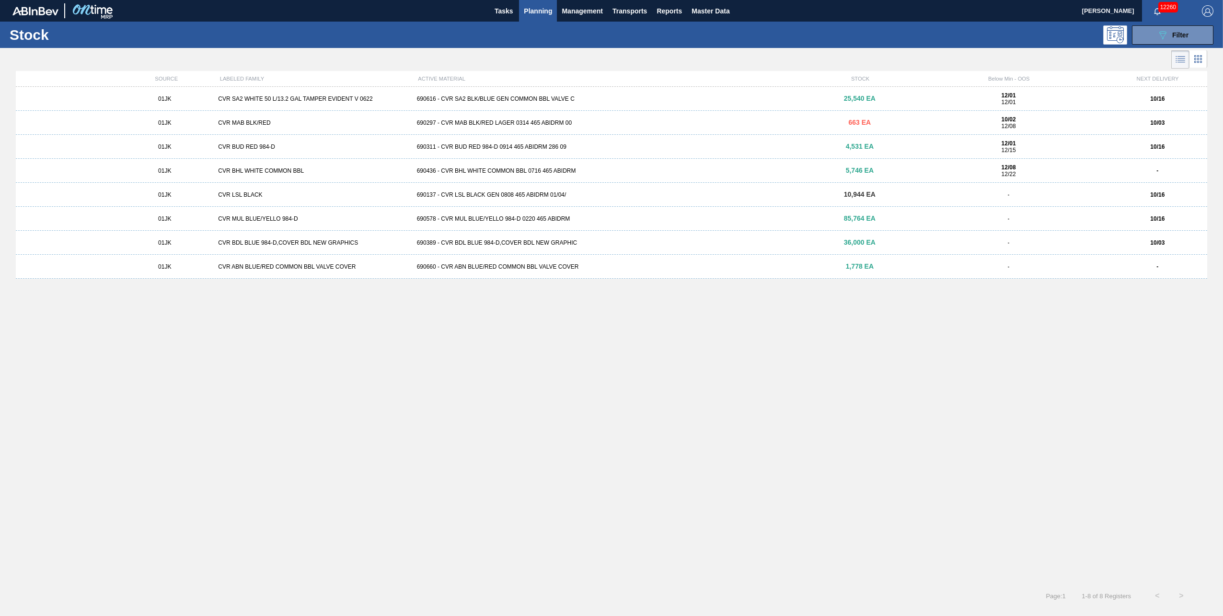
click at [550, 217] on div "690578 - CVR MUL BLUE/YELLO 984-D 0220 465 ABIDRM" at bounding box center [611, 218] width 397 height 7
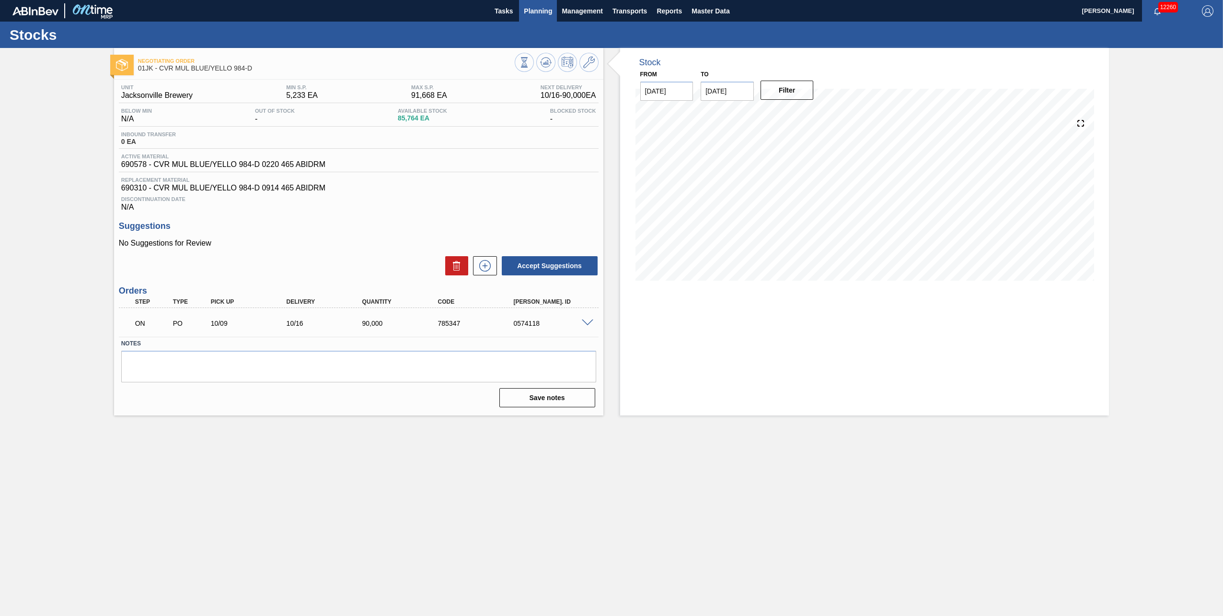
click at [536, 12] on span "Planning" at bounding box center [538, 11] width 28 height 12
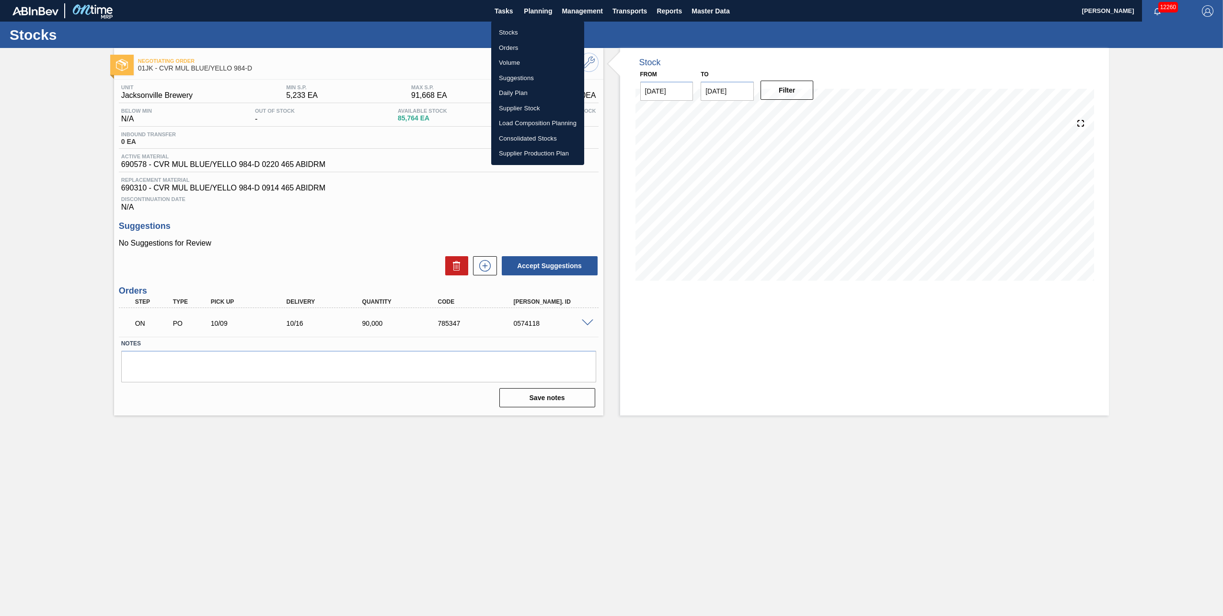
click at [517, 31] on li "Stocks" at bounding box center [537, 32] width 93 height 15
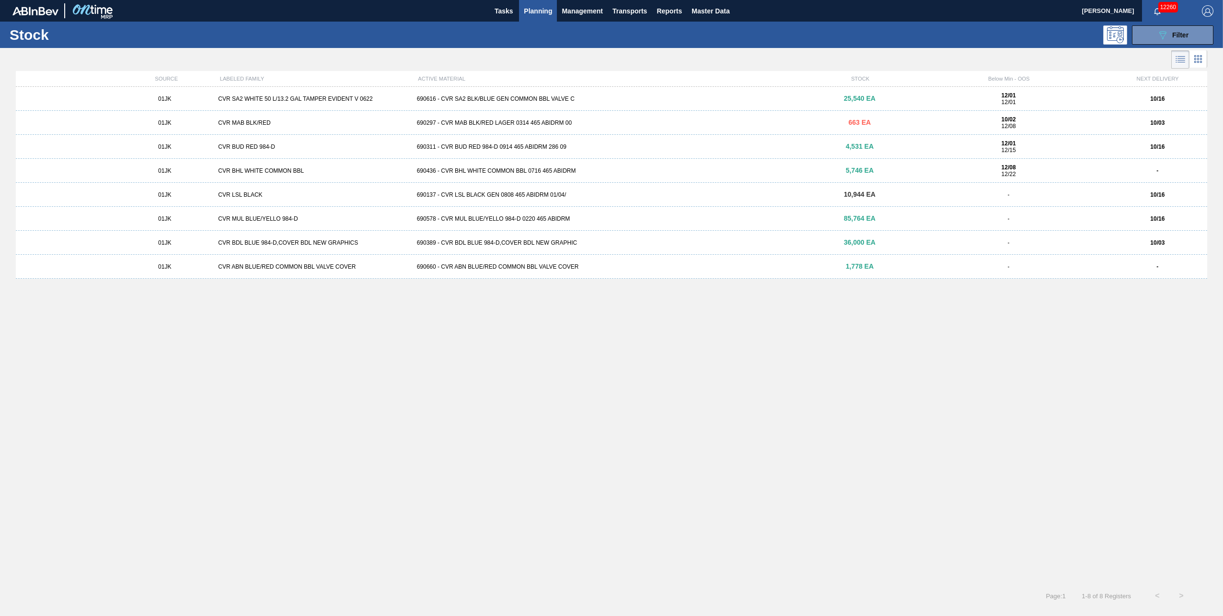
click at [512, 170] on div "690436 - CVR BHL WHITE COMMON BBL 0716 465 ABIDRM" at bounding box center [611, 170] width 397 height 7
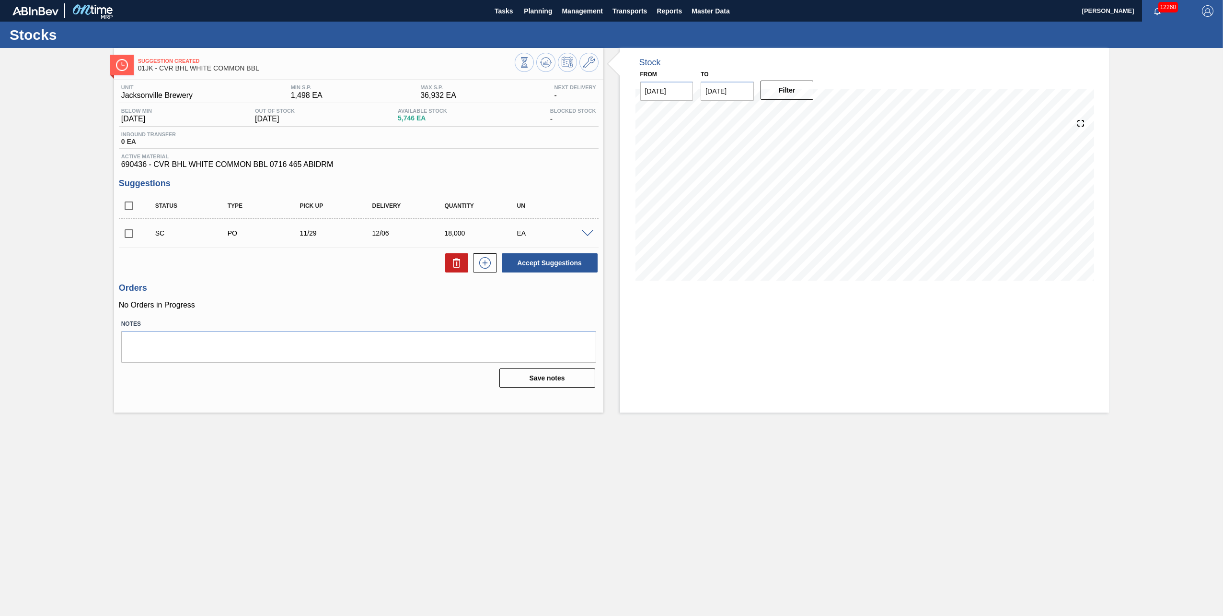
click at [127, 234] on input "checkbox" at bounding box center [129, 233] width 20 height 20
click at [528, 264] on button "Accept Suggestions" at bounding box center [550, 262] width 96 height 19
checkbox input "false"
click at [534, 14] on span "Planning" at bounding box center [538, 11] width 28 height 12
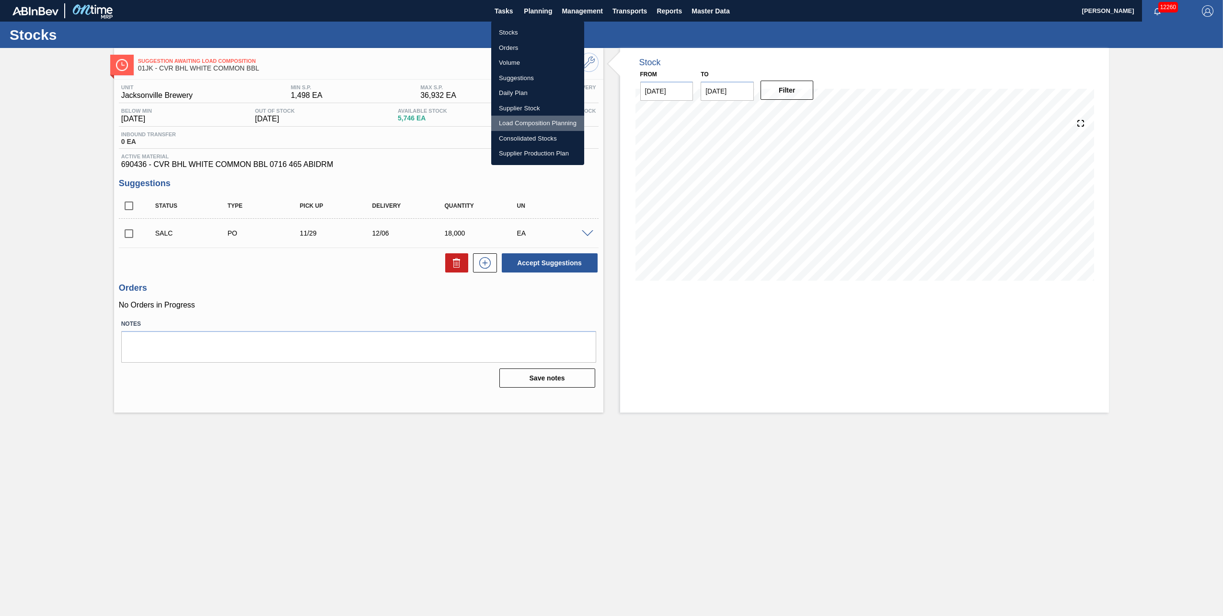
click at [540, 121] on li "Load Composition Planning" at bounding box center [537, 123] width 93 height 15
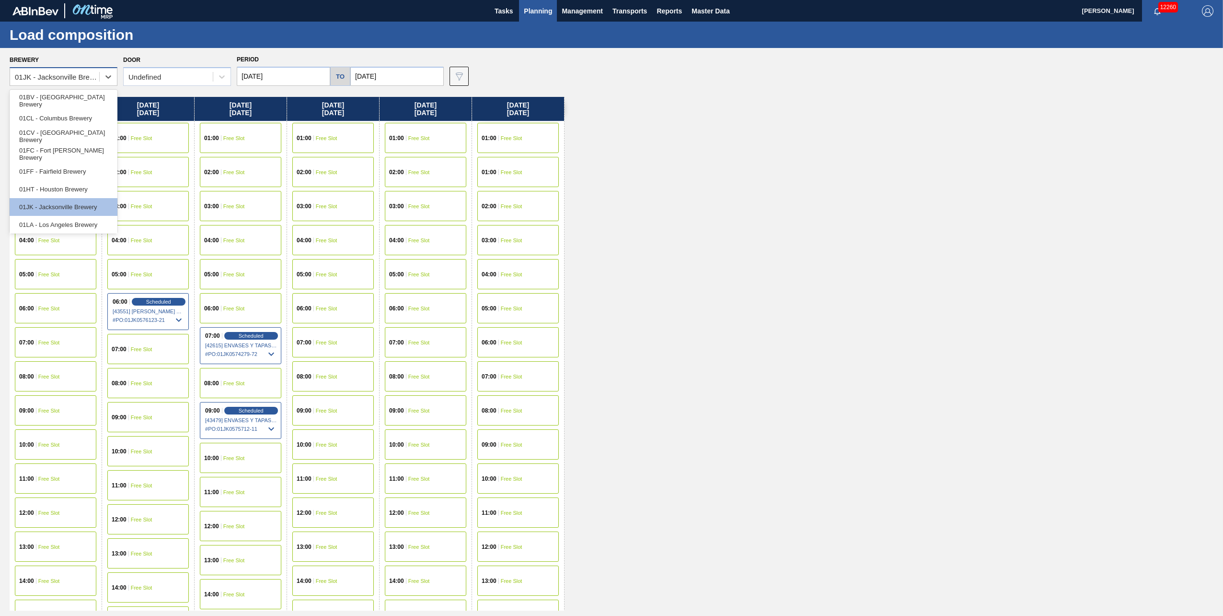
click at [84, 79] on div "01JK - Jacksonville Brewery" at bounding box center [57, 77] width 85 height 8
click at [611, 108] on div "[DATE] 01:00 Free Slot 02:00 Free Slot 03:00 Free Slot 04:00 Free Slot 05:00 Fr…" at bounding box center [614, 353] width 1209 height 513
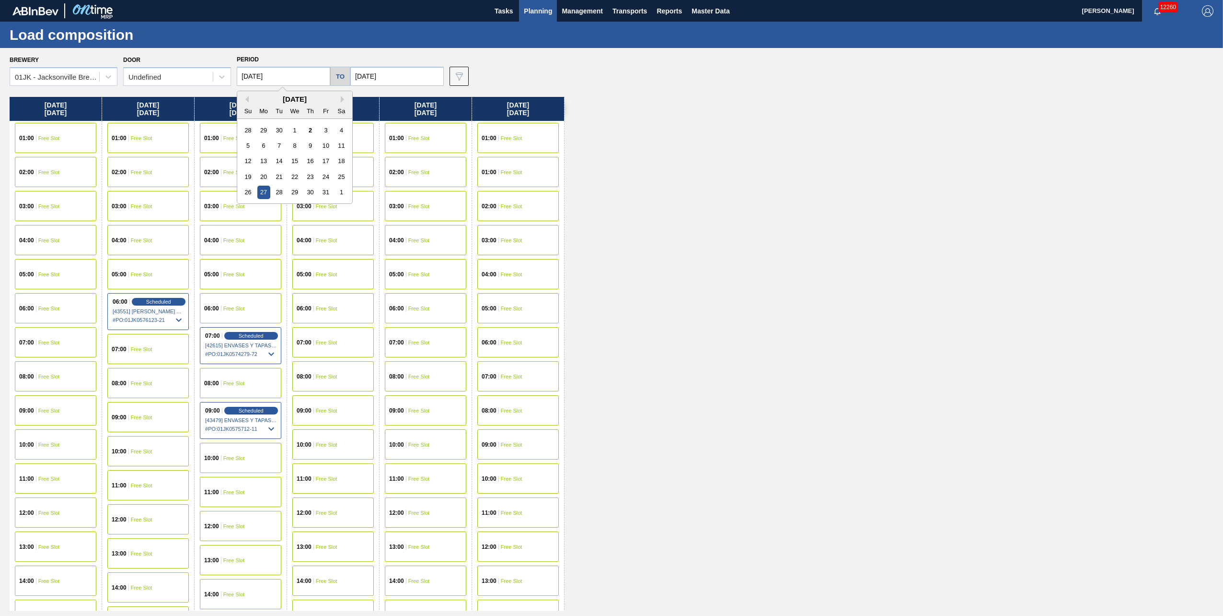
click at [310, 75] on input "[DATE]" at bounding box center [283, 76] width 93 height 19
click at [340, 97] on div "[DATE]" at bounding box center [294, 99] width 115 height 8
click at [344, 98] on button "Next Month" at bounding box center [344, 99] width 7 height 7
click at [263, 165] on div "10" at bounding box center [263, 160] width 13 height 13
type input "[DATE]"
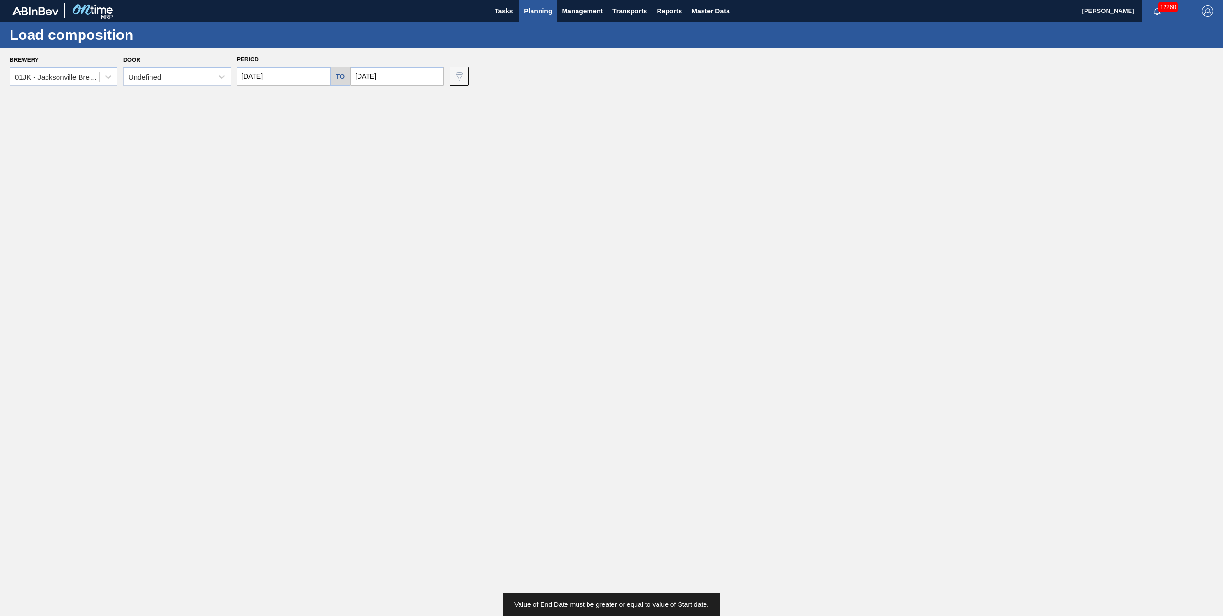
click at [389, 78] on input "[DATE]" at bounding box center [396, 76] width 93 height 19
click at [368, 179] on div "16" at bounding box center [361, 176] width 13 height 13
type input "[DATE]"
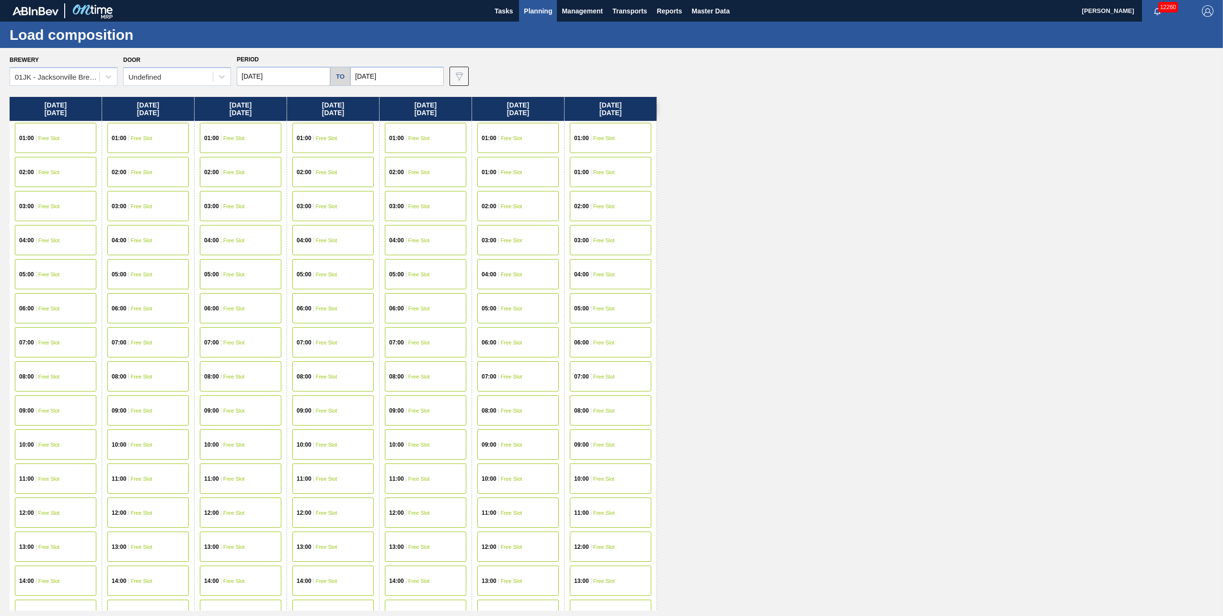
click at [167, 308] on div "06:00 Free Slot" at bounding box center [147, 308] width 81 height 30
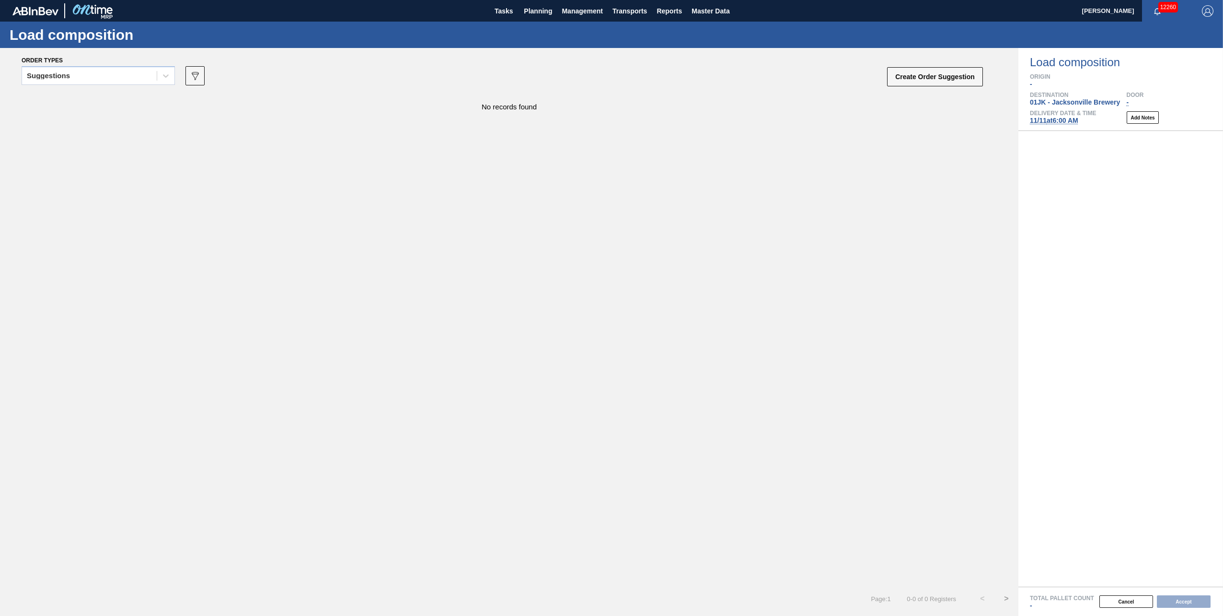
click at [1071, 121] on span "[DATE] 6:00 AM" at bounding box center [1054, 120] width 48 height 8
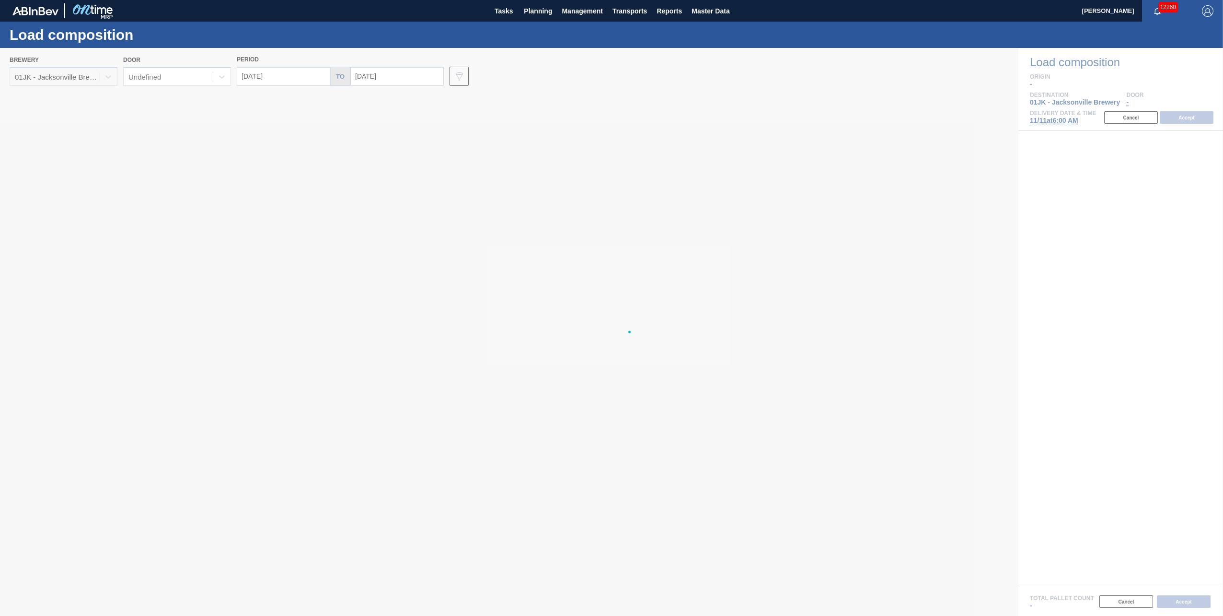
type input "[DATE]"
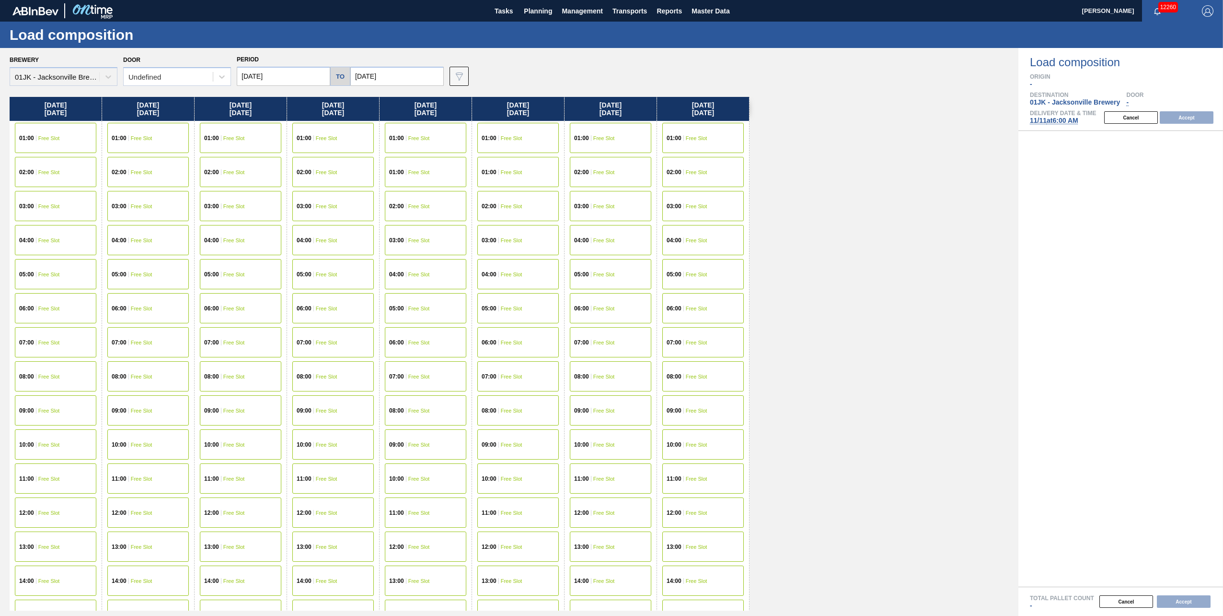
click at [341, 339] on div "07:00 Free Slot" at bounding box center [332, 342] width 81 height 30
click at [1194, 117] on button "Accept" at bounding box center [1187, 117] width 54 height 12
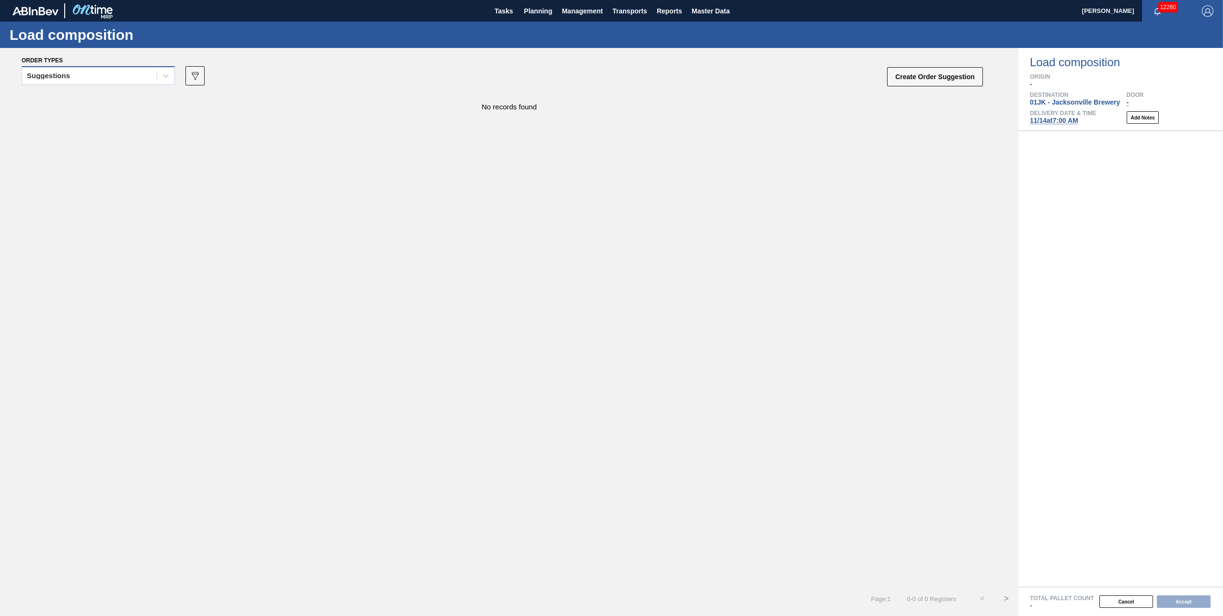
click at [125, 78] on div "Suggestions" at bounding box center [89, 76] width 135 height 14
click at [124, 102] on div "Awaiting load composition" at bounding box center [98, 100] width 153 height 18
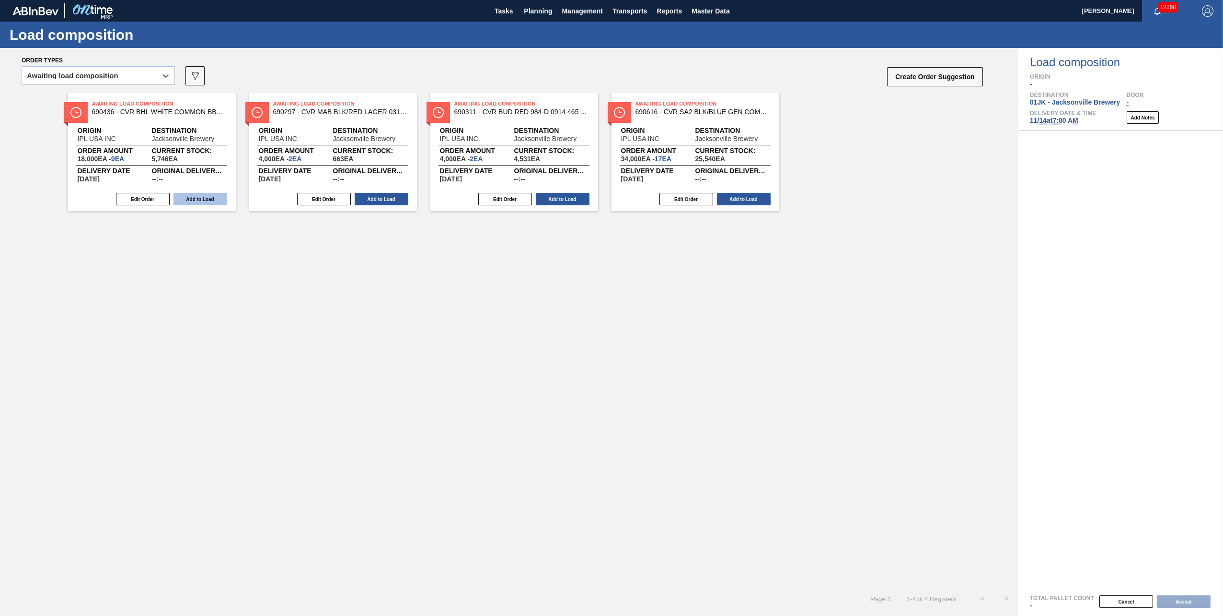
click at [202, 200] on button "Add to Load" at bounding box center [201, 199] width 54 height 12
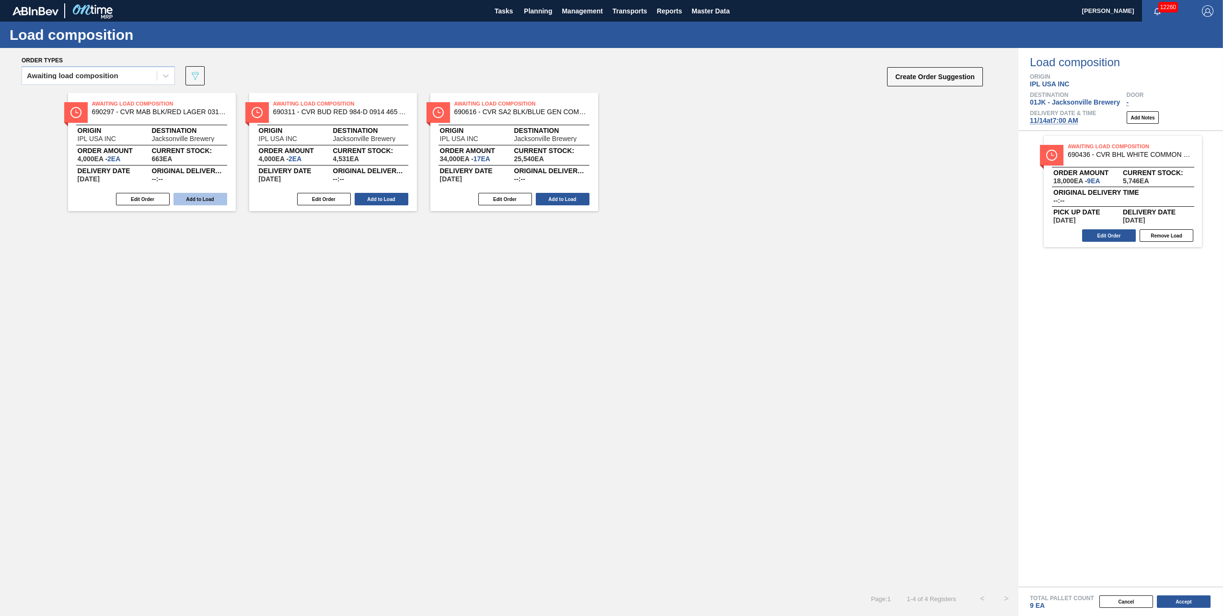
click at [221, 201] on button "Add to Load" at bounding box center [201, 199] width 54 height 12
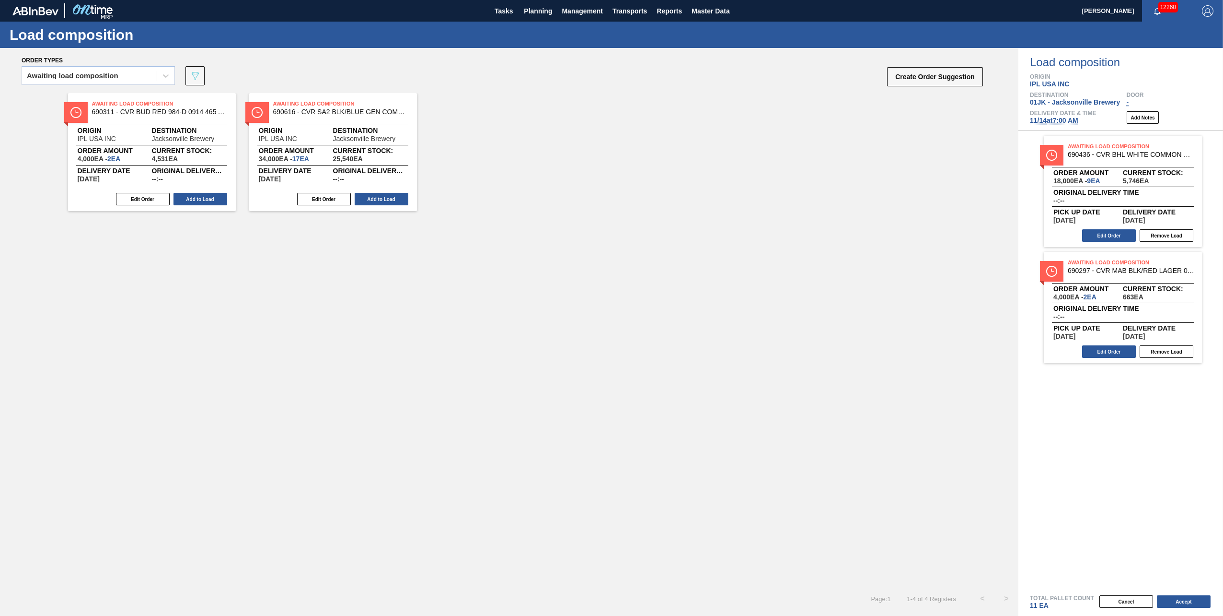
click at [221, 201] on button "Add to Load" at bounding box center [201, 199] width 54 height 12
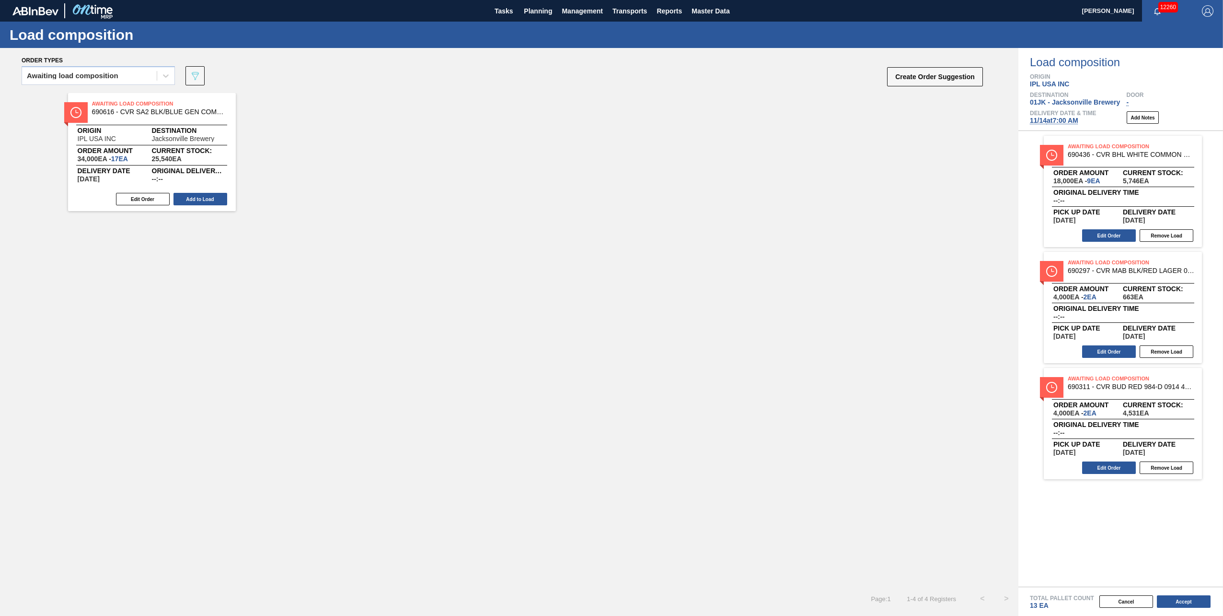
click at [221, 201] on button "Add to Load" at bounding box center [201, 199] width 54 height 12
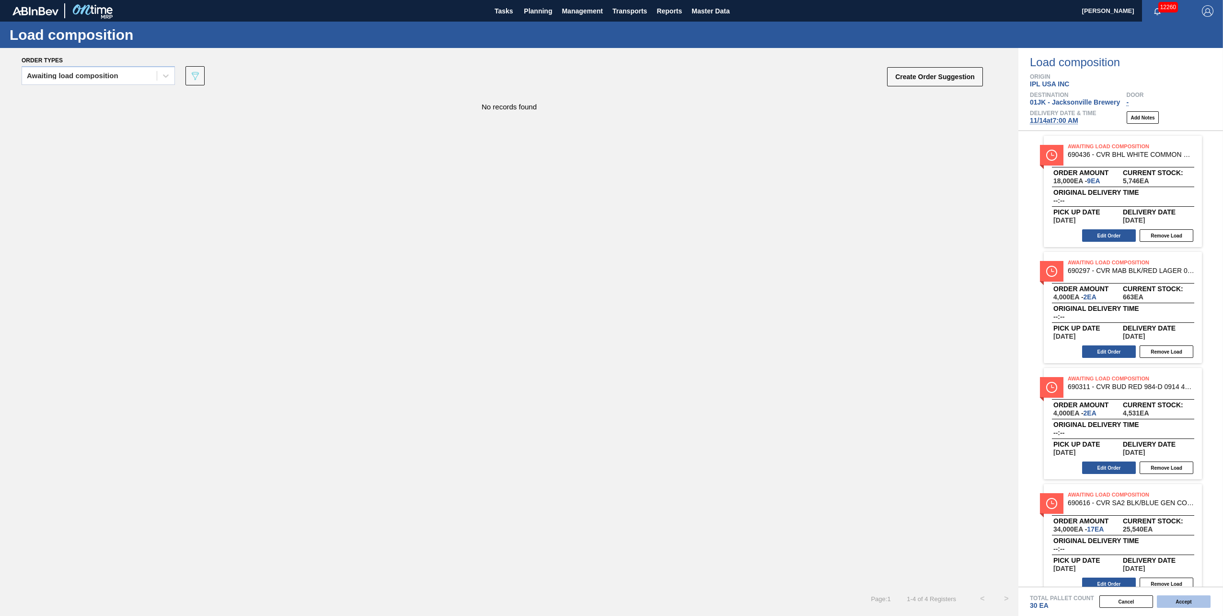
click at [1193, 604] on button "Accept" at bounding box center [1184, 601] width 54 height 12
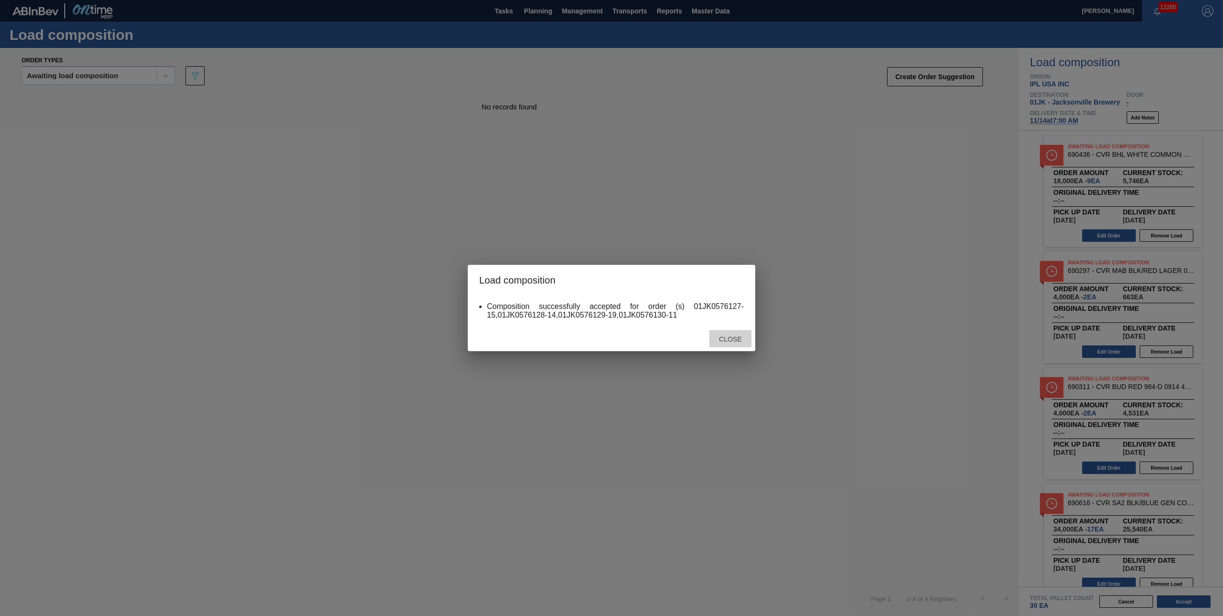
click at [725, 337] on span "Close" at bounding box center [730, 339] width 38 height 8
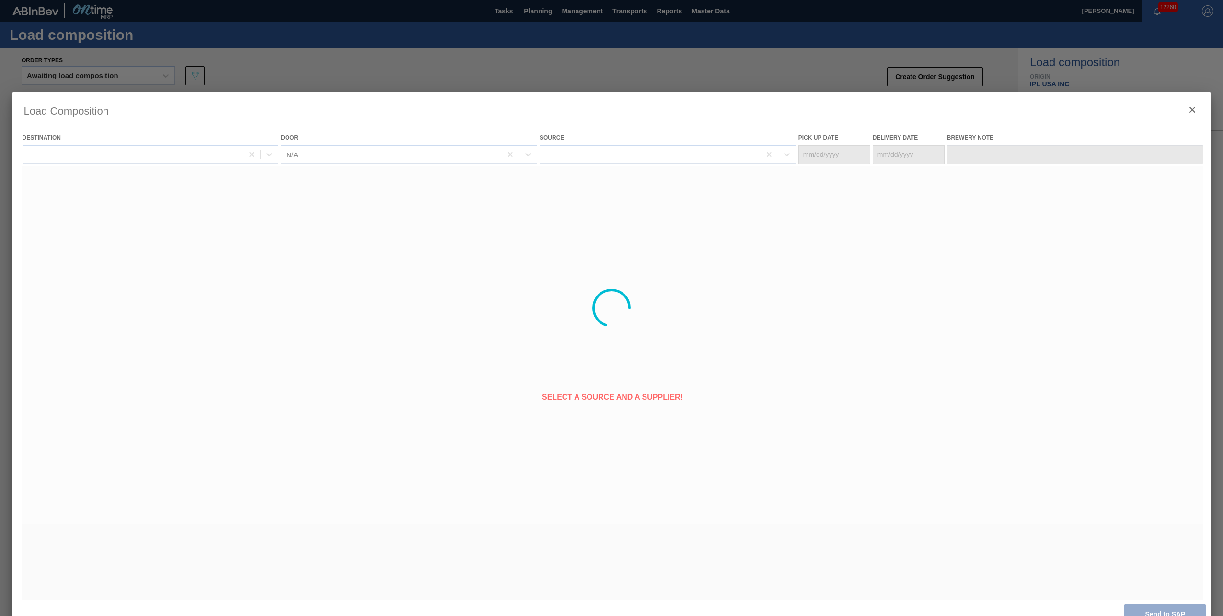
type Date "[DATE]"
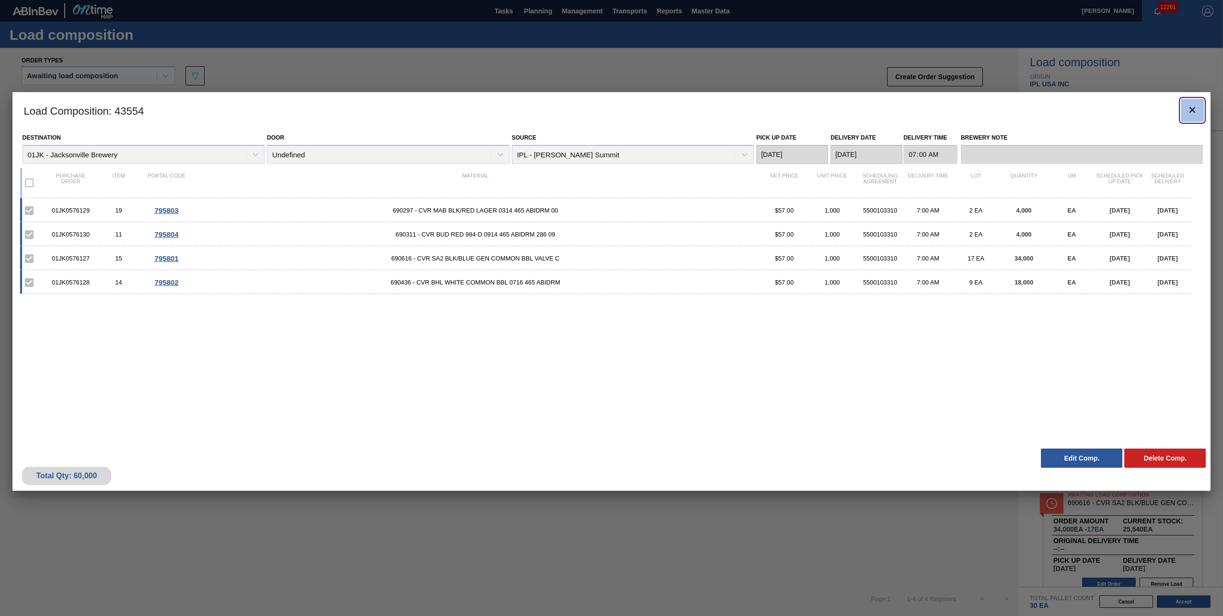
click at [1189, 103] on button "botão de ícone" at bounding box center [1192, 110] width 23 height 23
